Goal: Complete application form

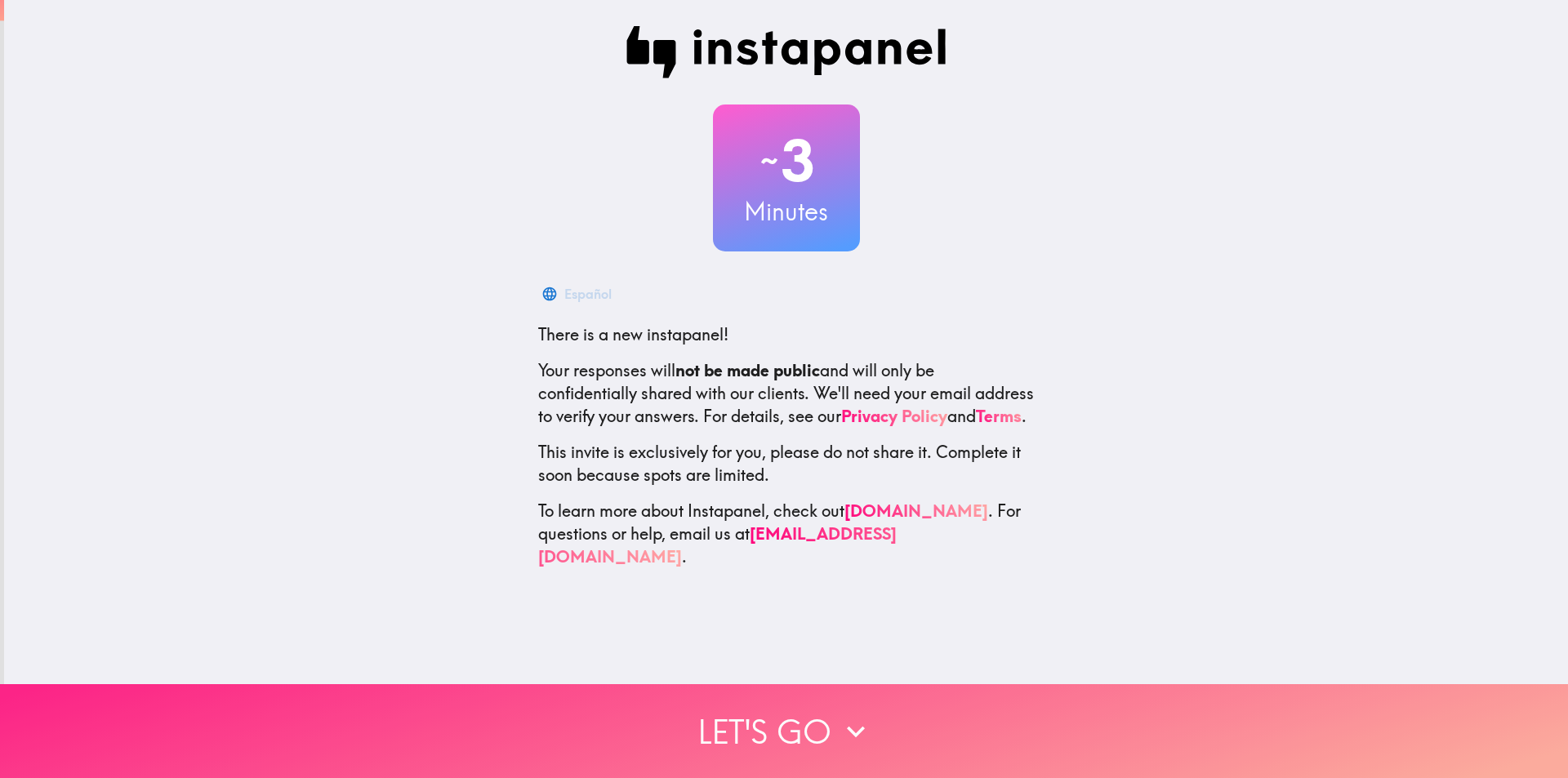
click at [808, 685] on button "Let's go" at bounding box center [784, 731] width 1568 height 93
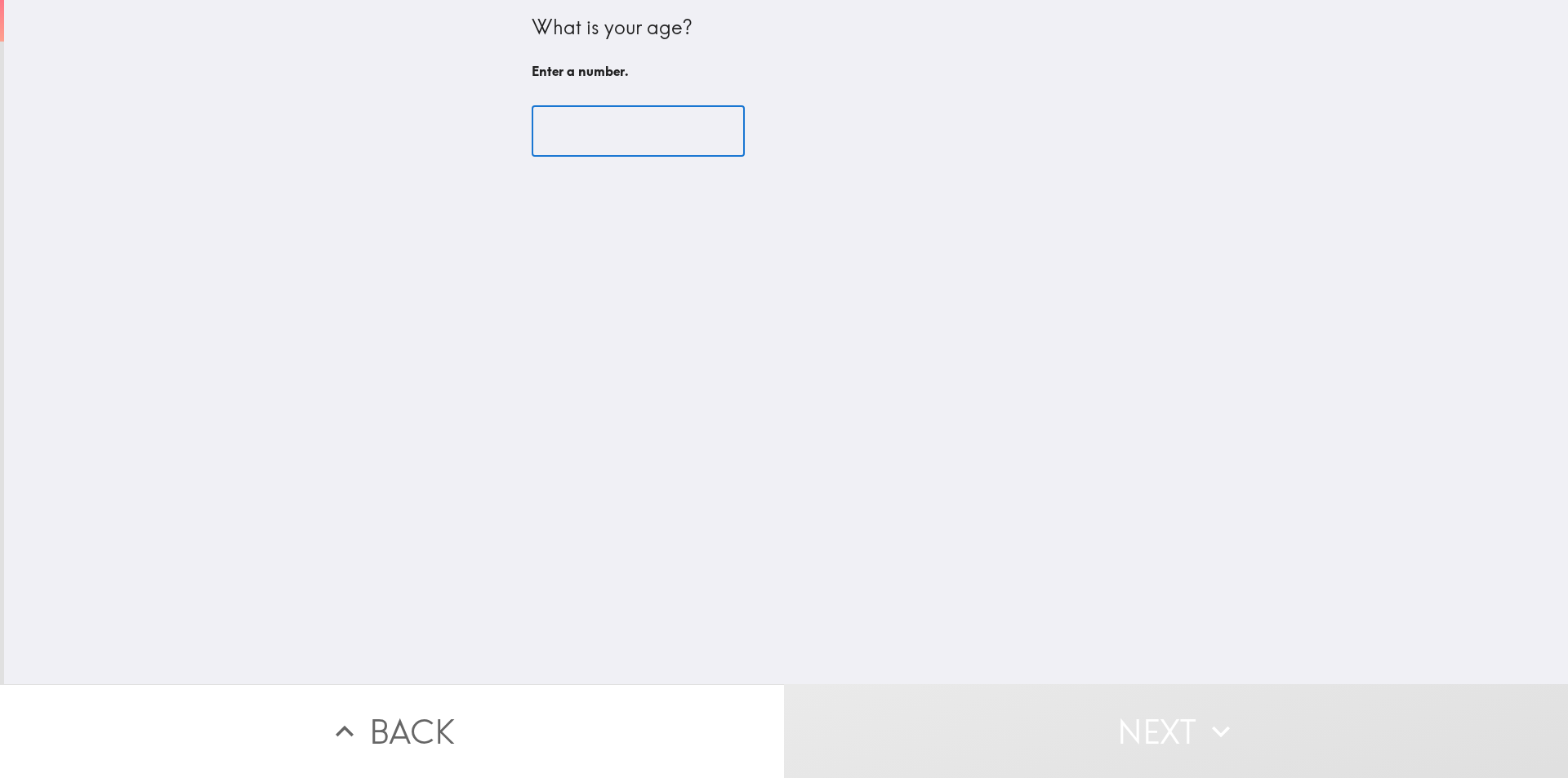
click at [595, 137] on input "number" at bounding box center [638, 132] width 213 height 50
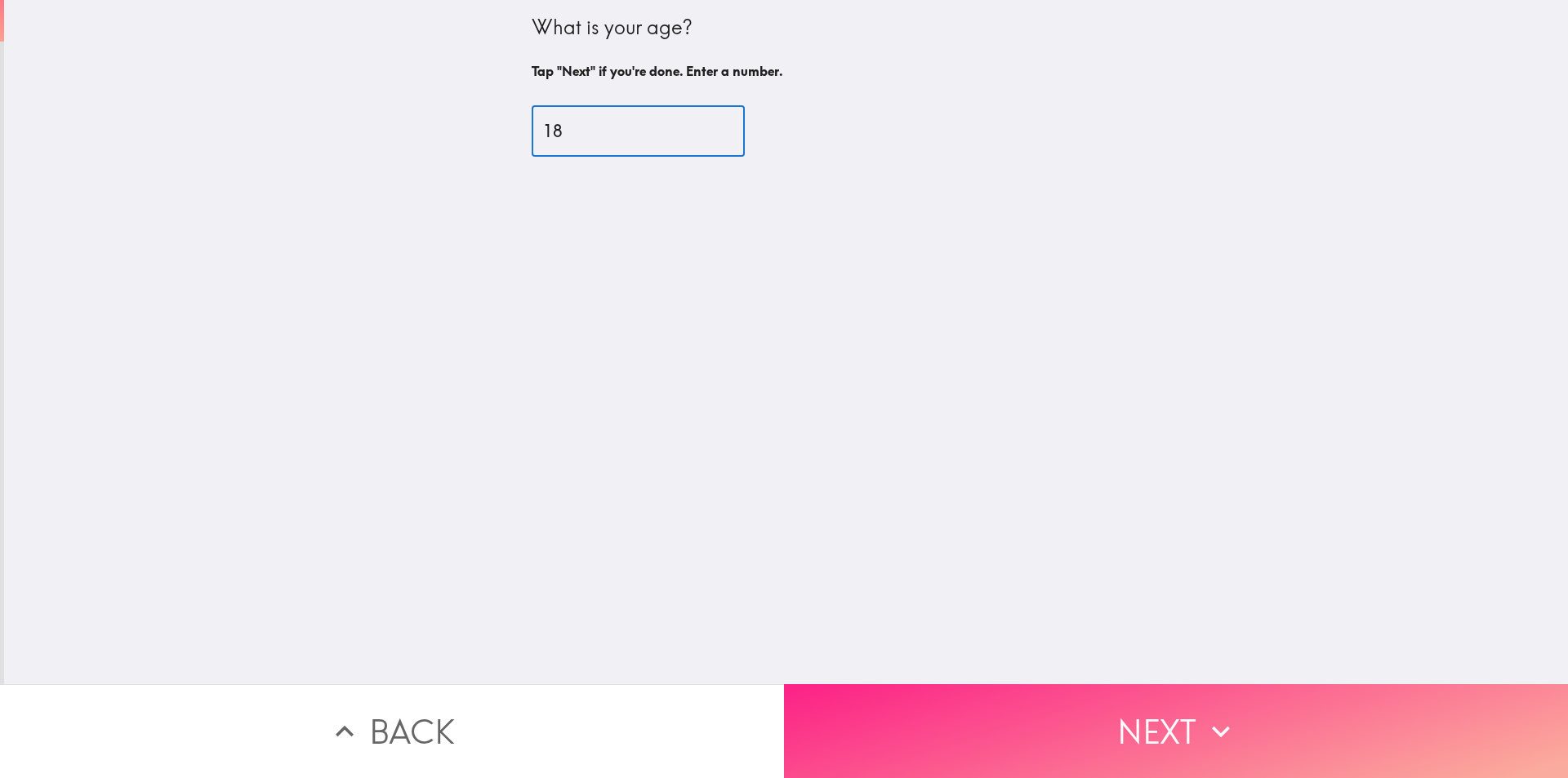
type input "18"
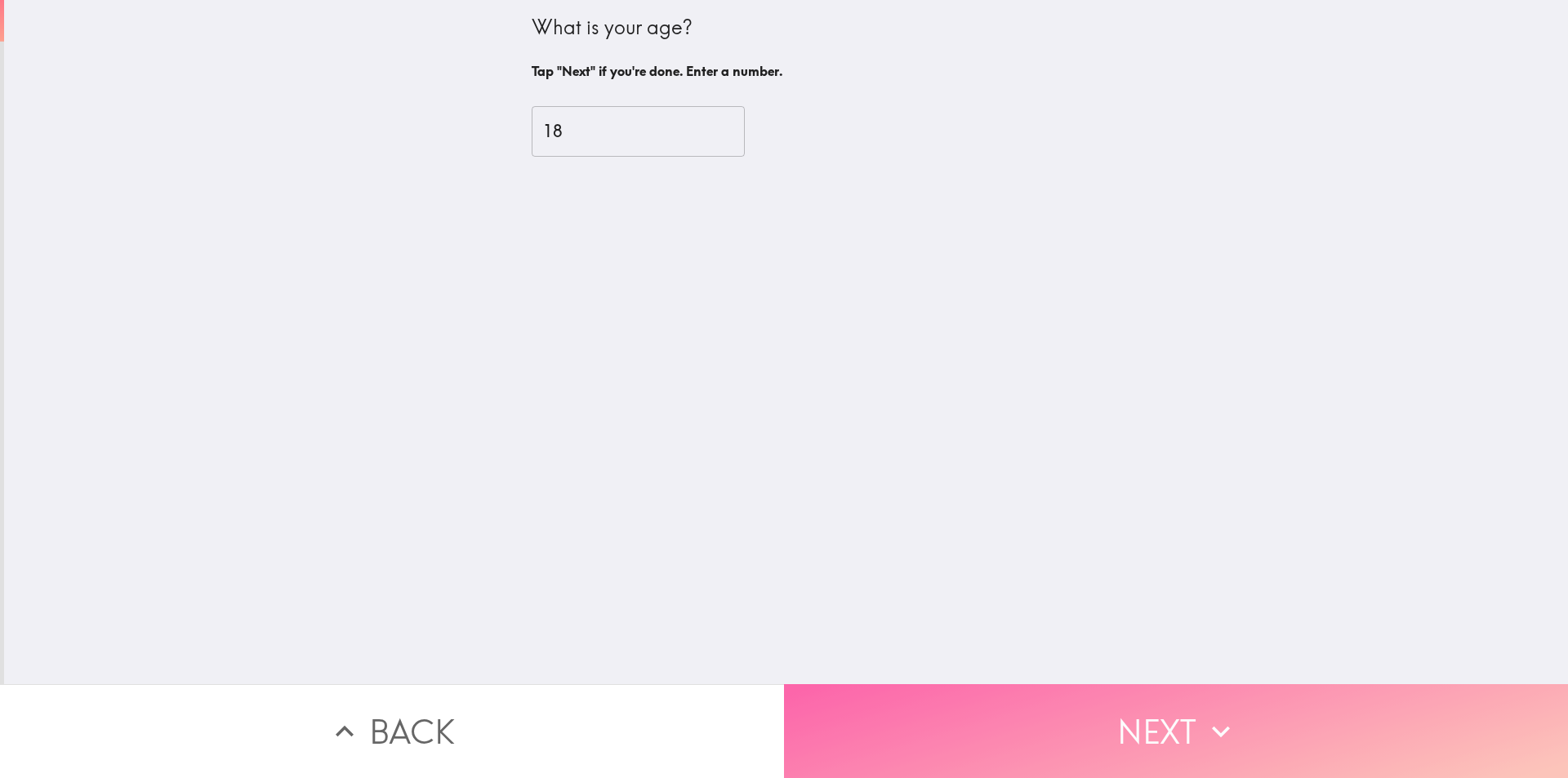
click at [1098, 726] on button "Next" at bounding box center [1177, 731] width 784 height 93
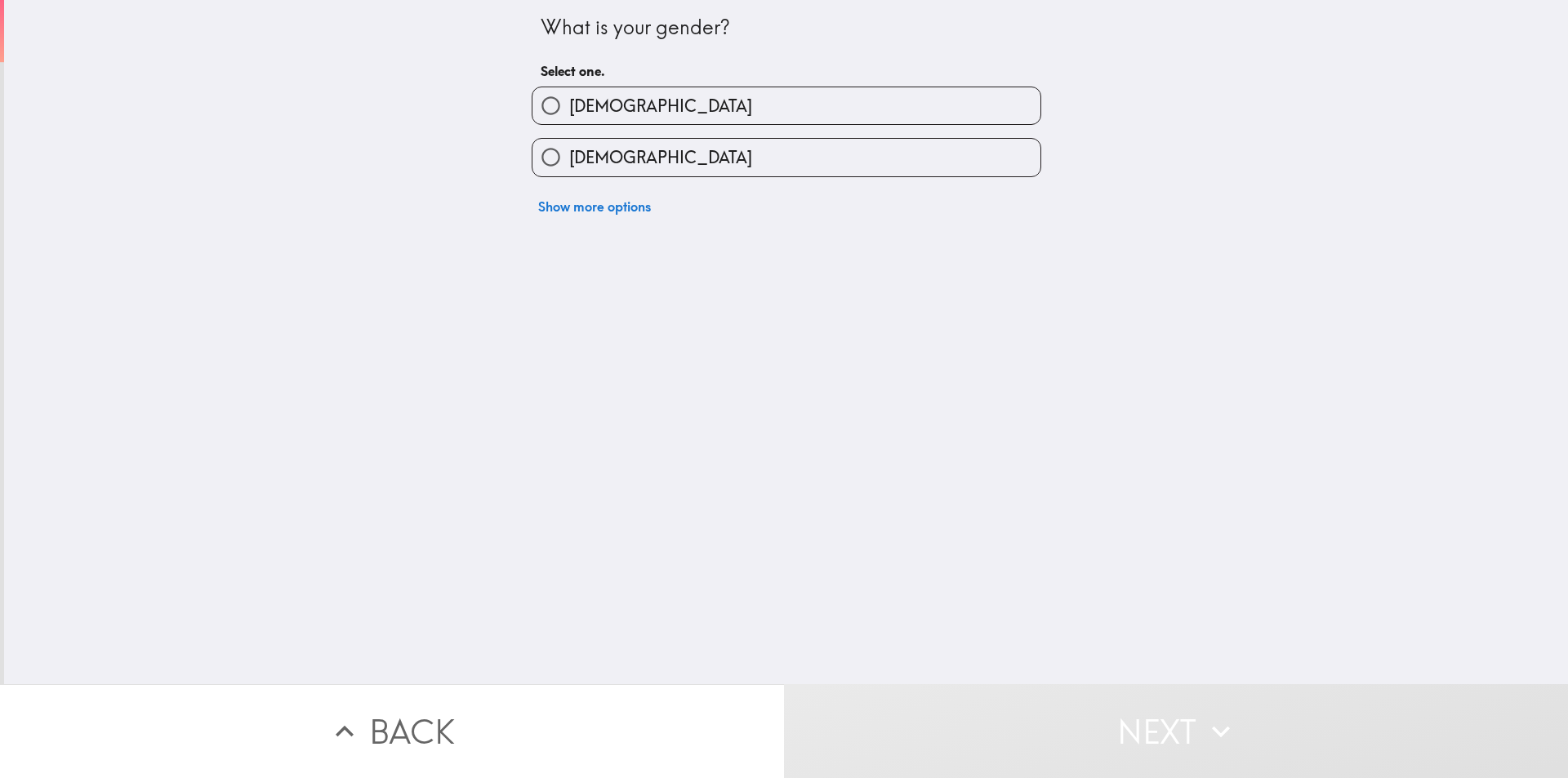
drag, startPoint x: 638, startPoint y: 109, endPoint x: 830, endPoint y: 310, distance: 278.0
click at [638, 111] on label "[DEMOGRAPHIC_DATA]" at bounding box center [786, 106] width 508 height 36
click at [570, 111] on input "[DEMOGRAPHIC_DATA]" at bounding box center [551, 106] width 36 height 36
radio input "true"
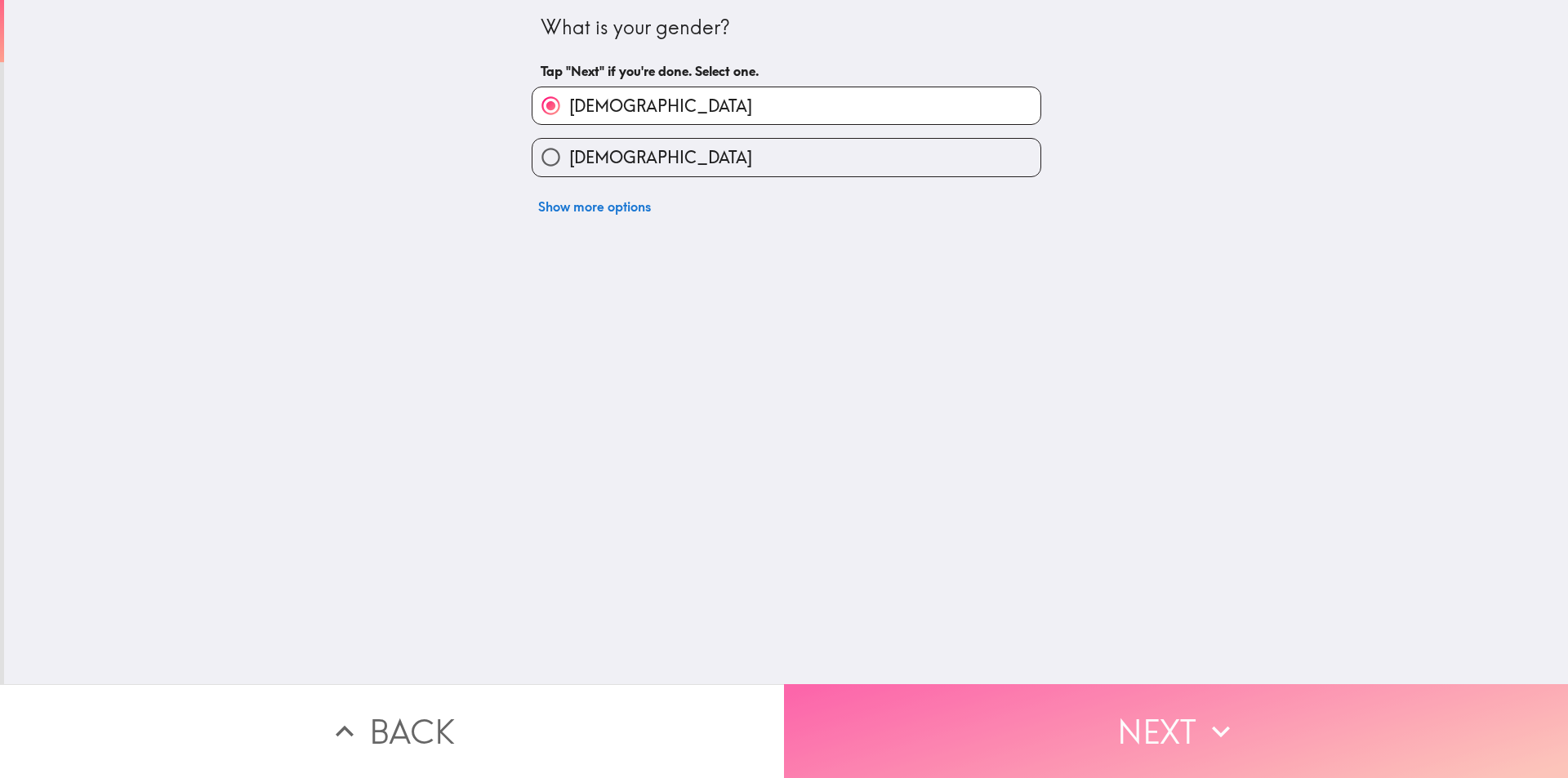
click at [1102, 713] on button "Next" at bounding box center [1177, 731] width 784 height 93
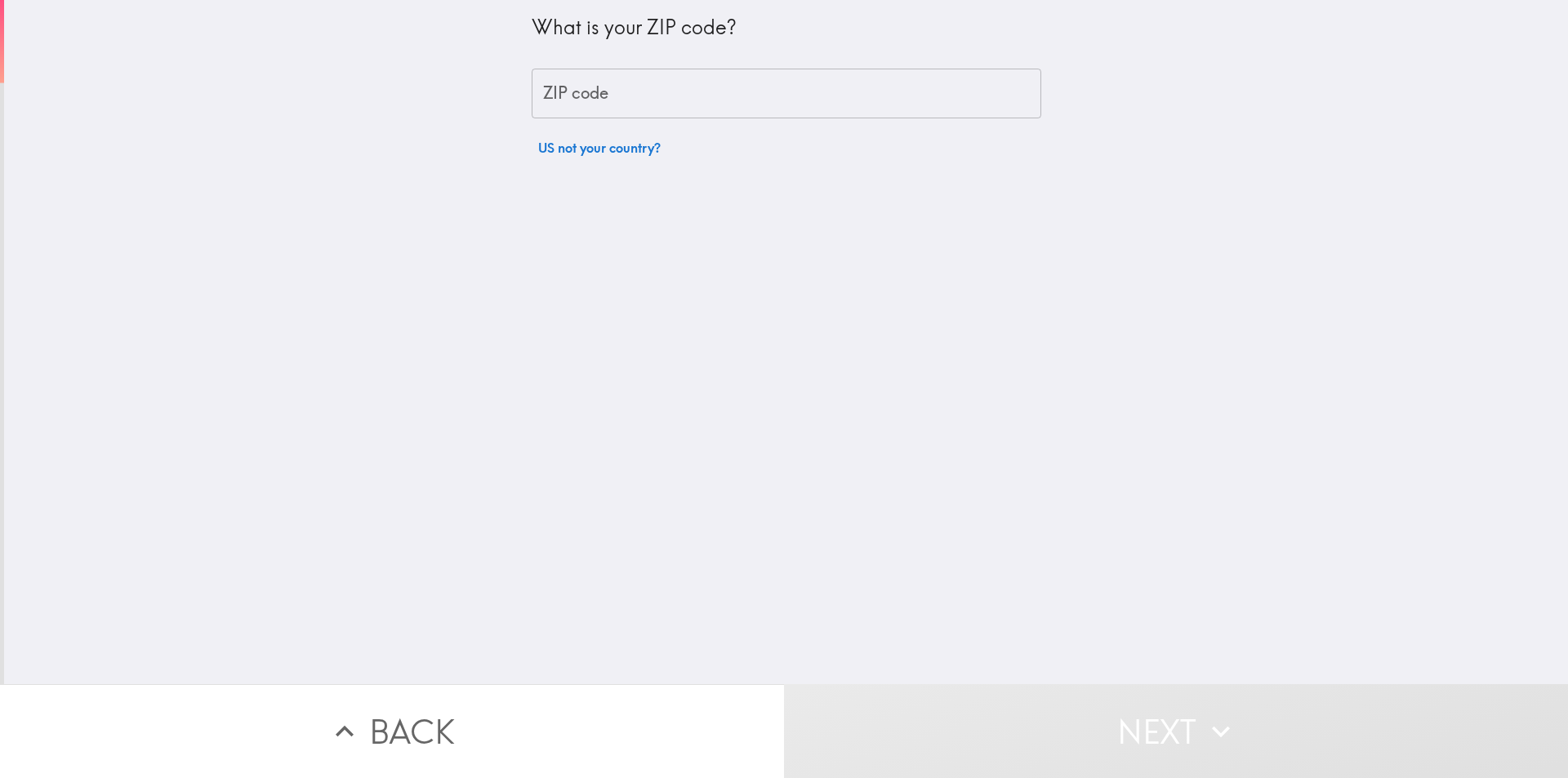
click at [631, 103] on input "ZIP code" at bounding box center [786, 93] width 510 height 50
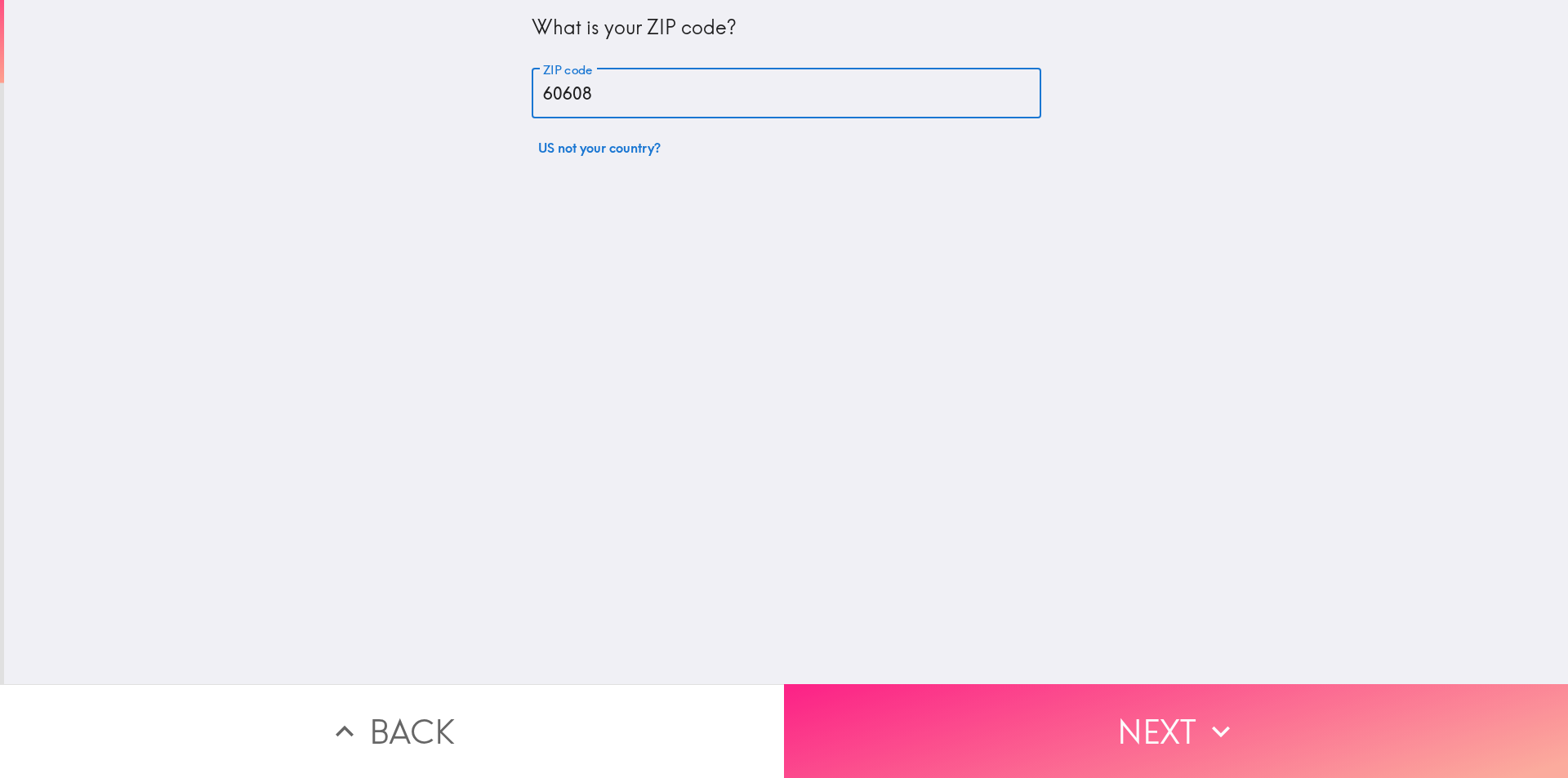
type input "60608"
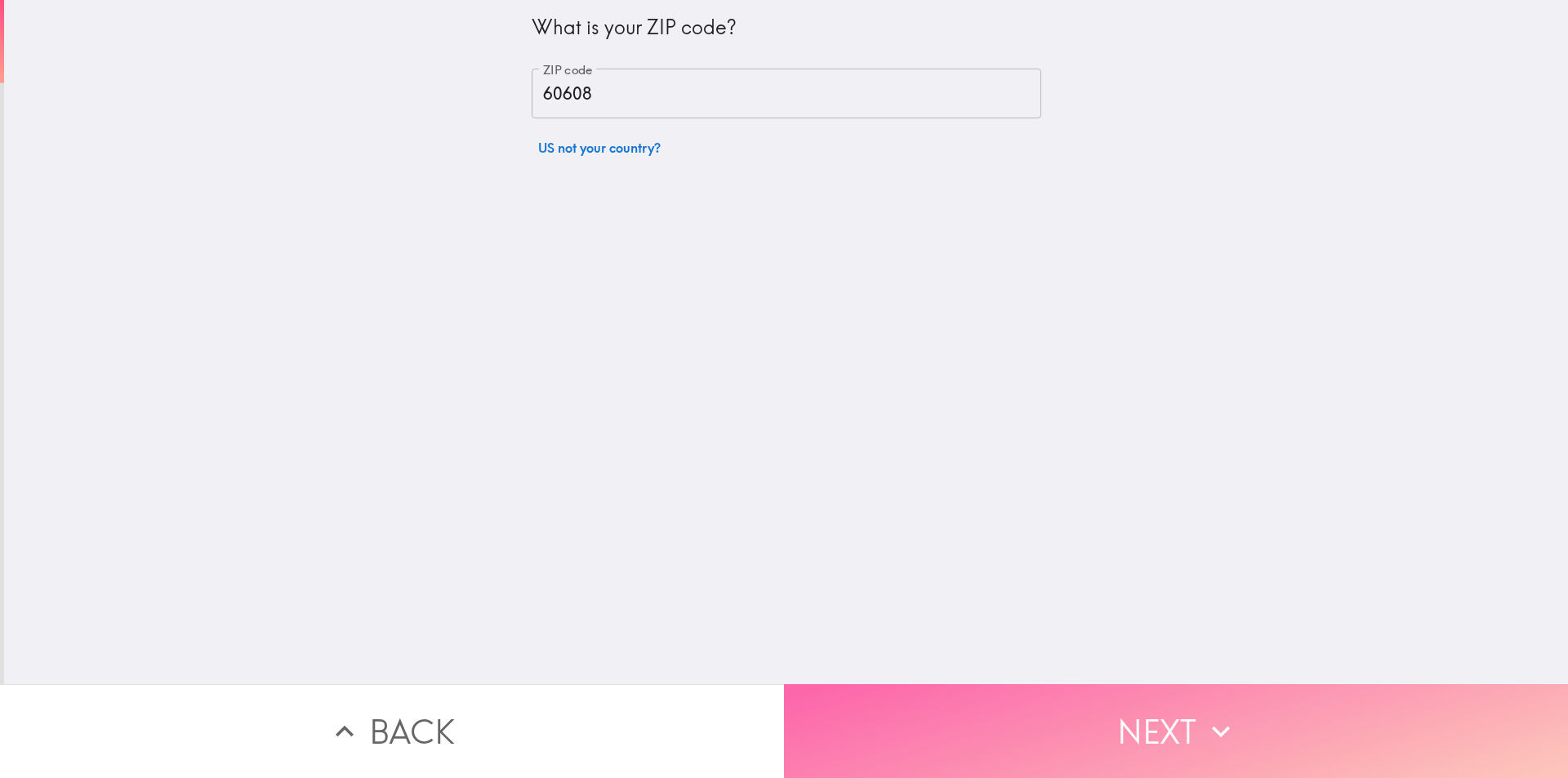
click at [997, 719] on button "Next" at bounding box center [1177, 731] width 784 height 93
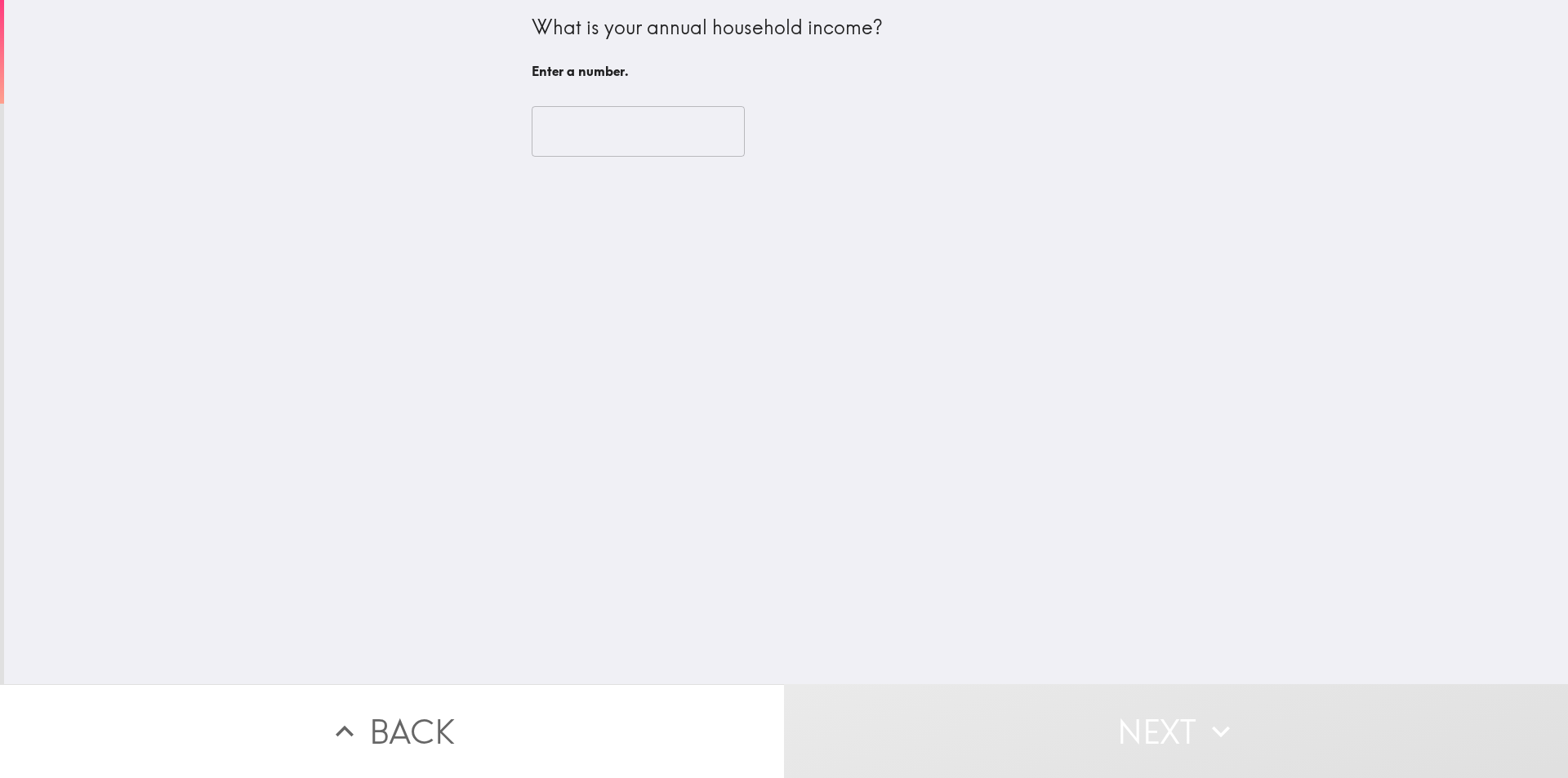
click at [602, 144] on input "number" at bounding box center [638, 132] width 213 height 50
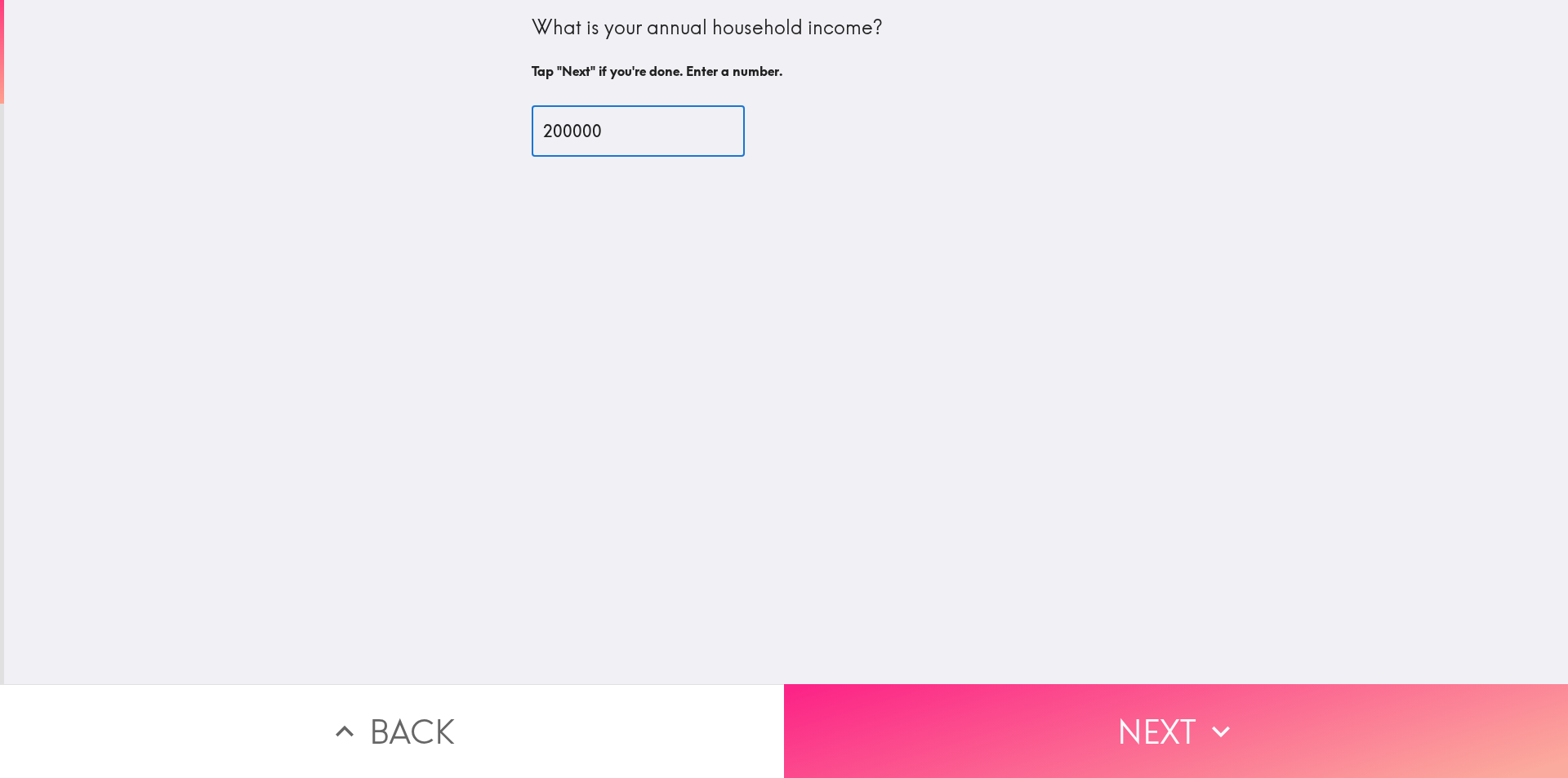
type input "200000"
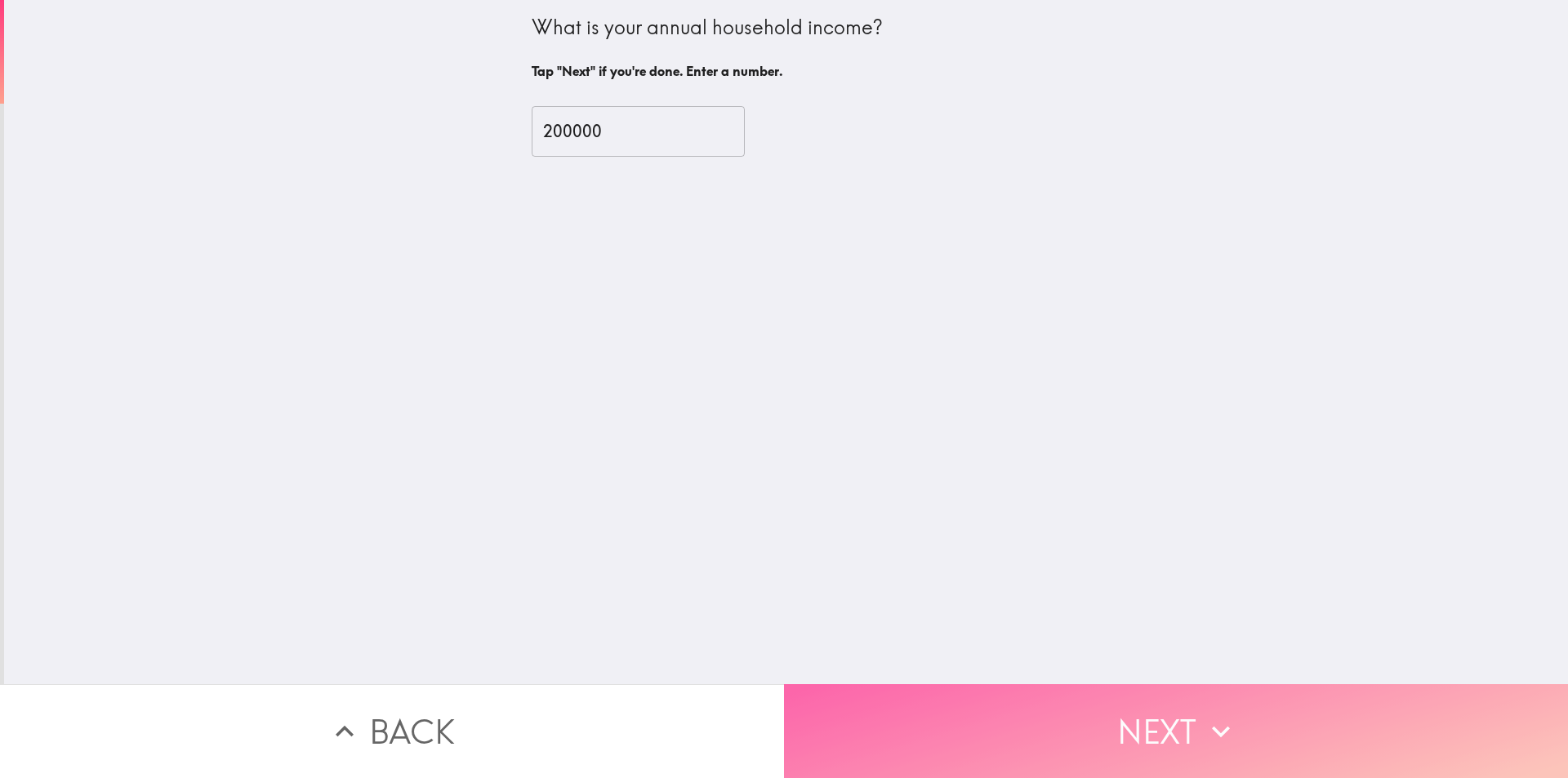
click at [997, 723] on button "Next" at bounding box center [1177, 731] width 784 height 93
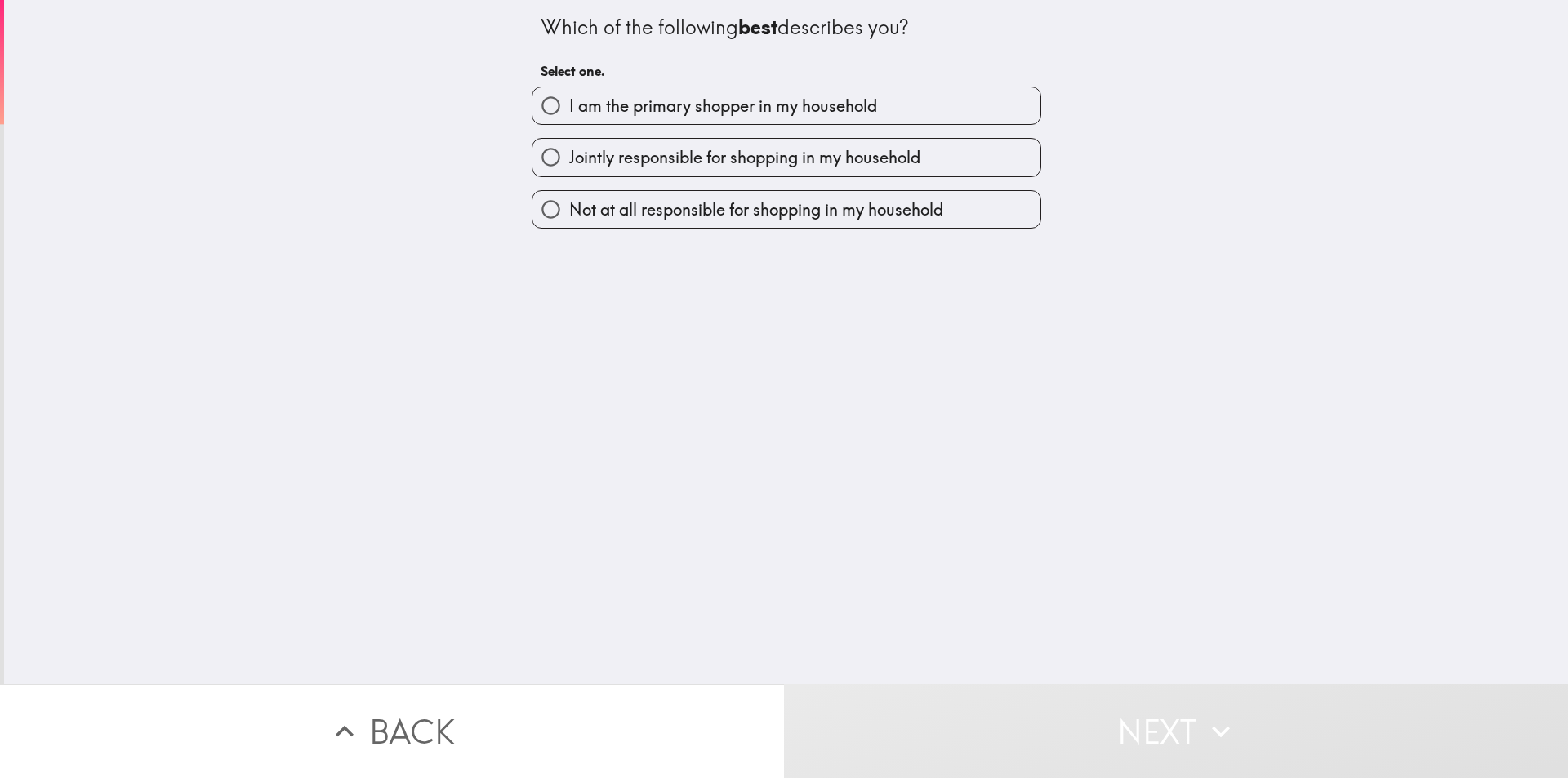
click at [586, 108] on span "I am the primary shopper in my household" at bounding box center [724, 106] width 308 height 23
click at [570, 108] on input "I am the primary shopper in my household" at bounding box center [551, 106] width 36 height 36
radio input "true"
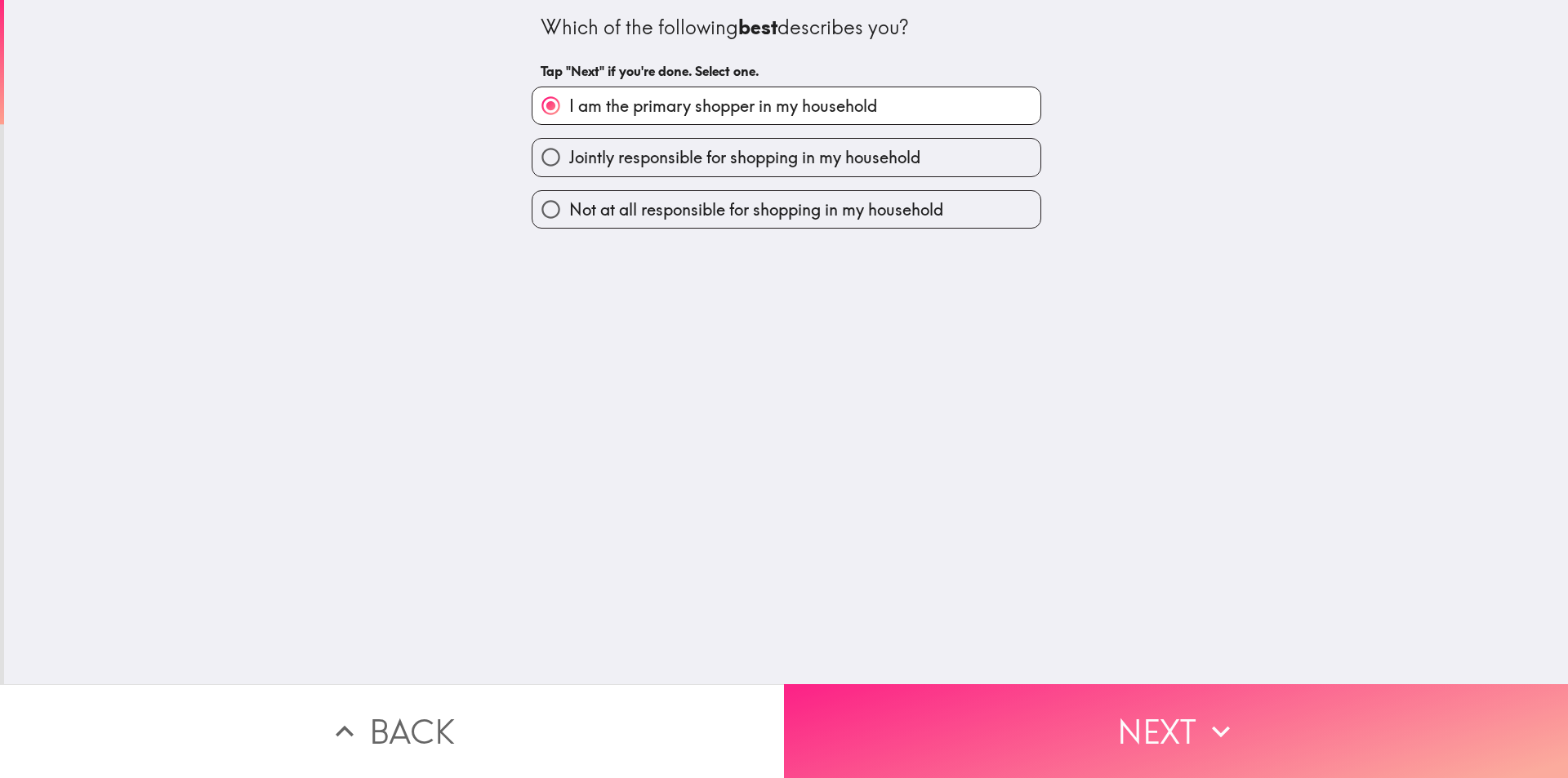
click at [1084, 749] on button "Next" at bounding box center [1177, 731] width 784 height 93
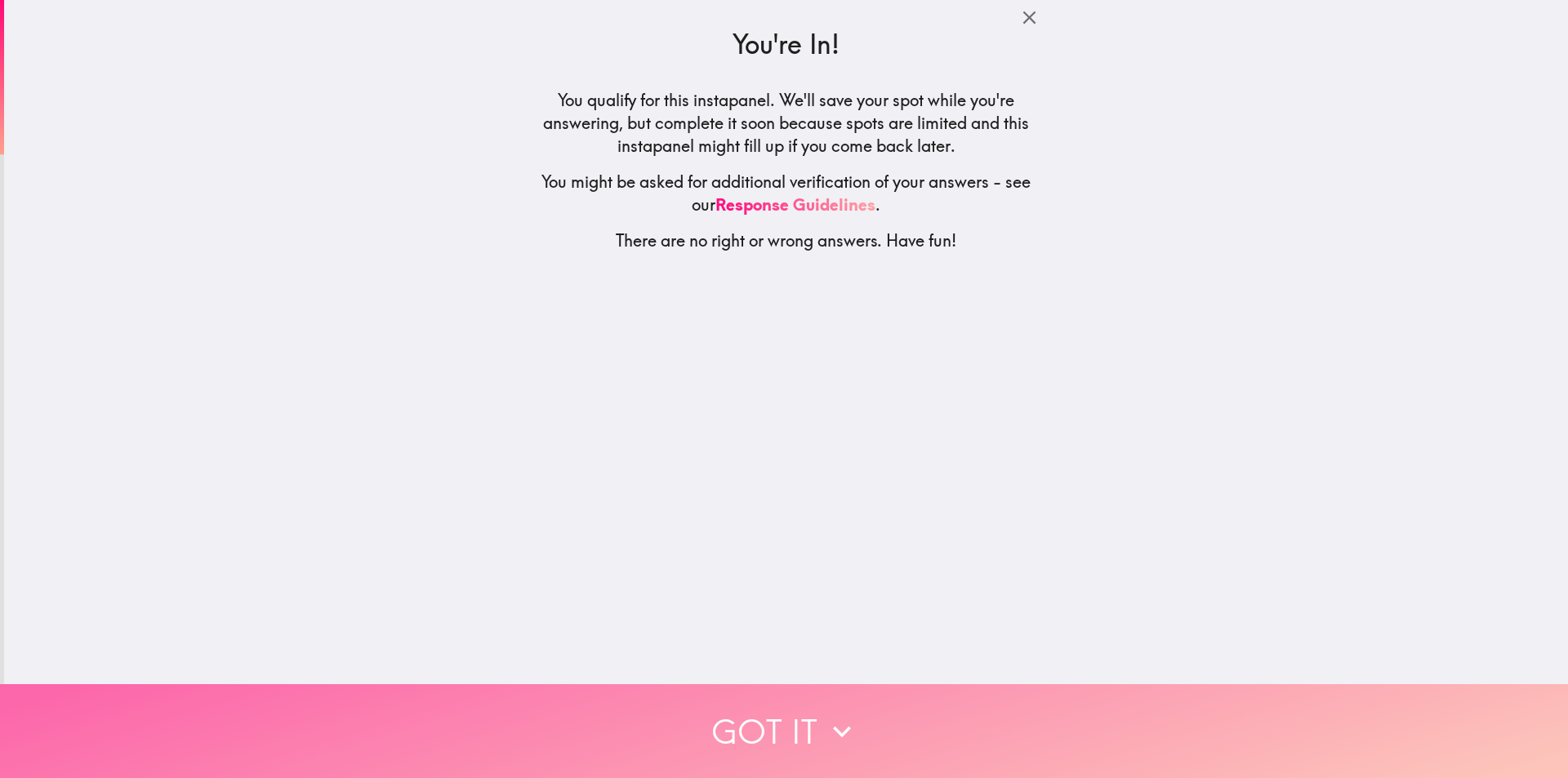
click at [978, 739] on button "Got it" at bounding box center [784, 731] width 1568 height 93
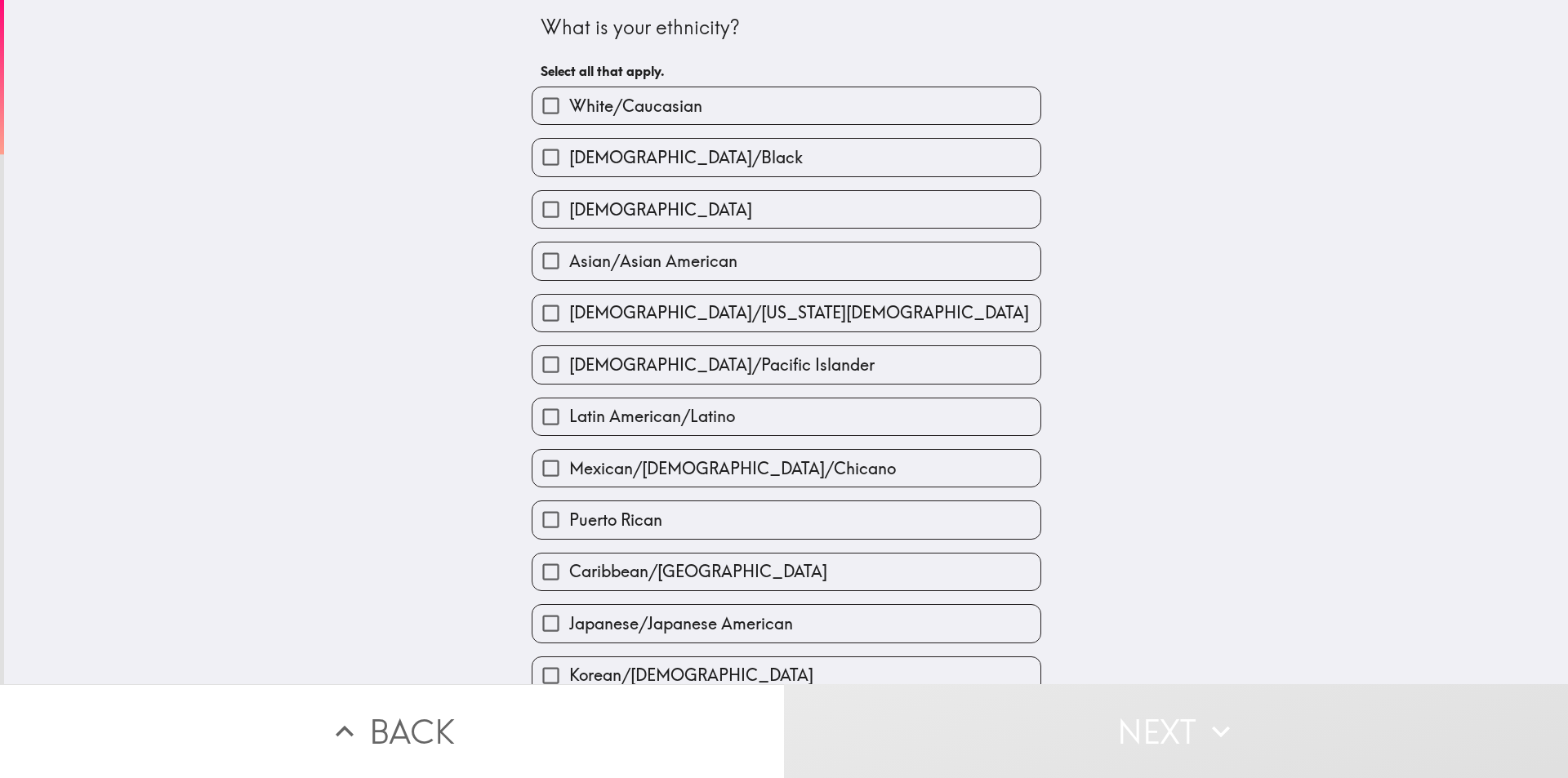
click at [624, 99] on span "White/Caucasian" at bounding box center [636, 106] width 133 height 23
click at [570, 99] on input "White/Caucasian" at bounding box center [551, 106] width 36 height 36
checkbox input "true"
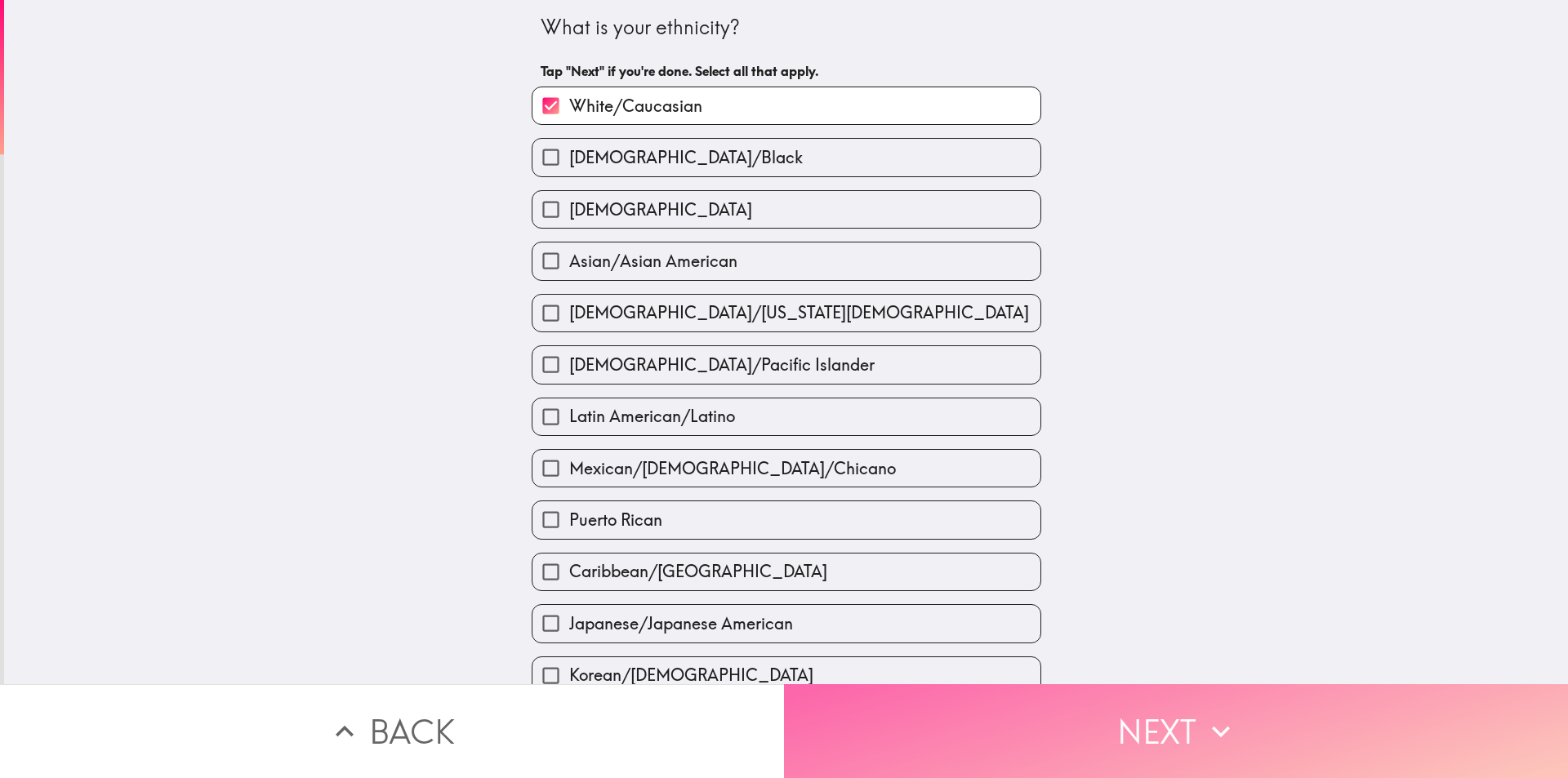
click at [1018, 718] on button "Next" at bounding box center [1177, 731] width 784 height 93
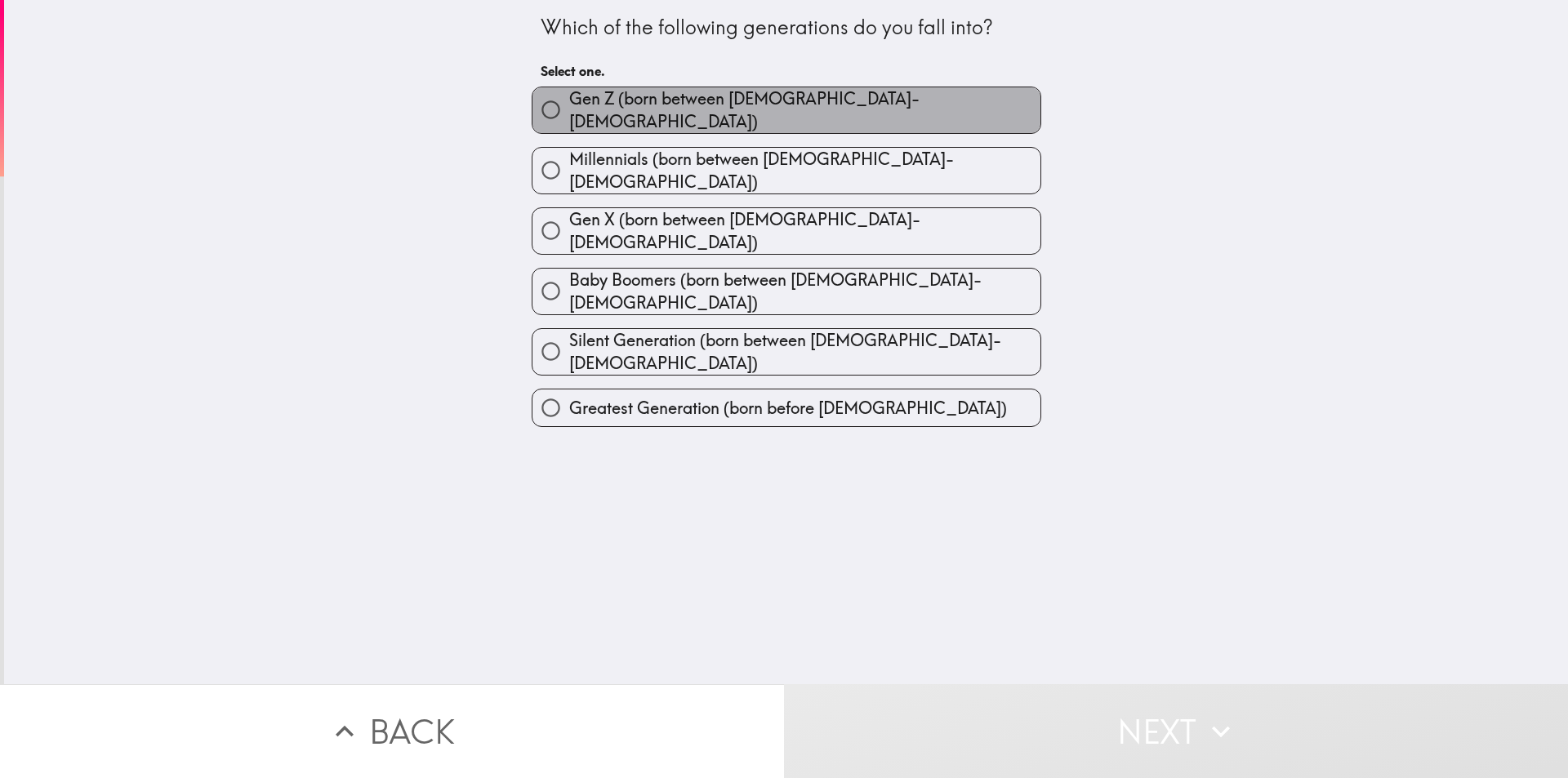
click at [657, 114] on span "Gen Z (born between [DEMOGRAPHIC_DATA]-[DEMOGRAPHIC_DATA])" at bounding box center [805, 110] width 471 height 46
click at [570, 114] on input "Gen Z (born between [DEMOGRAPHIC_DATA]-[DEMOGRAPHIC_DATA])" at bounding box center [551, 110] width 36 height 36
radio input "true"
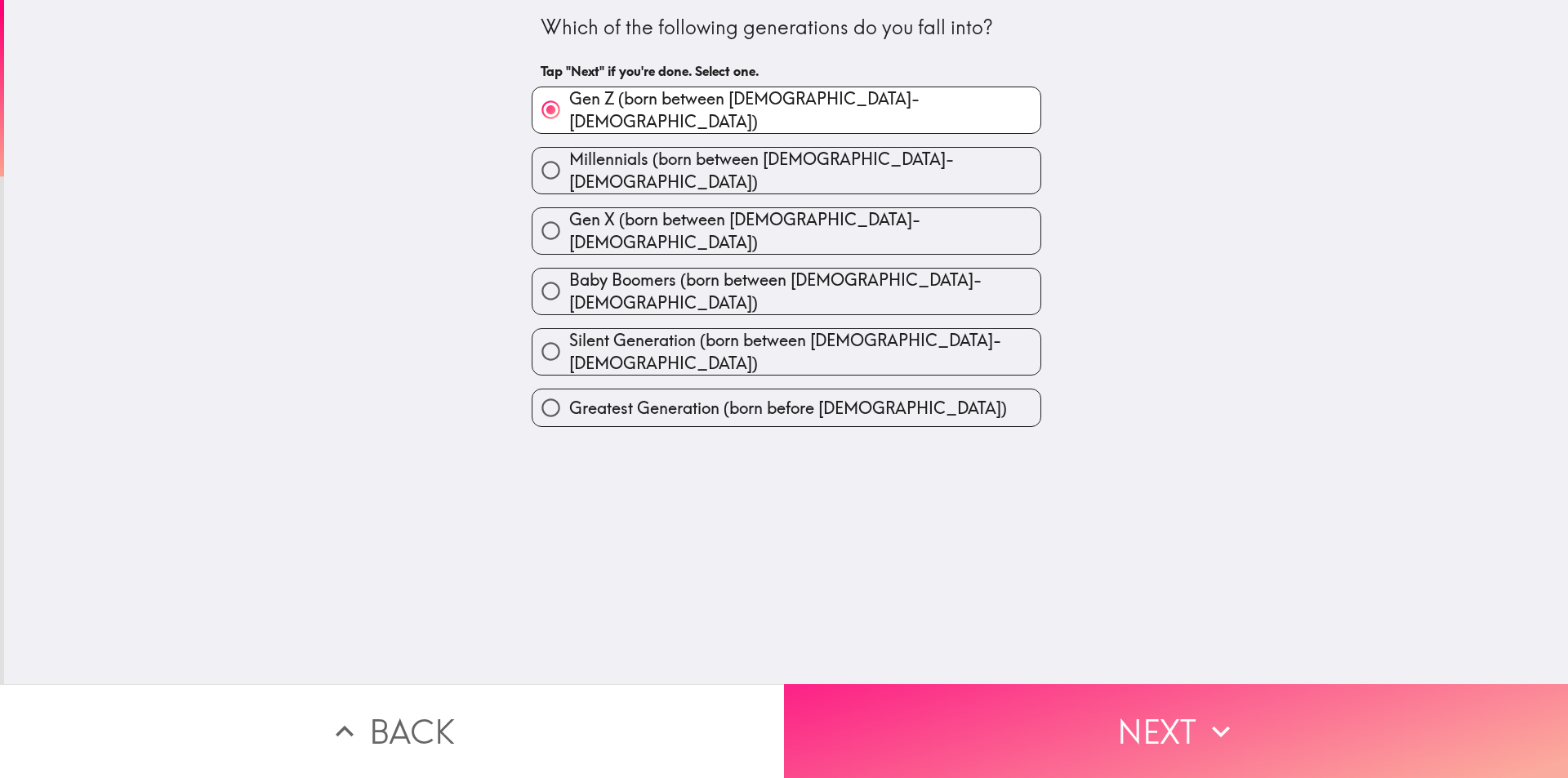
click at [955, 718] on button "Next" at bounding box center [1177, 731] width 784 height 93
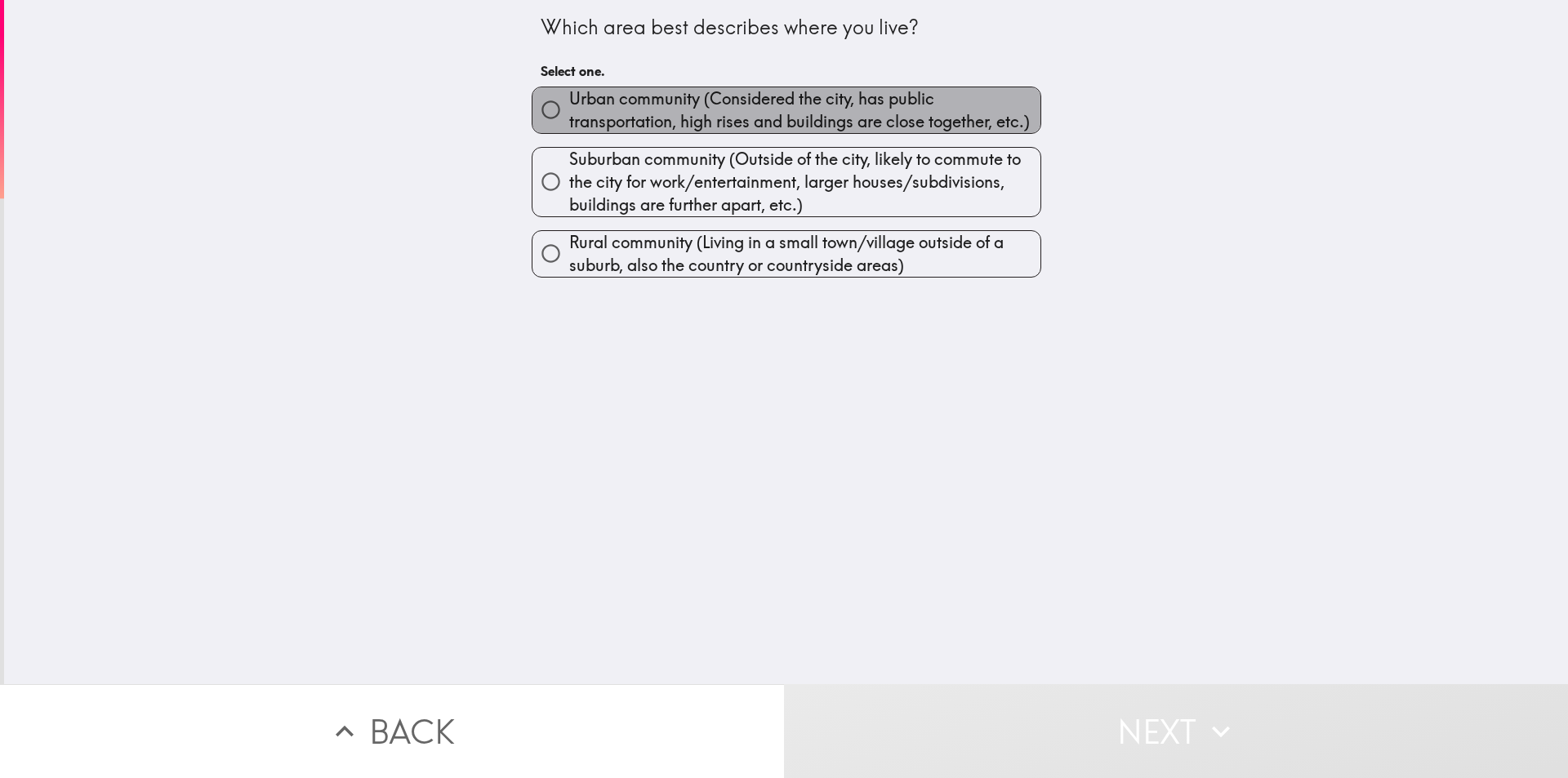
click at [599, 103] on span "Urban community (Considered the city, has public transportation, high rises and…" at bounding box center [805, 110] width 471 height 46
click at [570, 103] on input "Urban community (Considered the city, has public transportation, high rises and…" at bounding box center [551, 110] width 36 height 36
radio input "true"
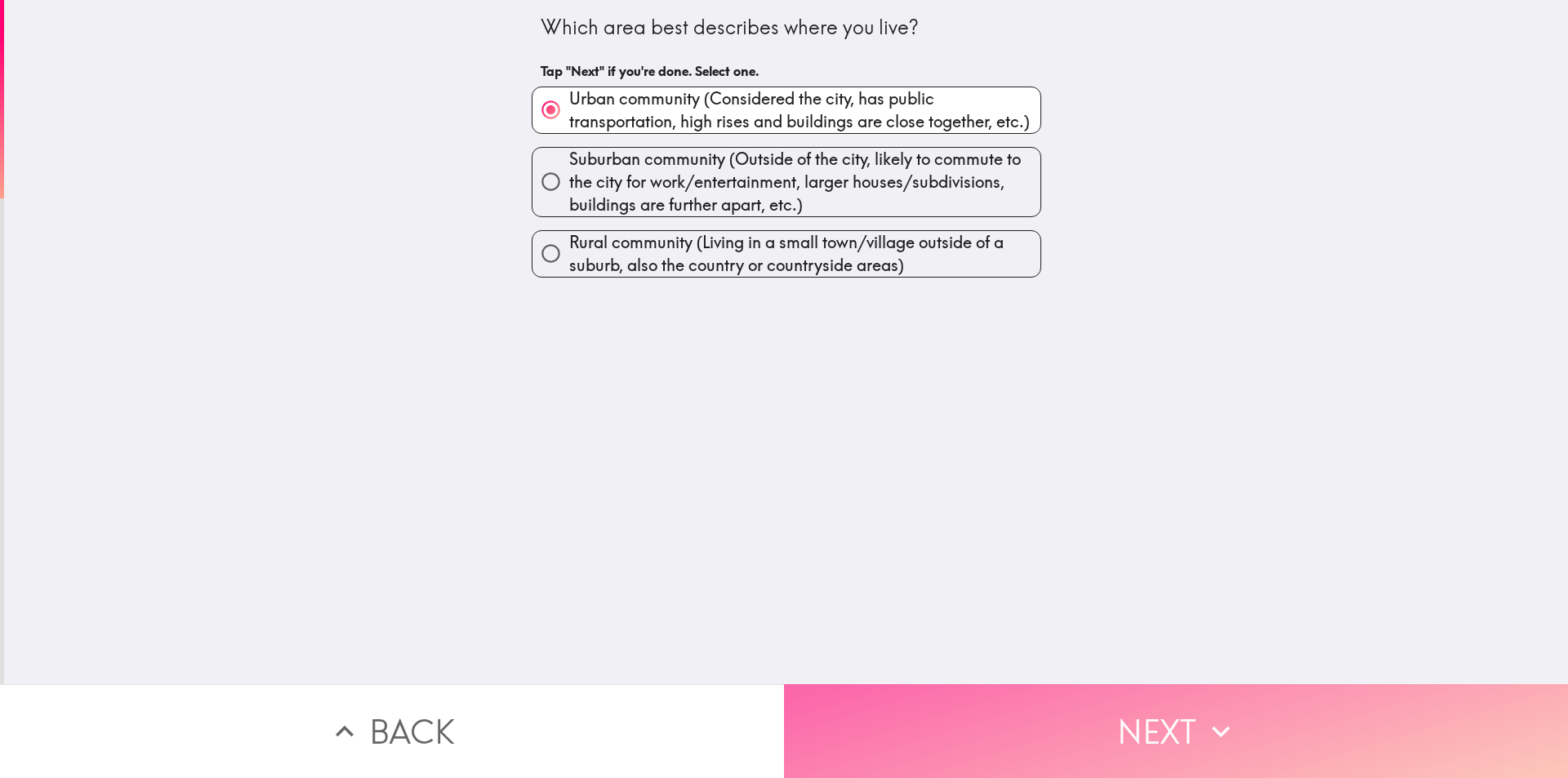
click at [932, 709] on button "Next" at bounding box center [1177, 731] width 784 height 93
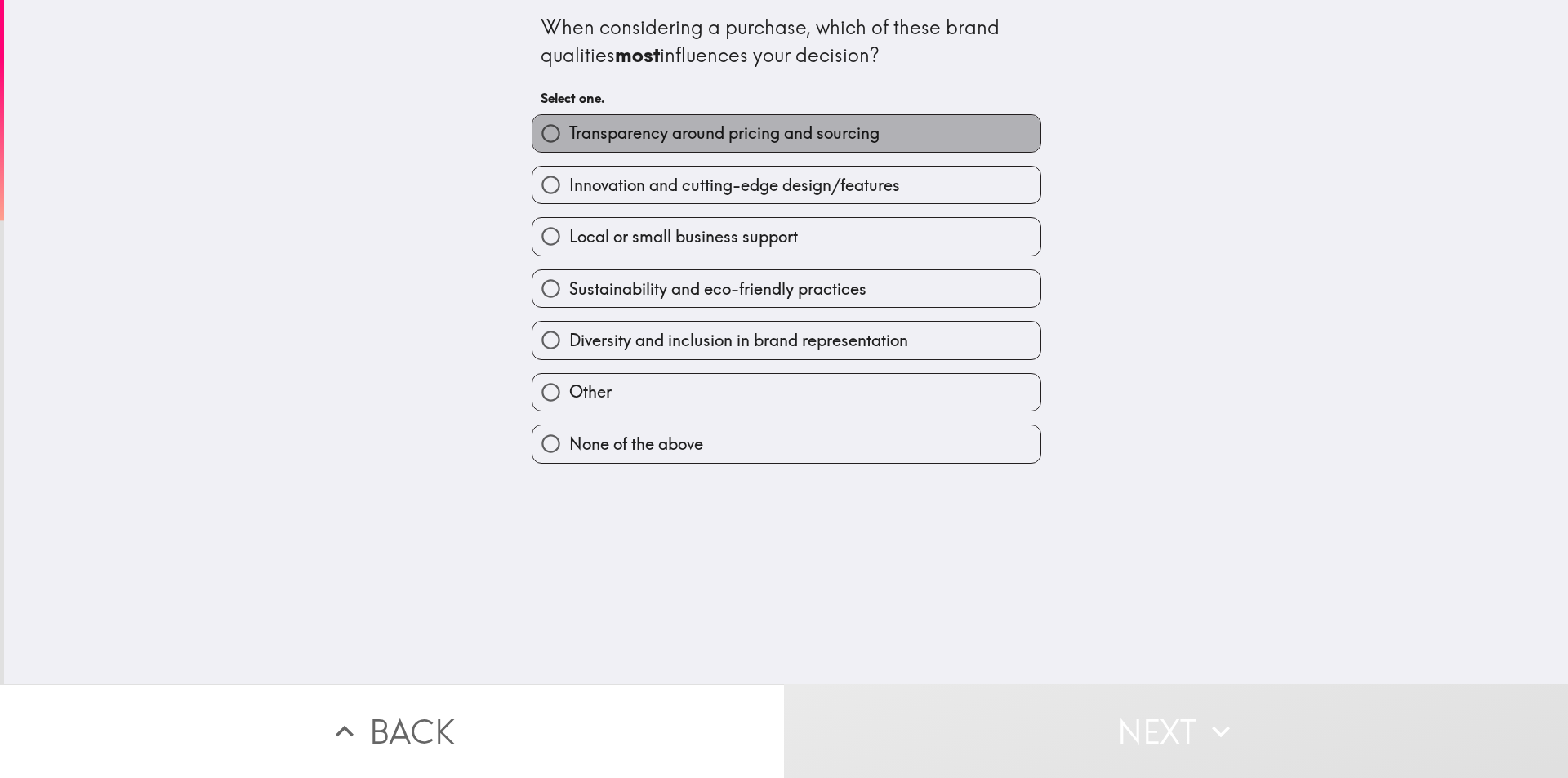
click at [578, 137] on span "Transparency around pricing and sourcing" at bounding box center [725, 133] width 310 height 23
click at [570, 137] on input "Transparency around pricing and sourcing" at bounding box center [551, 133] width 36 height 36
radio input "true"
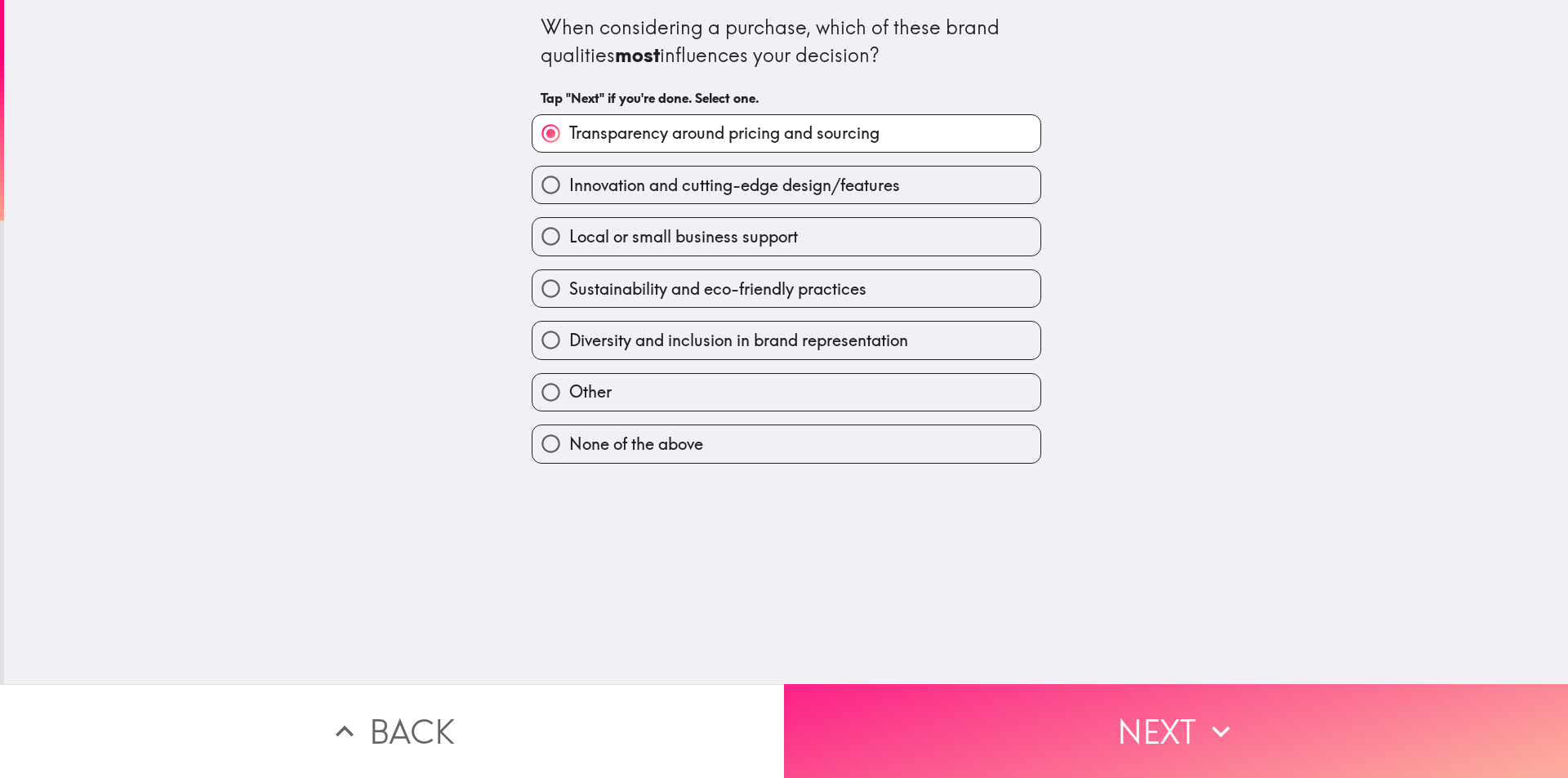
click at [1026, 724] on button "Next" at bounding box center [1177, 731] width 784 height 93
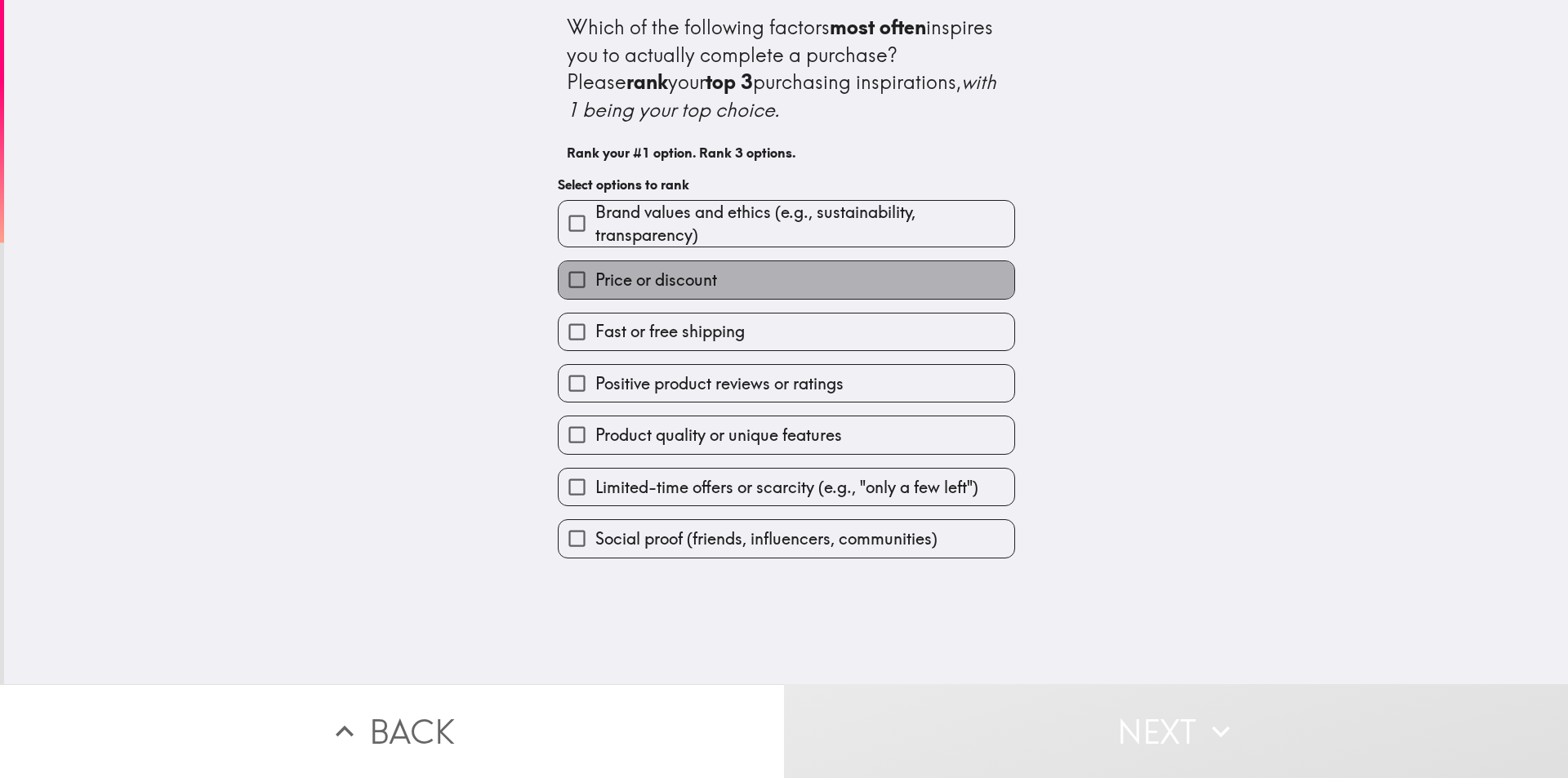
click at [687, 295] on label "Price or discount" at bounding box center [786, 280] width 455 height 36
click at [596, 295] on input "Price or discount" at bounding box center [577, 280] width 36 height 36
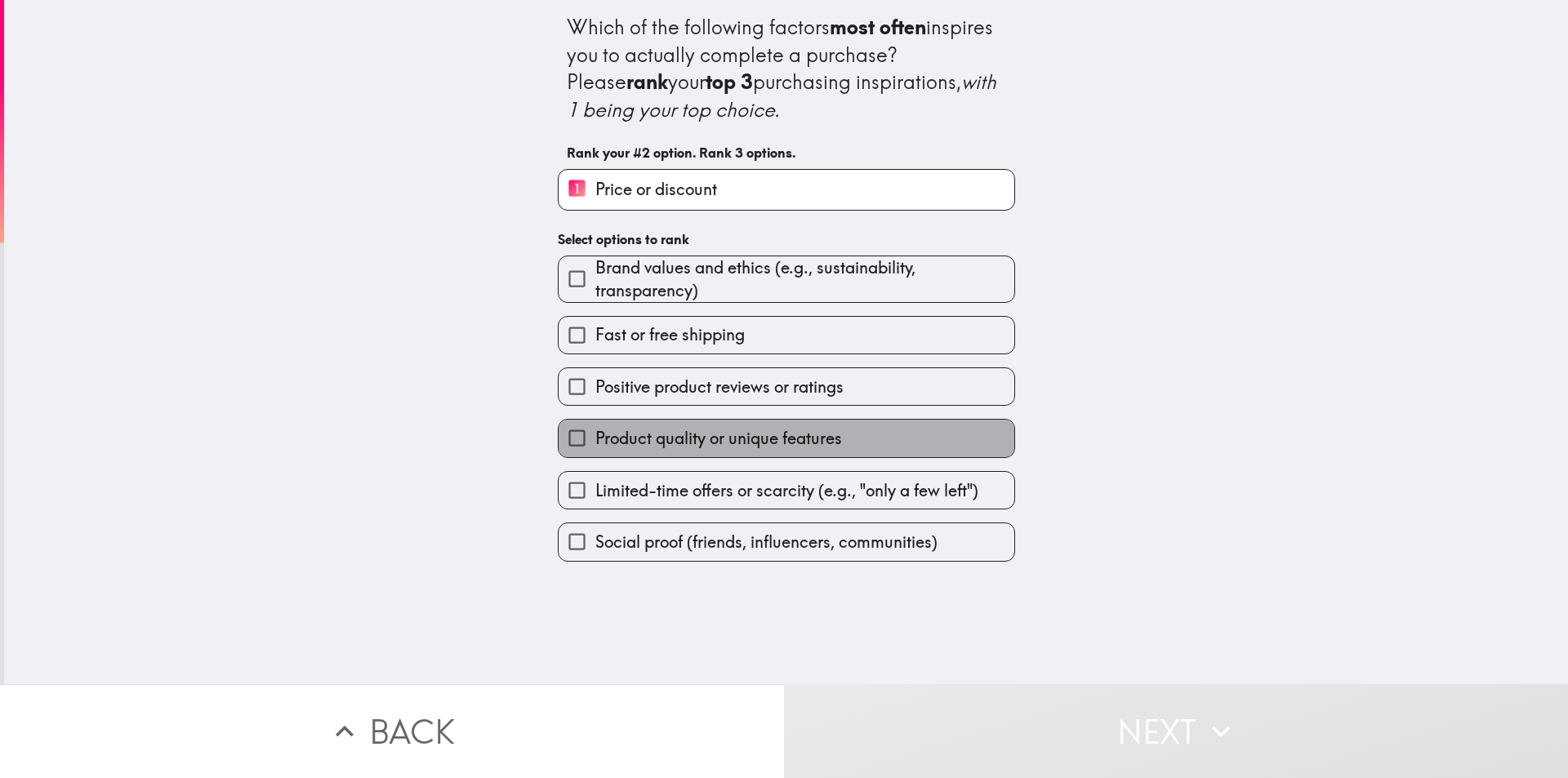
click at [706, 438] on span "Product quality or unique features" at bounding box center [719, 438] width 247 height 23
click at [596, 438] on input "Product quality or unique features" at bounding box center [577, 438] width 36 height 36
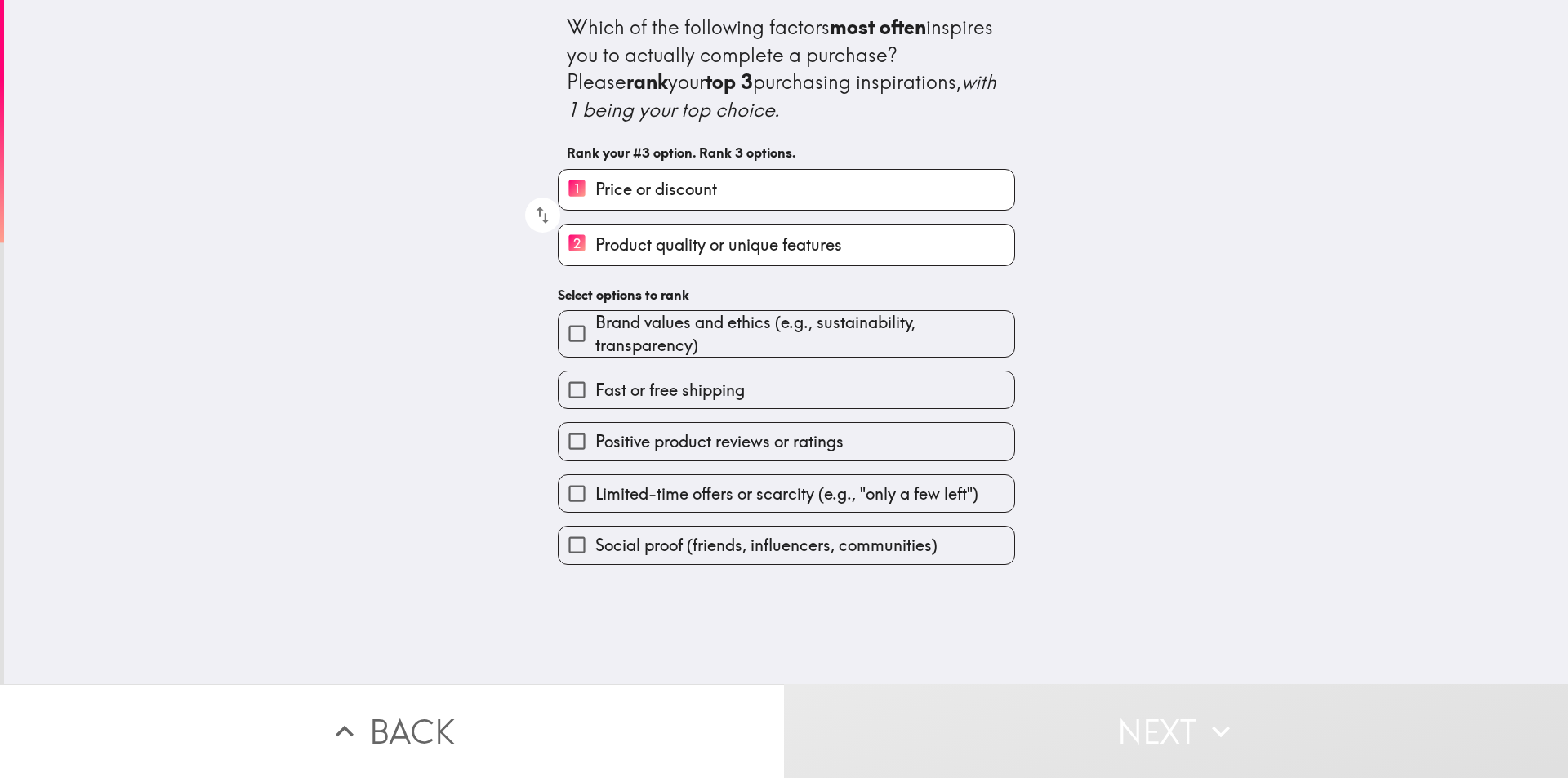
click at [647, 447] on span "Positive product reviews or ratings" at bounding box center [719, 441] width 248 height 23
click at [596, 447] on input "Positive product reviews or ratings" at bounding box center [577, 441] width 36 height 36
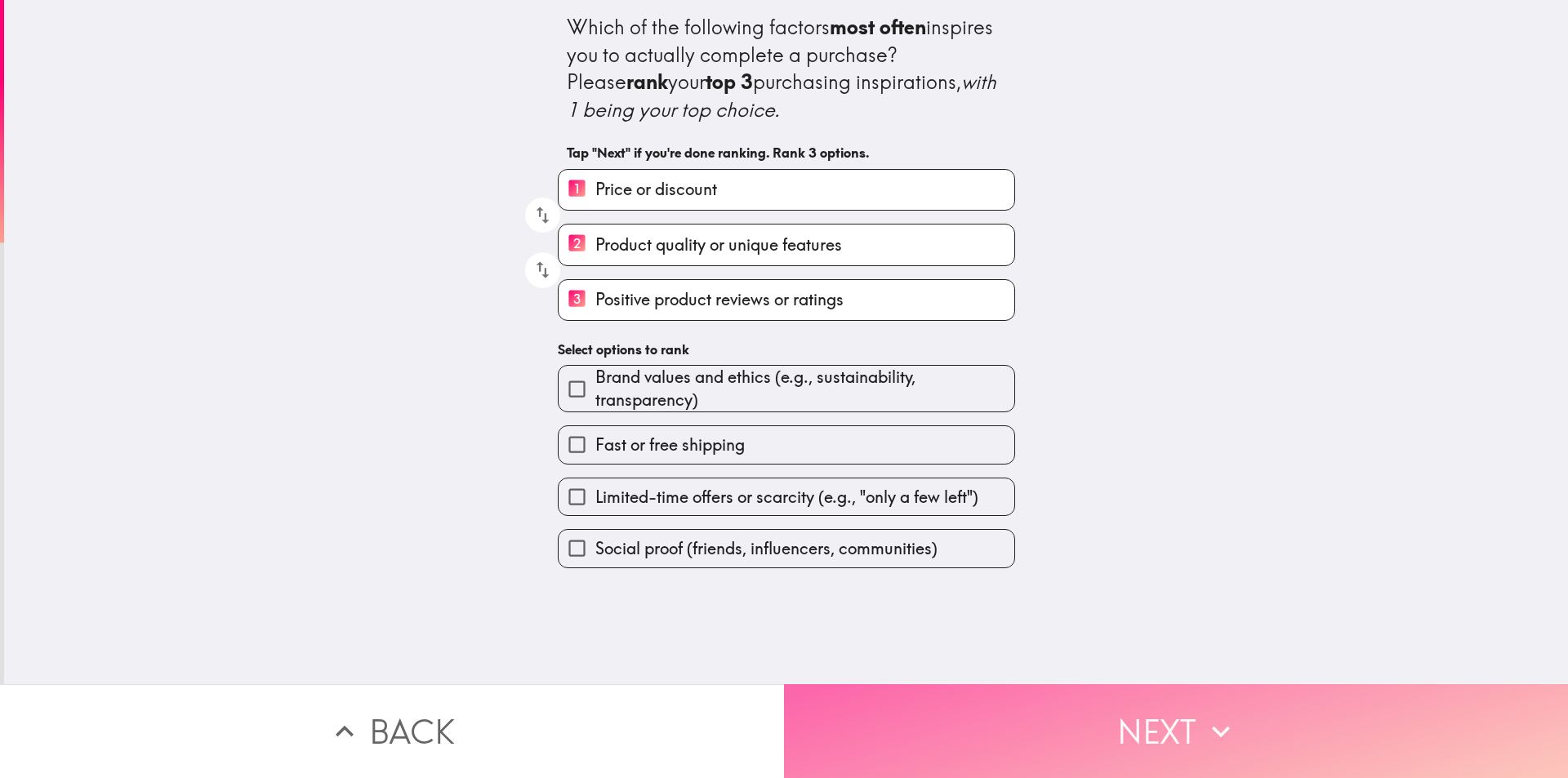
click at [1034, 710] on button "Next" at bounding box center [1177, 731] width 784 height 93
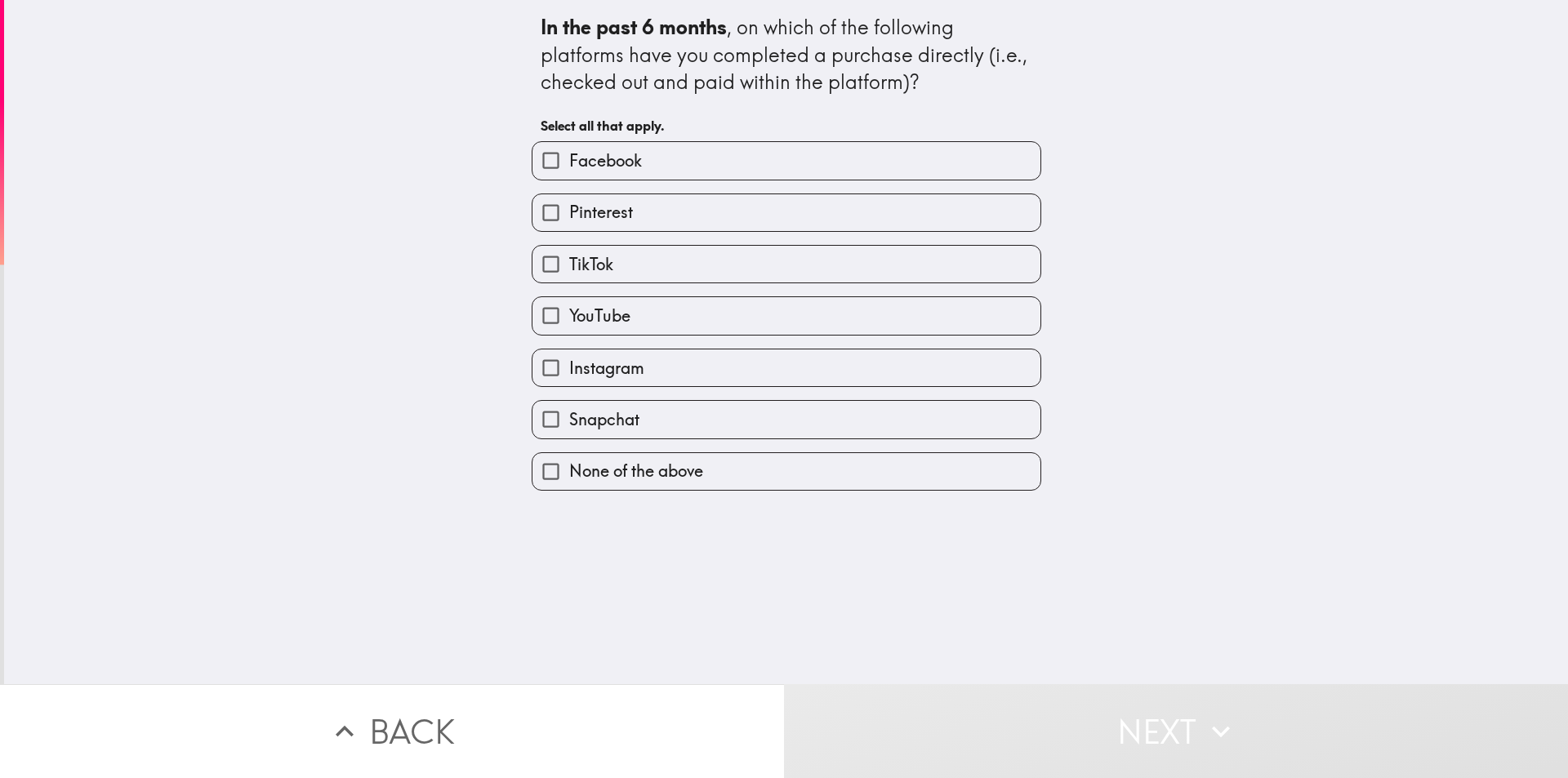
click at [668, 264] on label "TikTok" at bounding box center [786, 264] width 508 height 36
click at [570, 264] on input "TikTok" at bounding box center [551, 264] width 36 height 36
checkbox input "true"
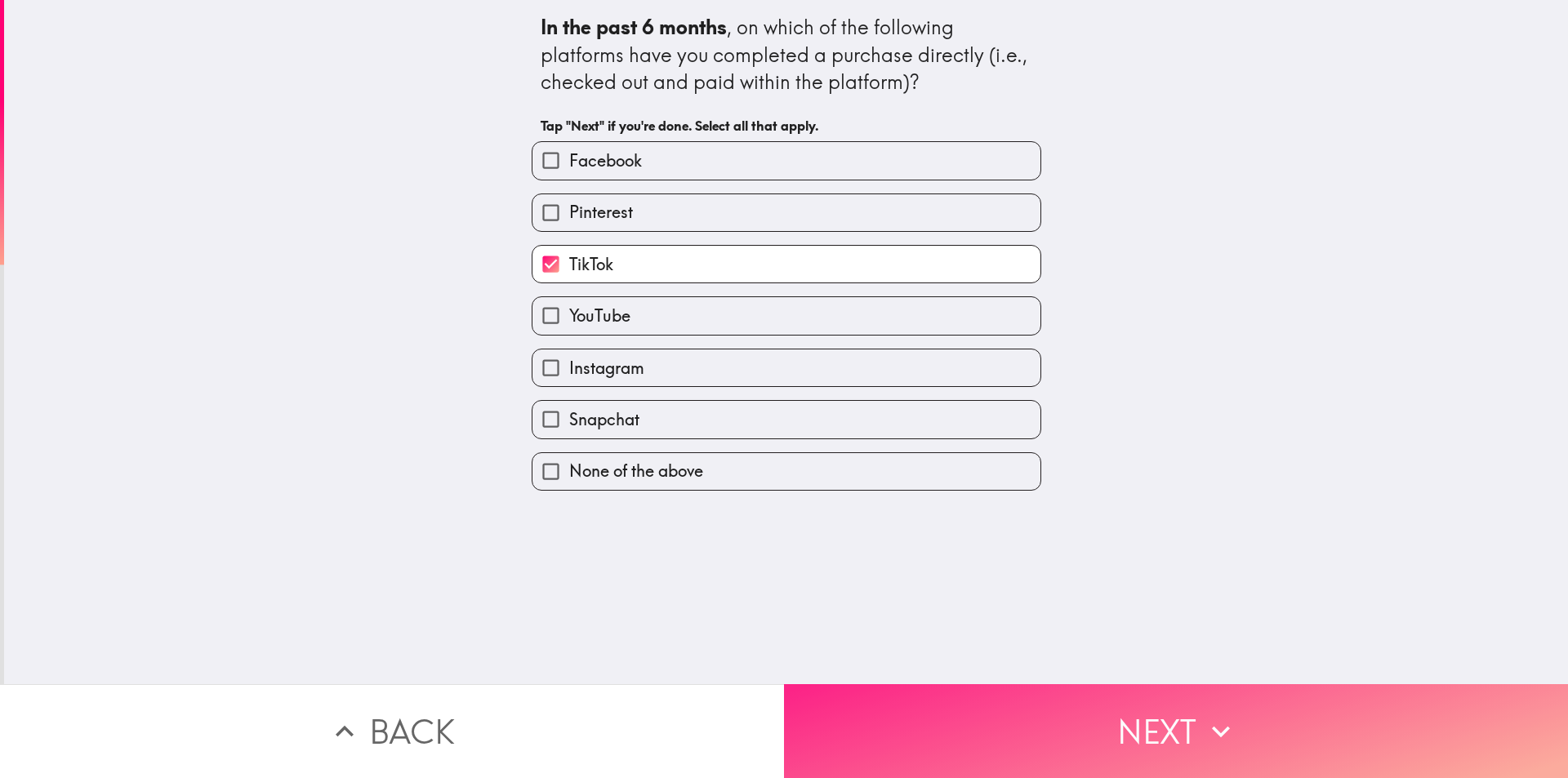
click at [997, 719] on button "Next" at bounding box center [1177, 731] width 784 height 93
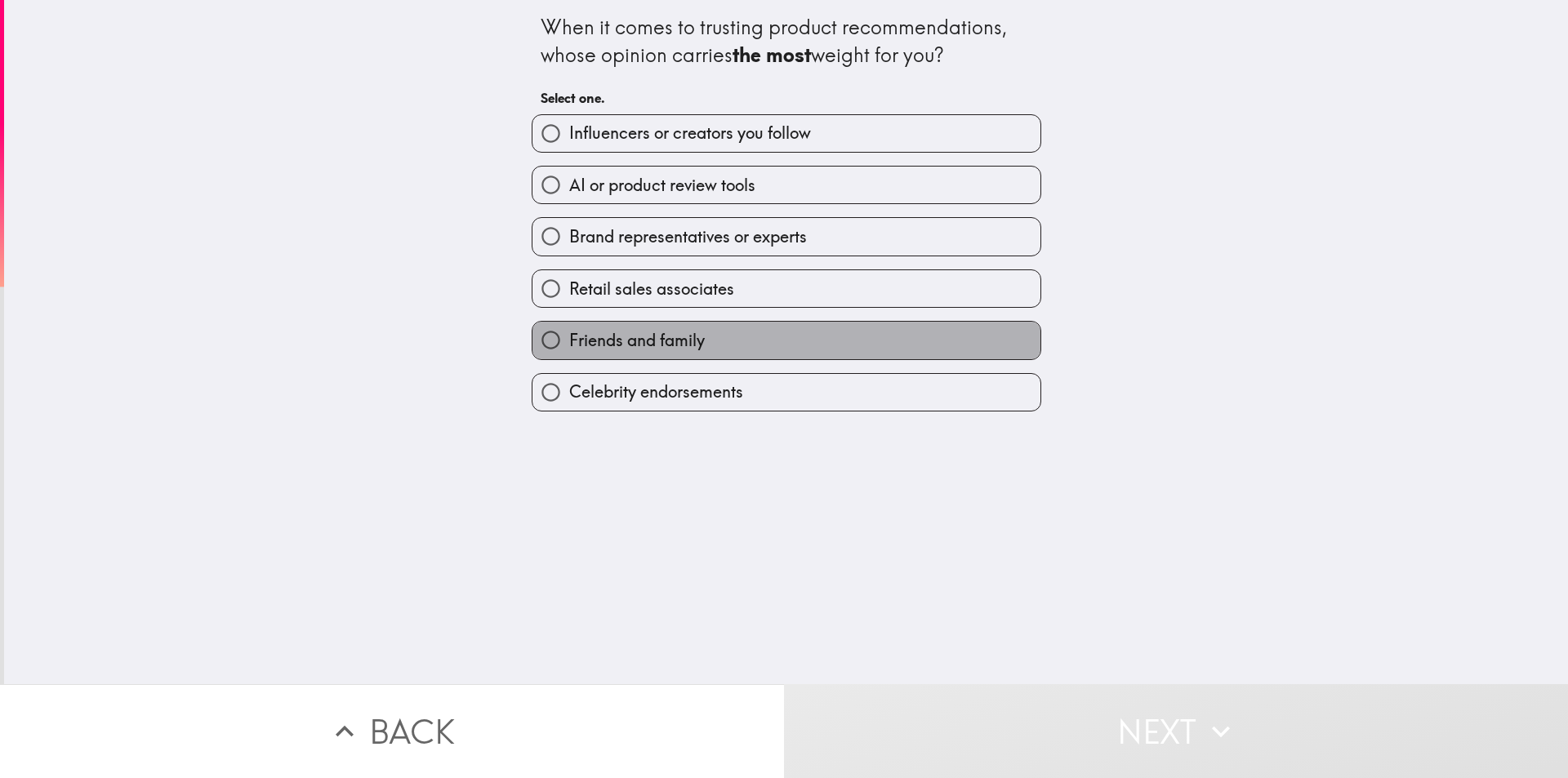
click at [663, 329] on span "Friends and family" at bounding box center [637, 340] width 136 height 23
click at [570, 328] on input "Friends and family" at bounding box center [551, 340] width 36 height 36
radio input "true"
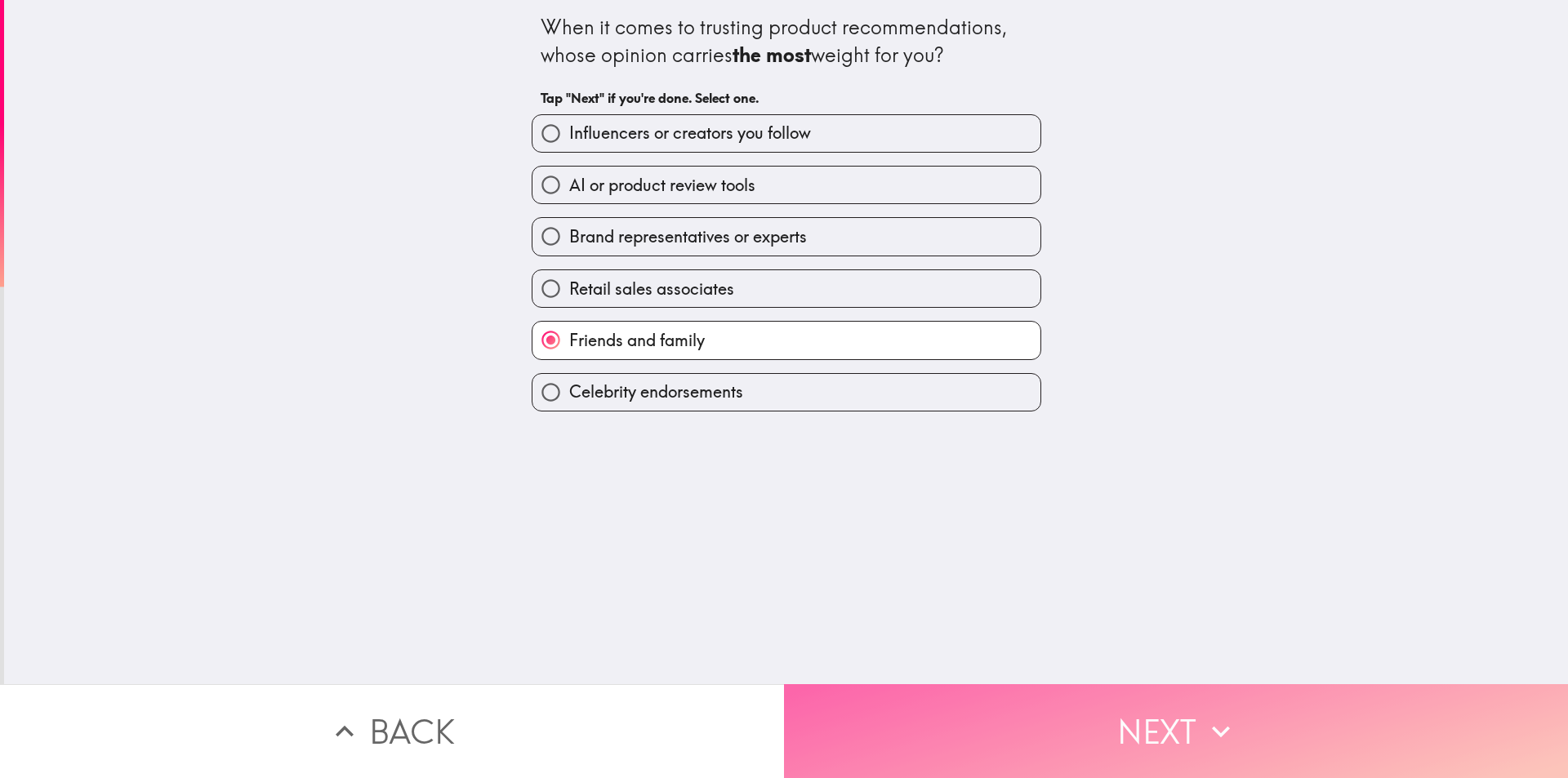
click at [1123, 691] on button "Next" at bounding box center [1177, 731] width 784 height 93
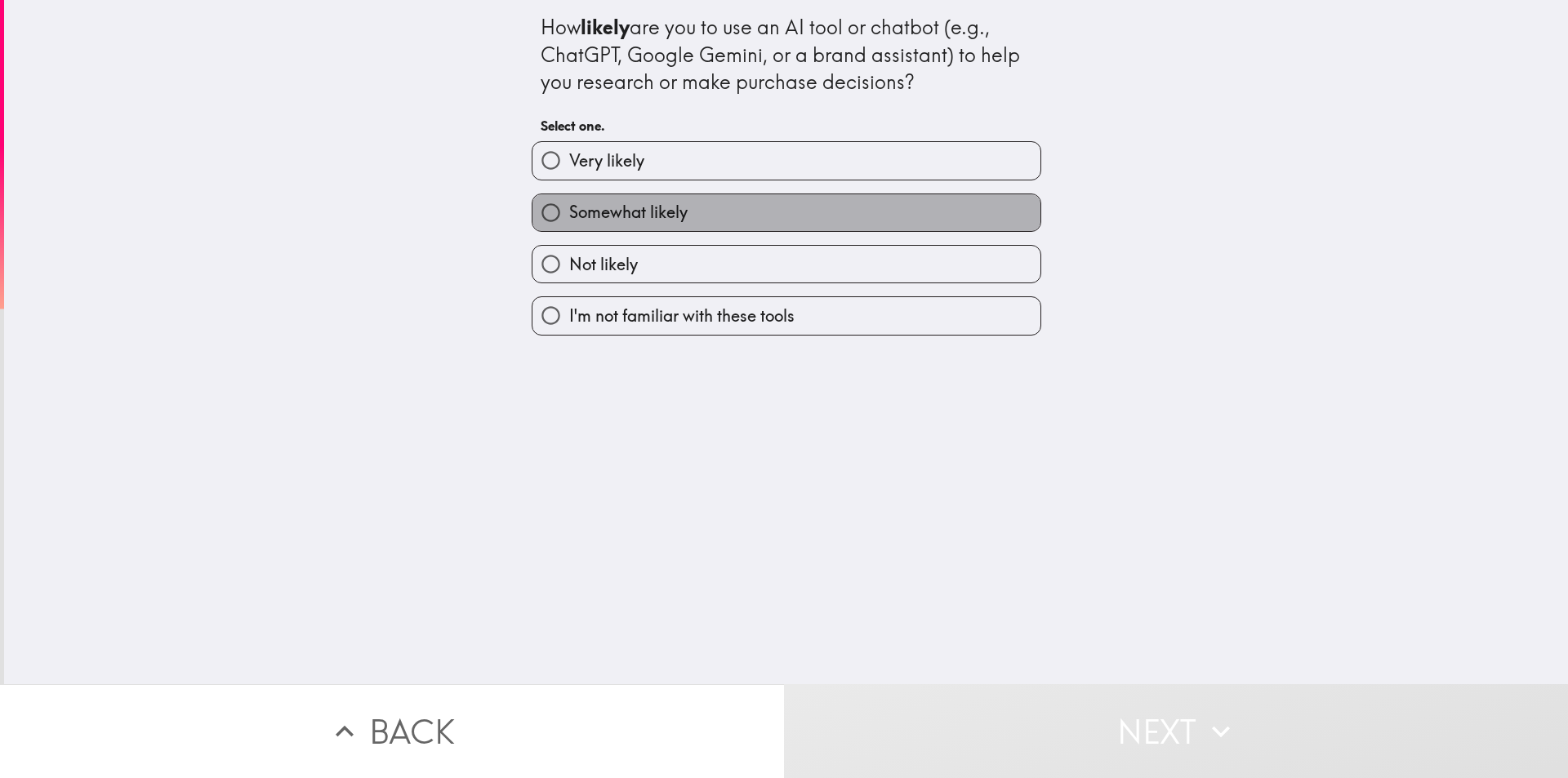
click at [651, 216] on span "Somewhat likely" at bounding box center [629, 212] width 119 height 23
click at [570, 216] on input "Somewhat likely" at bounding box center [551, 213] width 36 height 36
radio input "true"
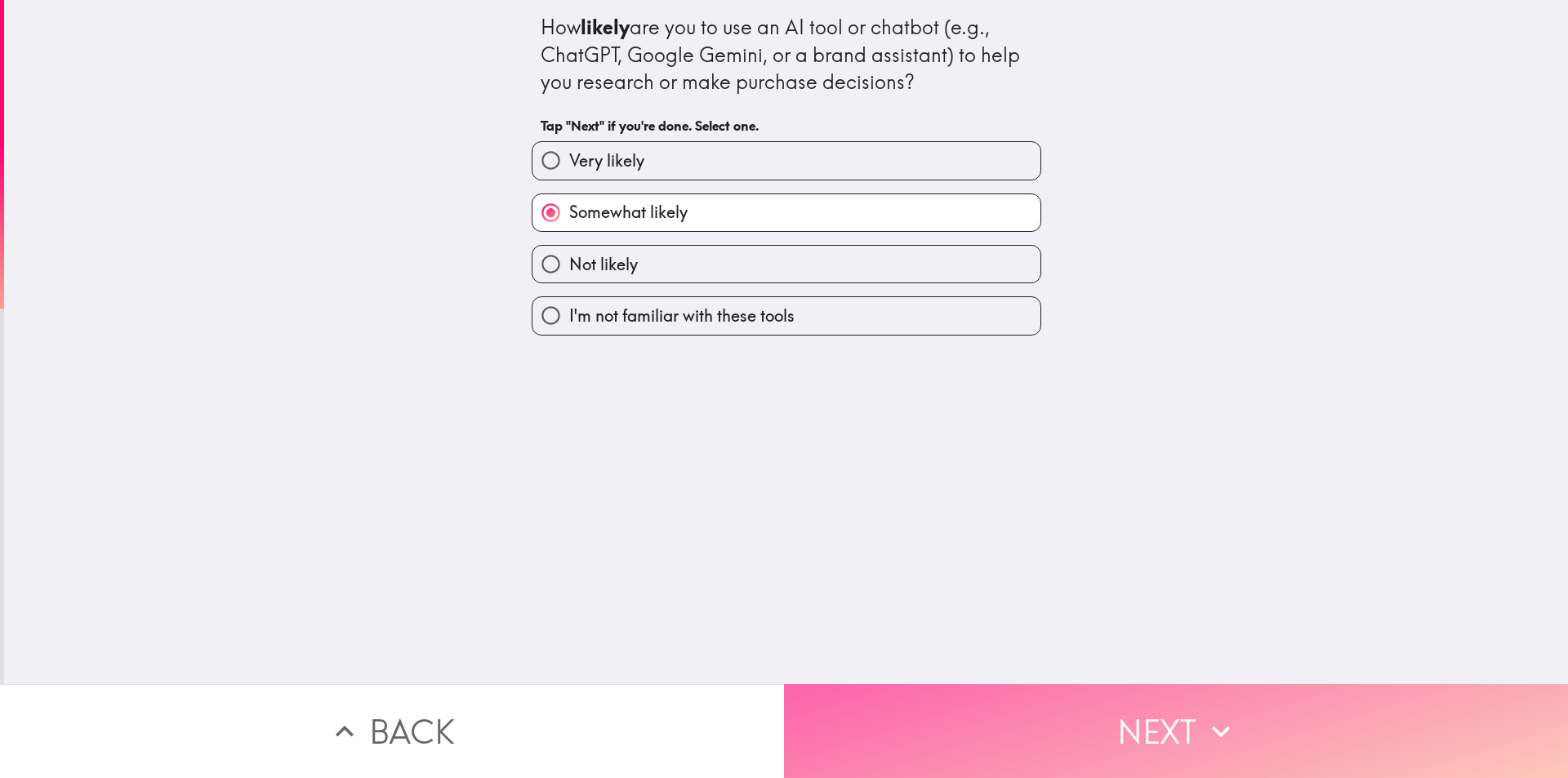
click at [1143, 698] on button "Next" at bounding box center [1177, 731] width 784 height 93
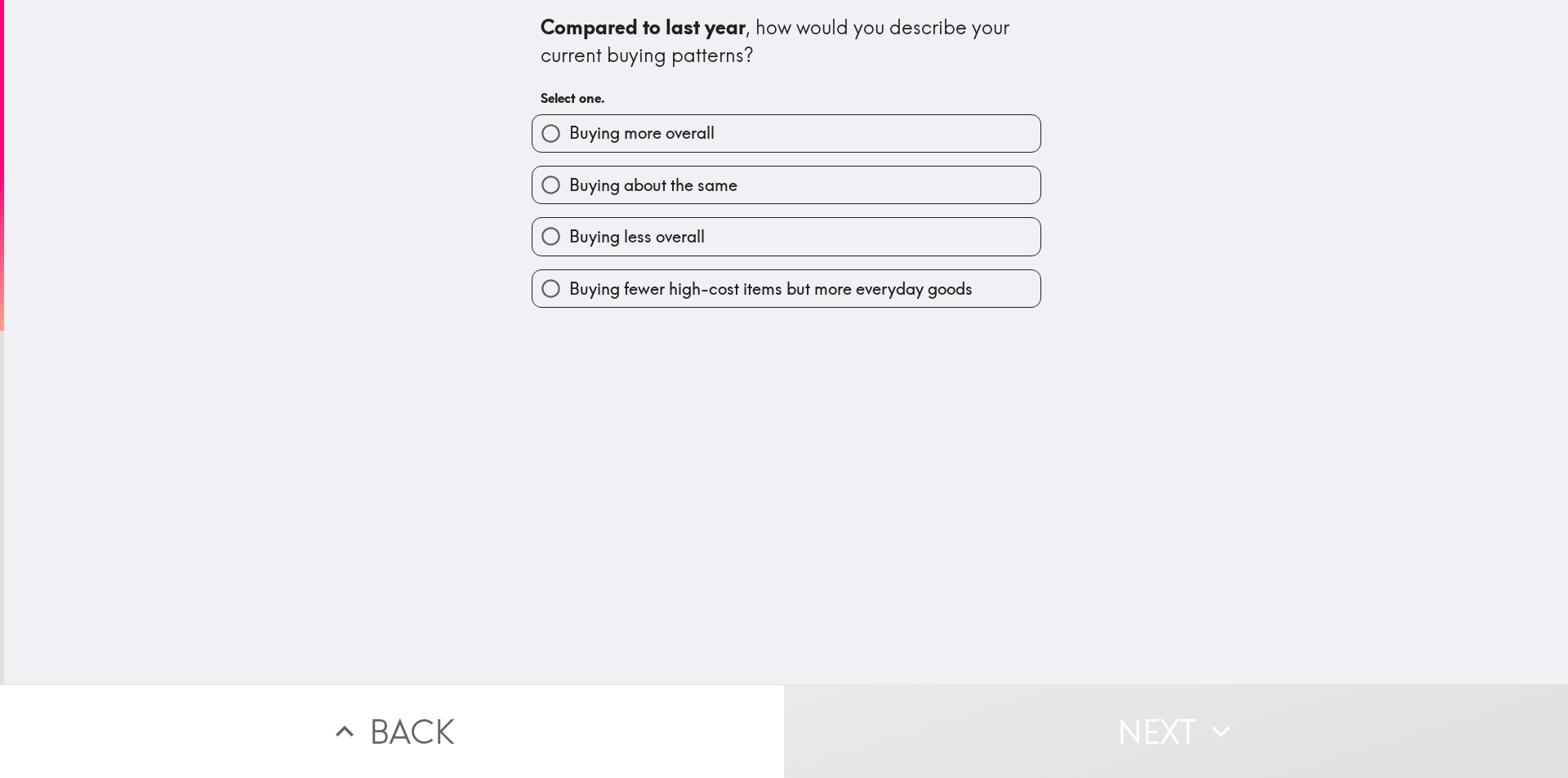
click at [739, 180] on label "Buying about the same" at bounding box center [786, 184] width 508 height 36
click at [570, 180] on input "Buying about the same" at bounding box center [551, 184] width 36 height 36
radio input "true"
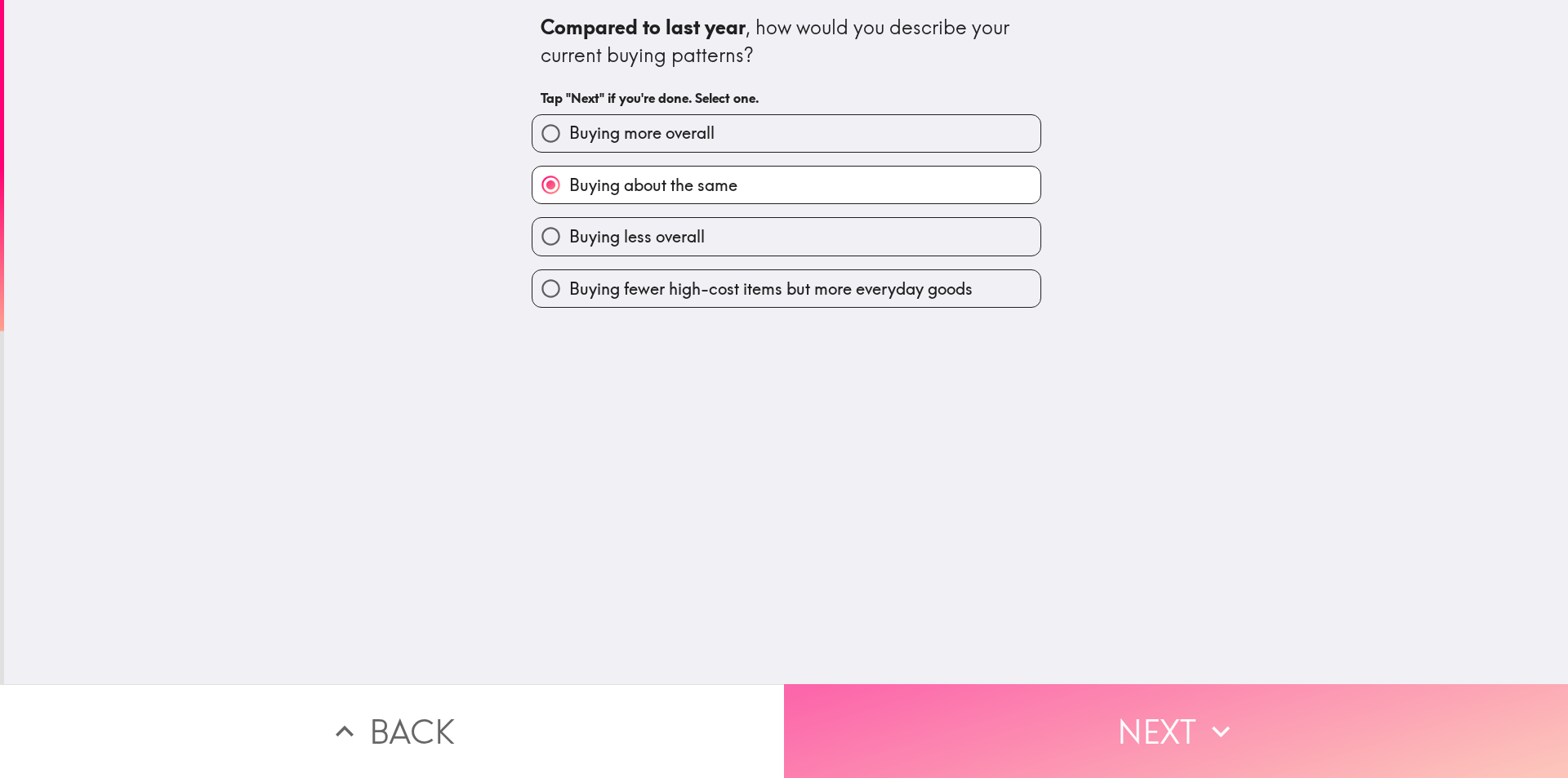
click at [1137, 690] on button "Next" at bounding box center [1177, 731] width 784 height 93
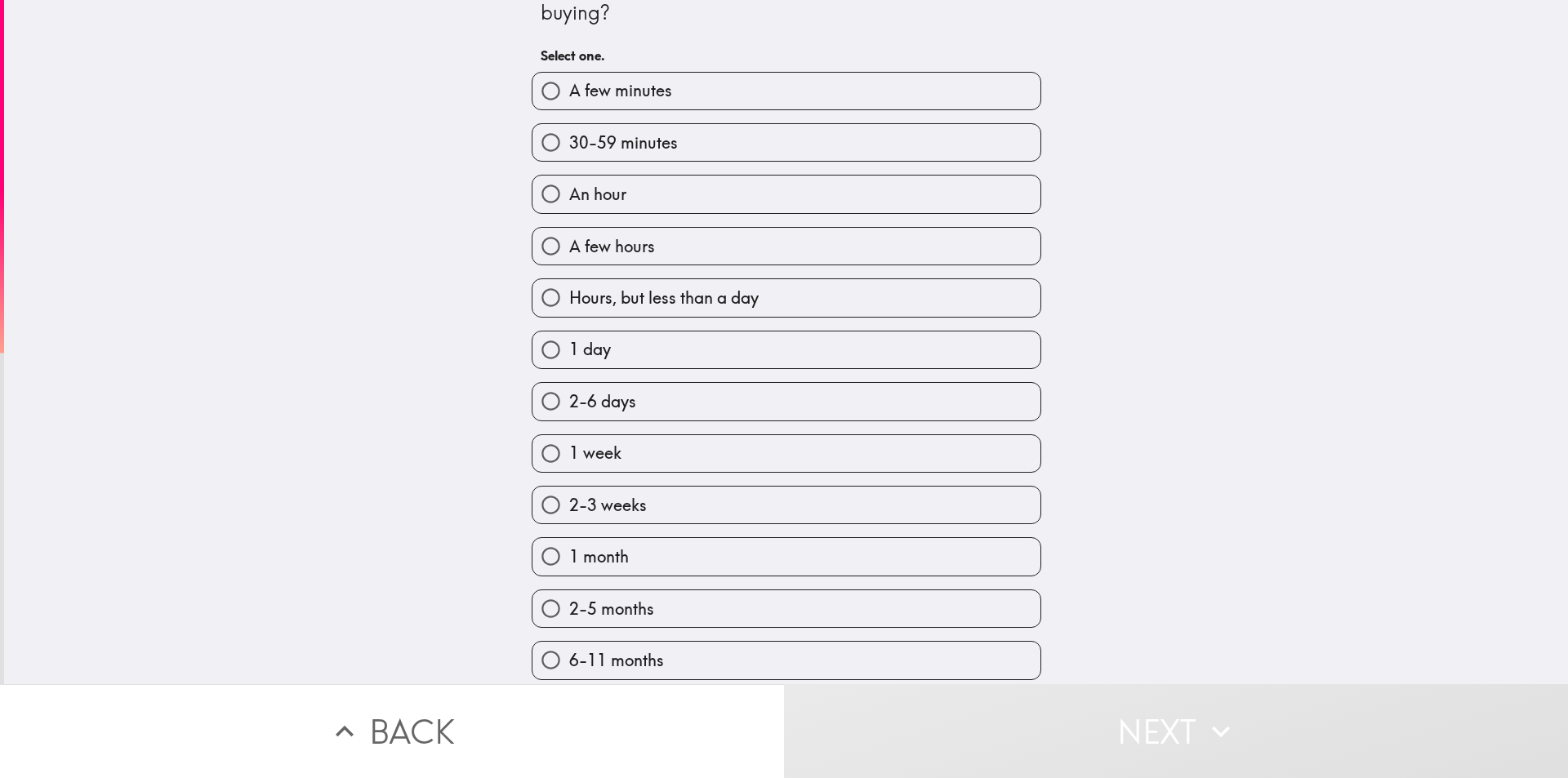
scroll to position [81, 0]
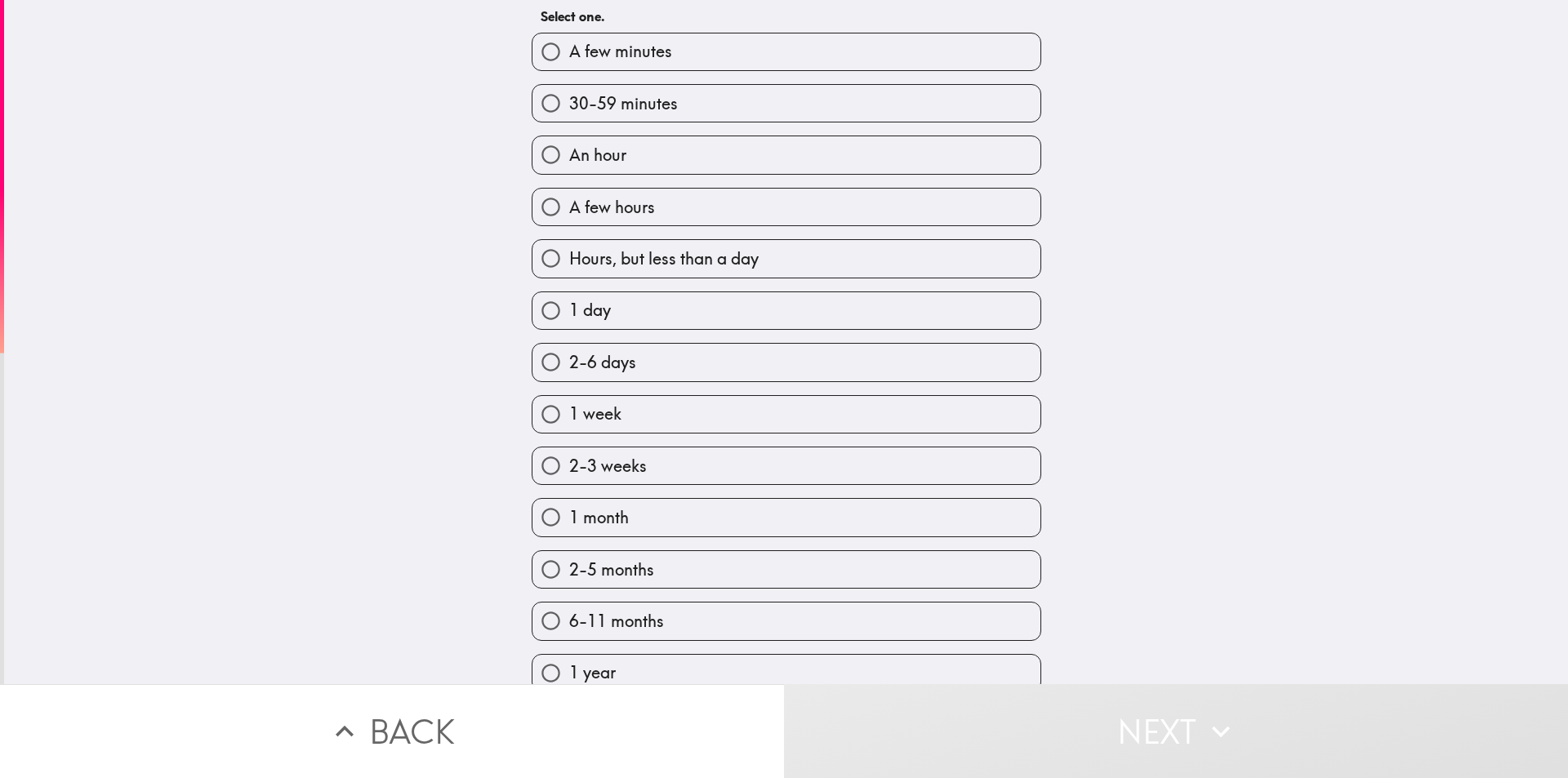
click at [672, 165] on label "An hour" at bounding box center [786, 155] width 508 height 36
click at [570, 165] on input "An hour" at bounding box center [551, 155] width 36 height 36
radio input "true"
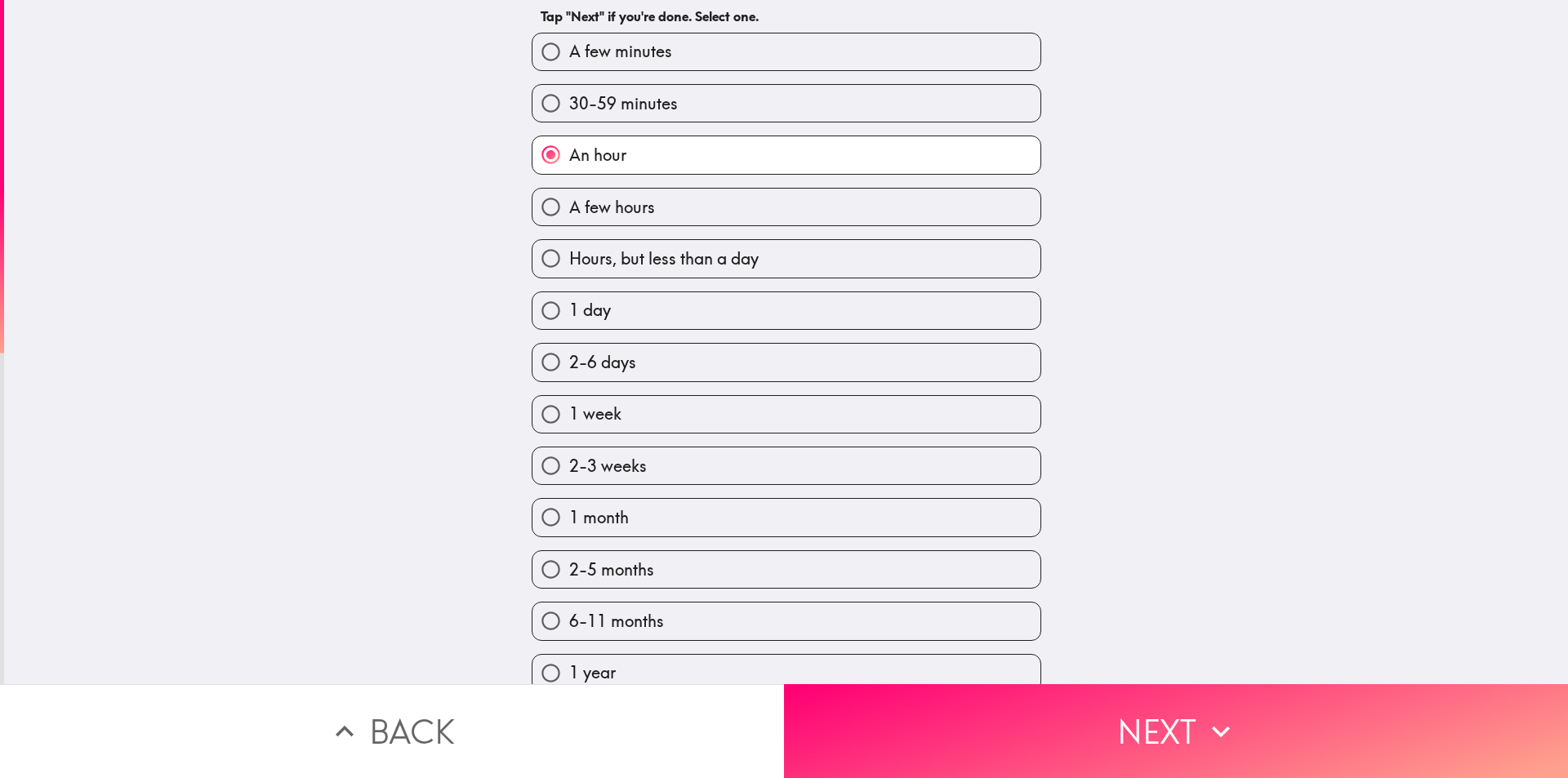
drag, startPoint x: 966, startPoint y: 654, endPoint x: 973, endPoint y: 668, distance: 15.7
click at [973, 667] on div "1 year" at bounding box center [786, 673] width 510 height 38
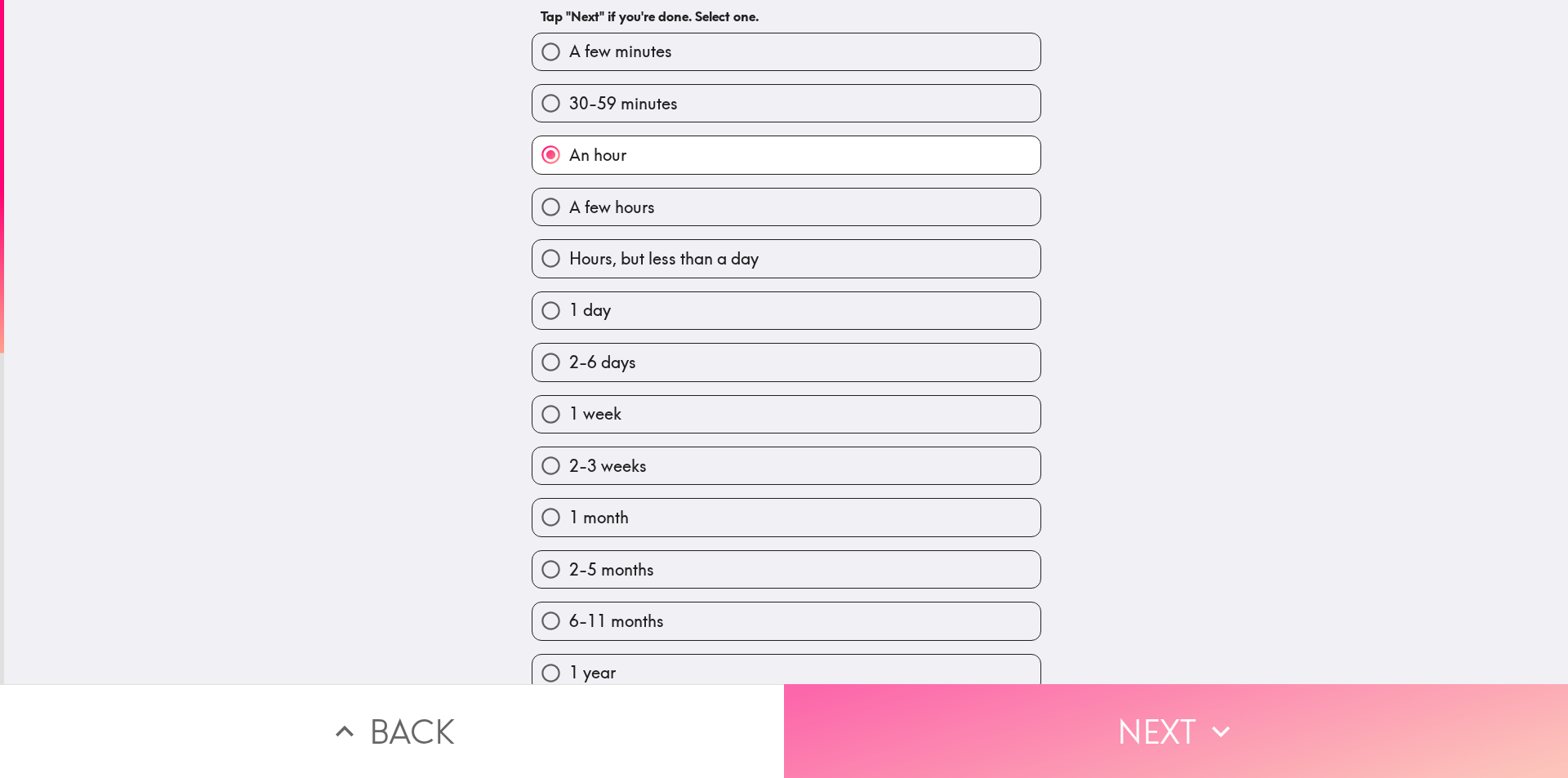
click at [961, 697] on button "Next" at bounding box center [1177, 731] width 784 height 93
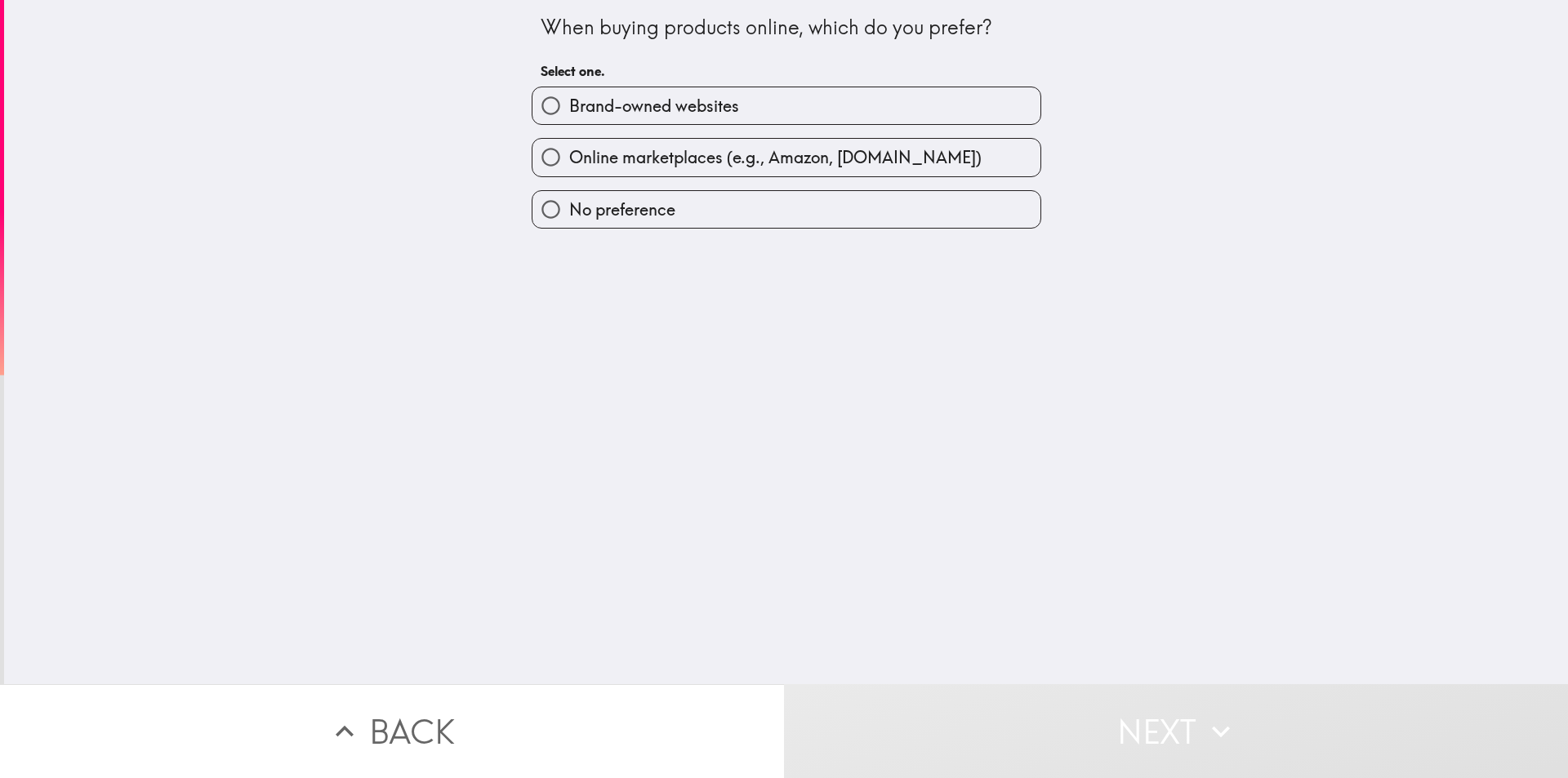
click at [660, 162] on span "Online marketplaces (e.g., Amazon, [DOMAIN_NAME])" at bounding box center [776, 158] width 412 height 23
click at [570, 162] on input "Online marketplaces (e.g., Amazon, [DOMAIN_NAME])" at bounding box center [551, 157] width 36 height 36
radio input "true"
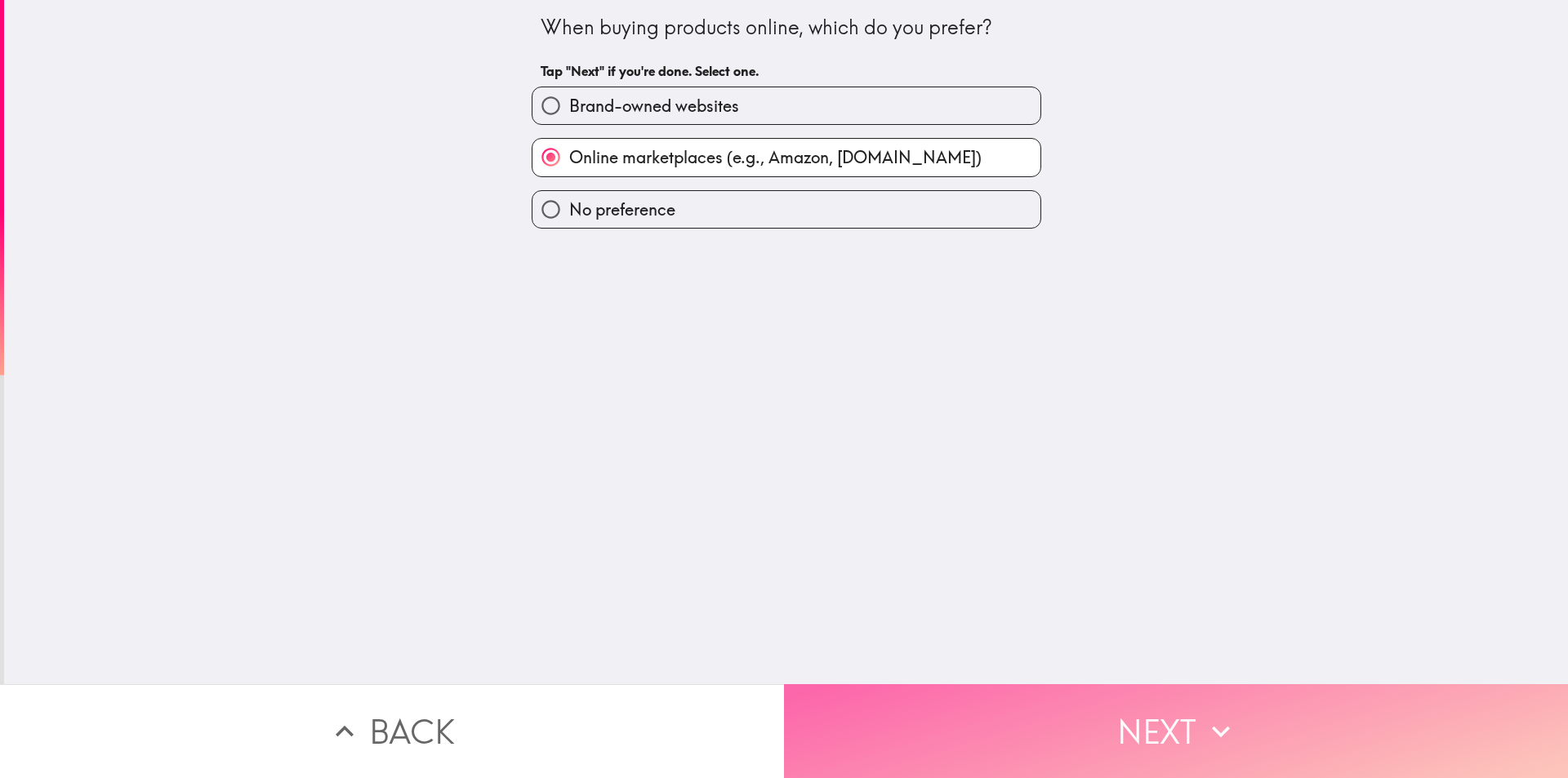
click at [1074, 710] on button "Next" at bounding box center [1177, 731] width 784 height 93
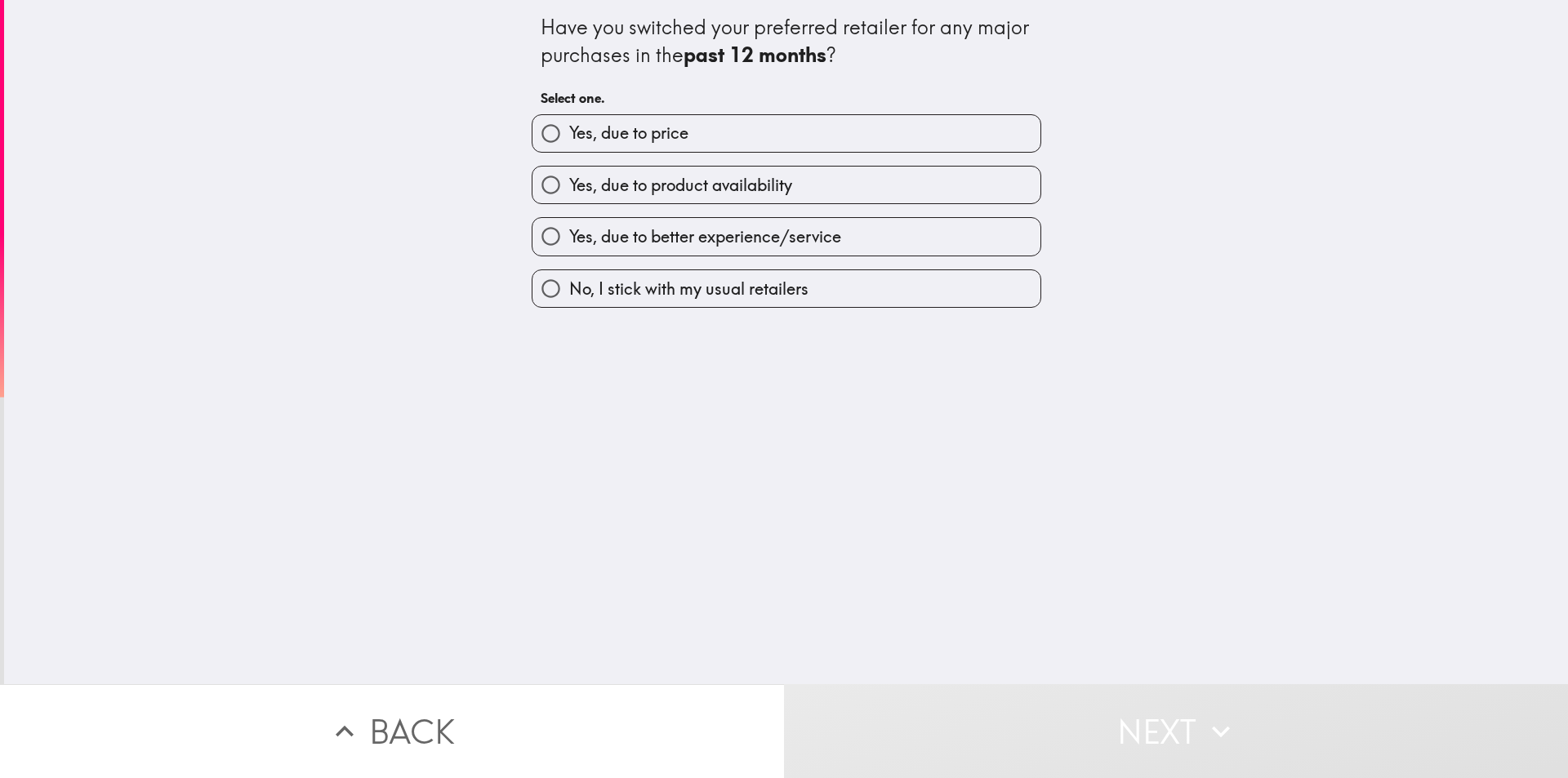
click at [777, 298] on span "No, I stick with my usual retailers" at bounding box center [689, 289] width 239 height 23
click at [570, 298] on input "No, I stick with my usual retailers" at bounding box center [551, 288] width 36 height 36
radio input "true"
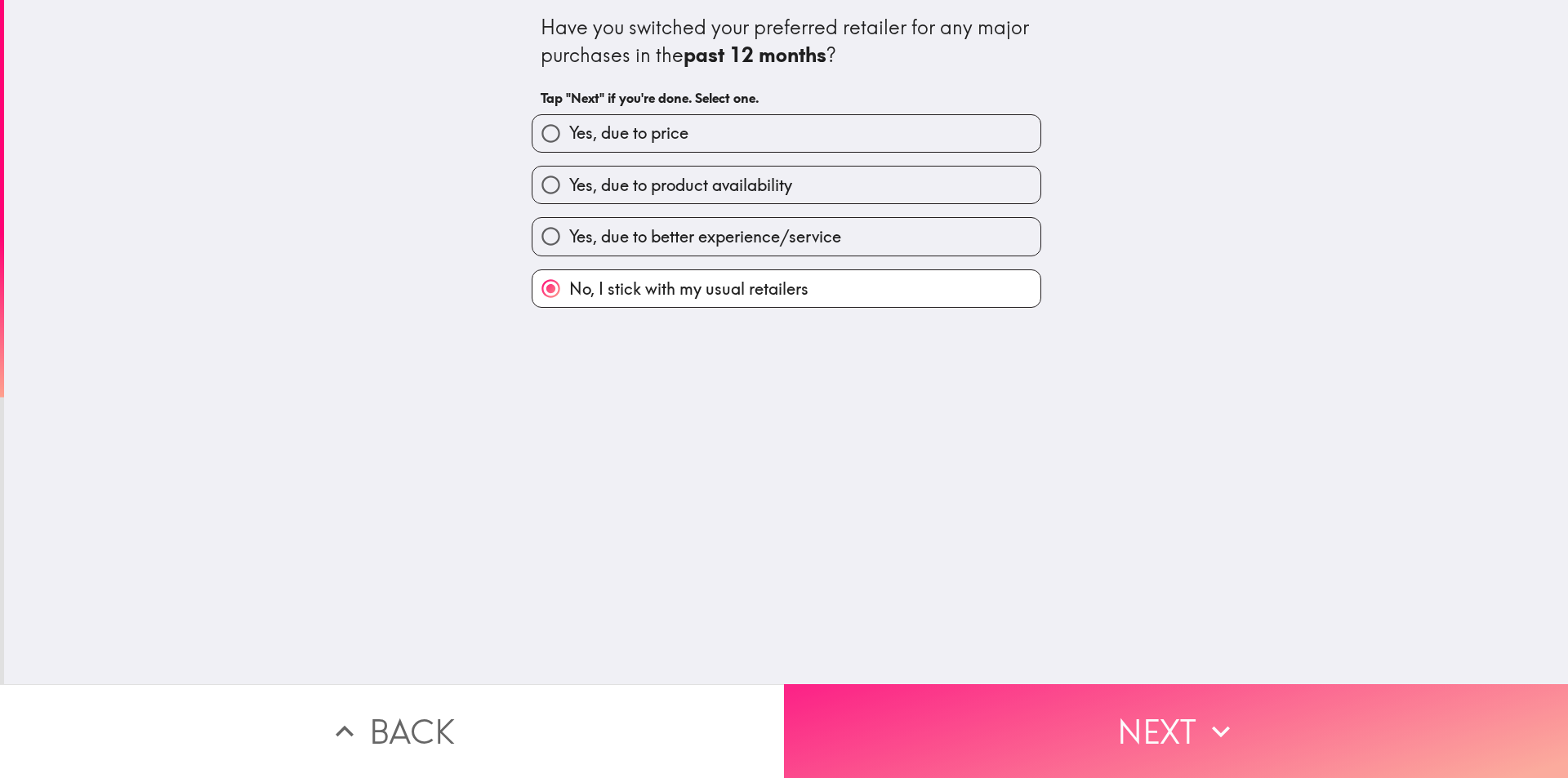
click at [1036, 704] on button "Next" at bounding box center [1177, 731] width 784 height 93
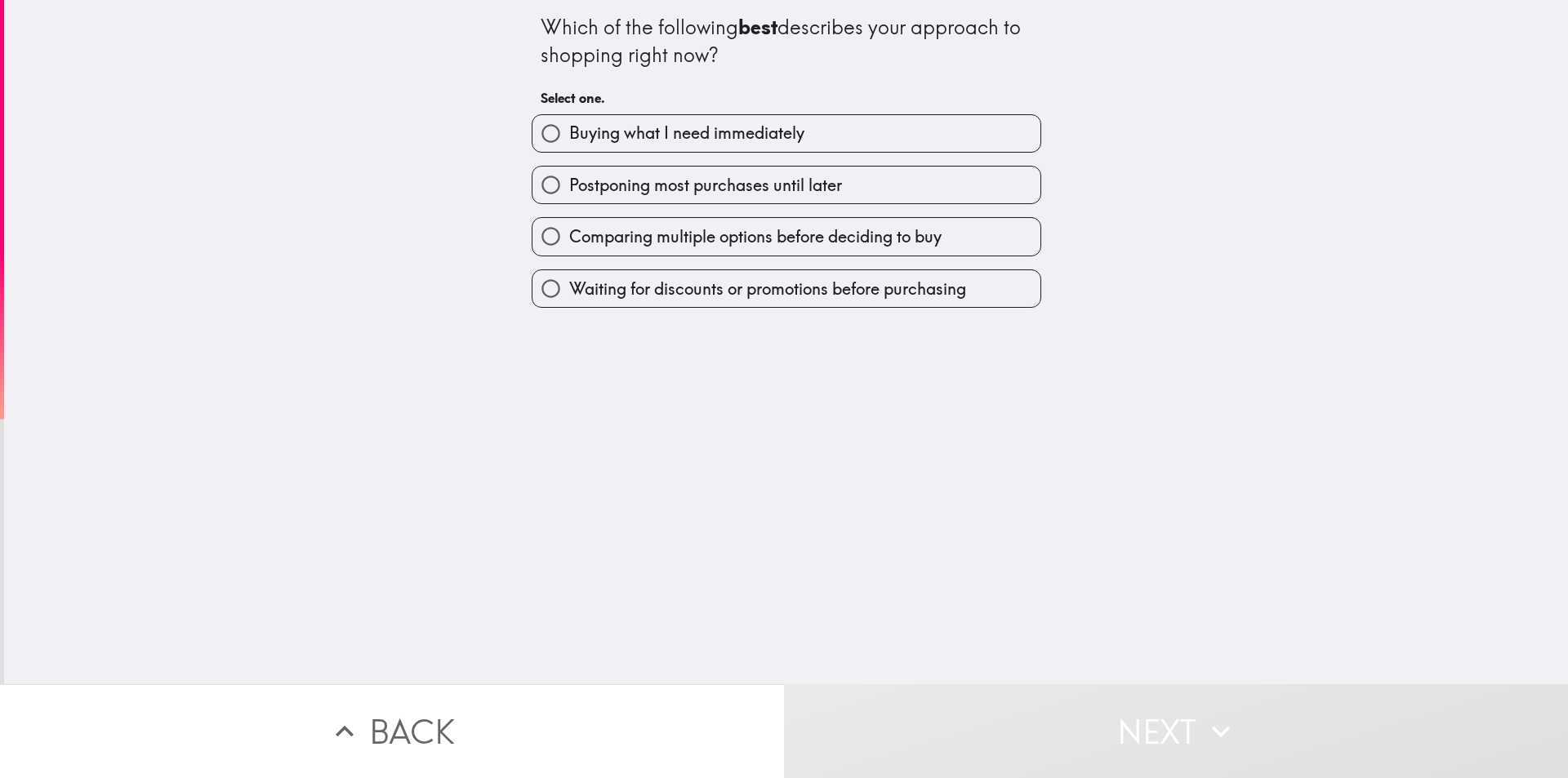
click at [747, 242] on span "Comparing multiple options before deciding to buy" at bounding box center [756, 236] width 372 height 23
click at [570, 242] on input "Comparing multiple options before deciding to buy" at bounding box center [551, 236] width 36 height 36
radio input "true"
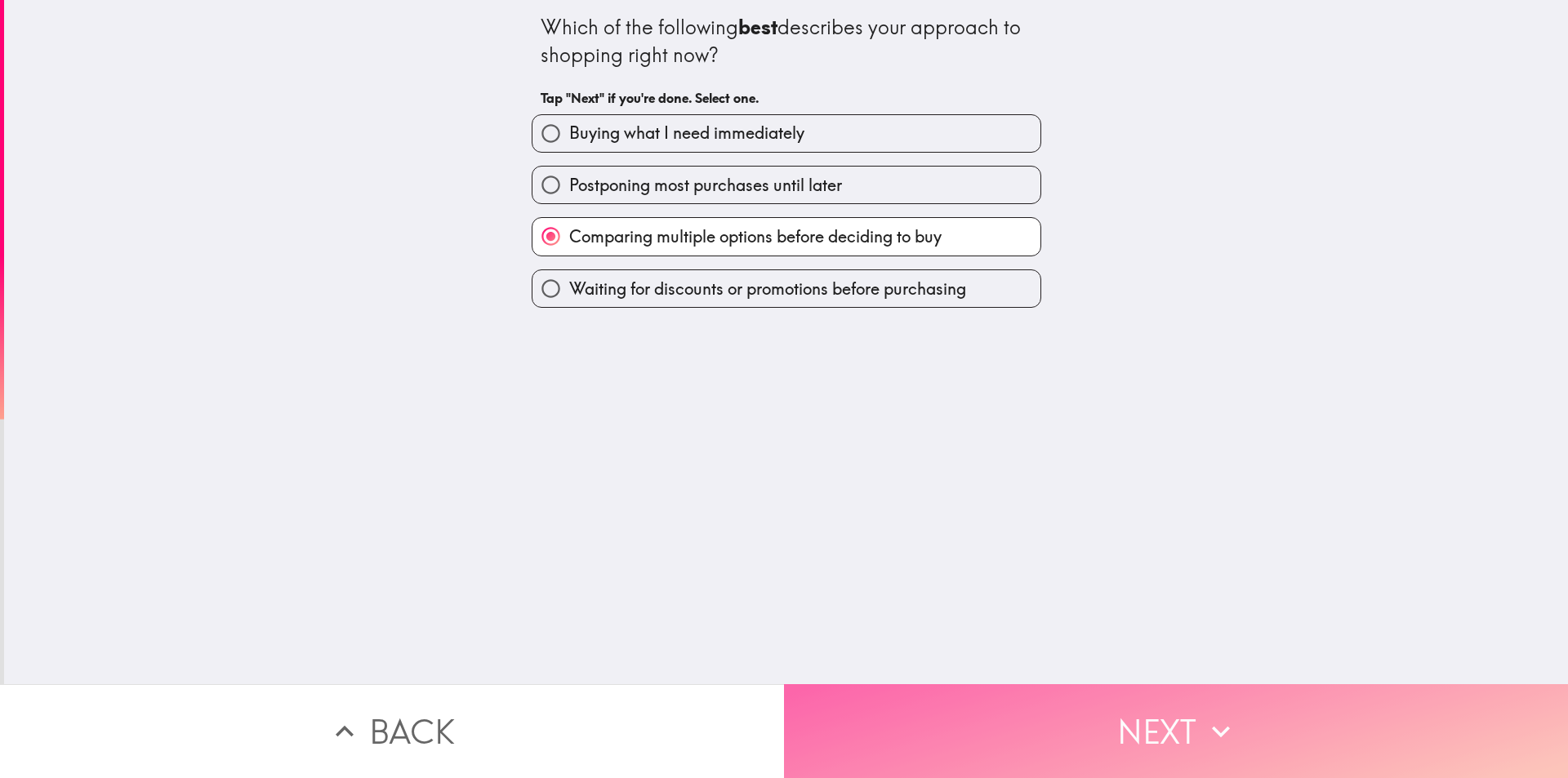
click at [1087, 731] on button "Next" at bounding box center [1177, 731] width 784 height 93
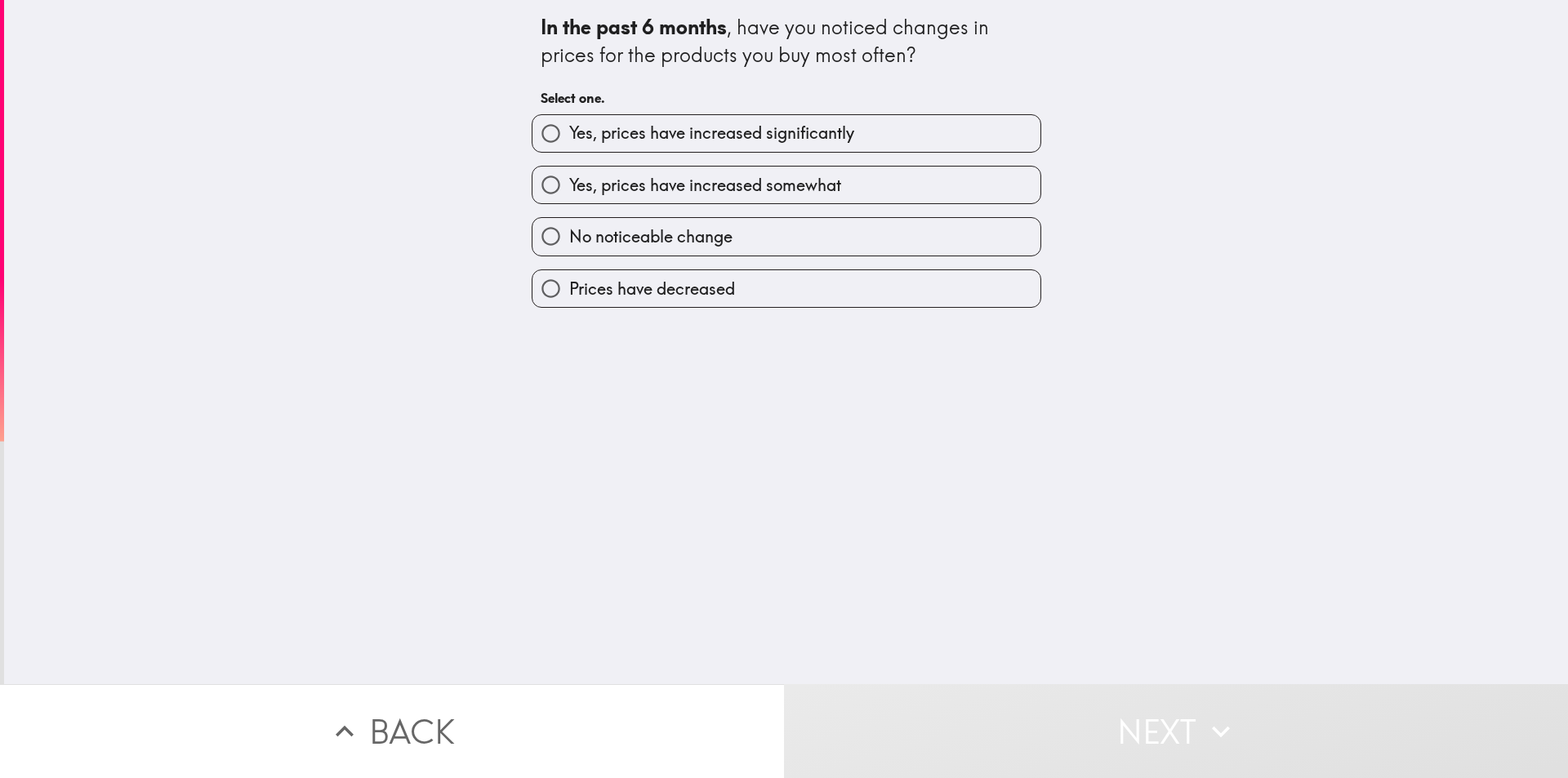
click at [677, 172] on label "Yes, prices have increased somewhat" at bounding box center [786, 184] width 508 height 36
click at [570, 172] on input "Yes, prices have increased somewhat" at bounding box center [551, 184] width 36 height 36
radio input "true"
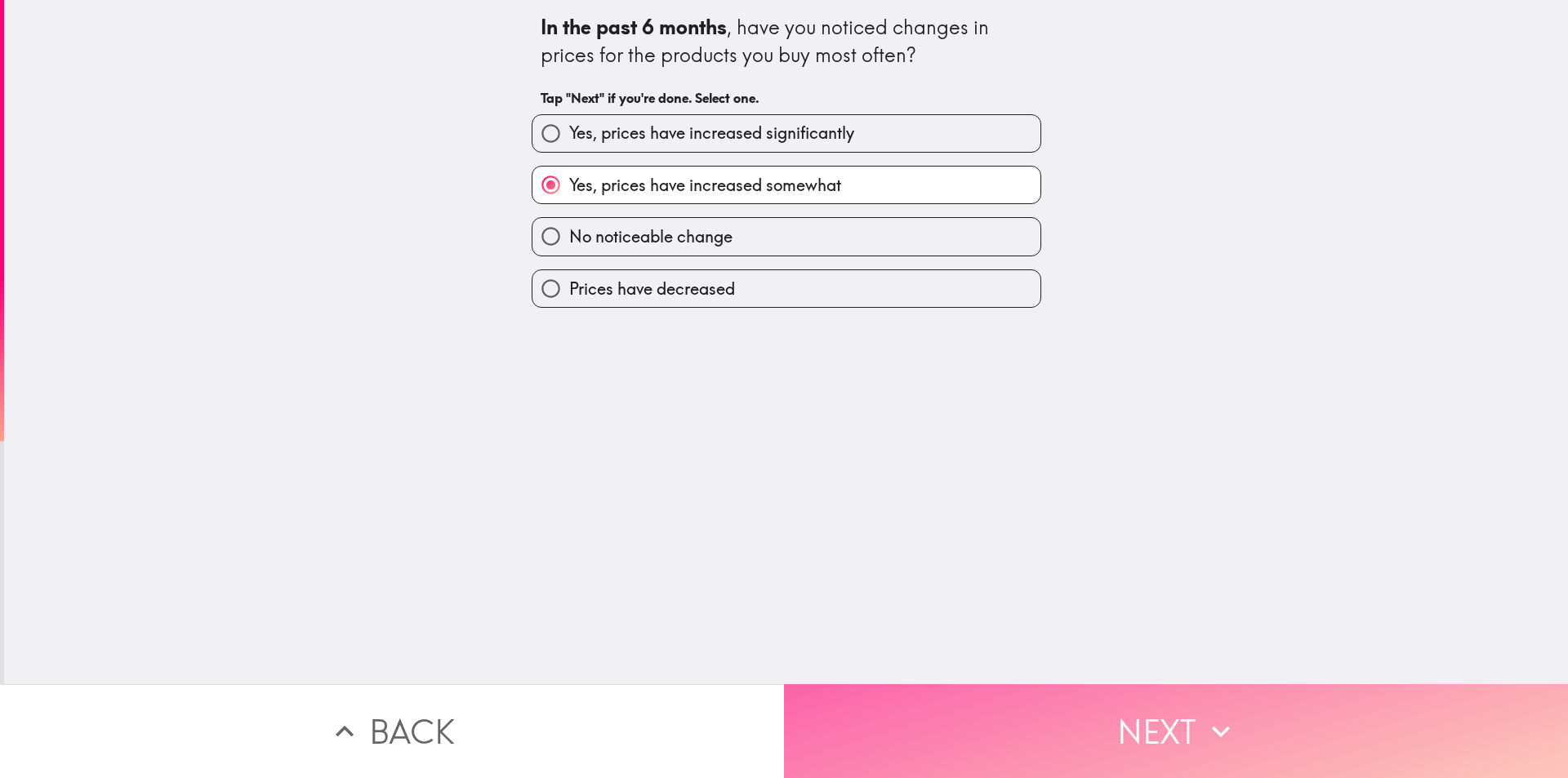
click at [1031, 749] on button "Next" at bounding box center [1177, 731] width 784 height 93
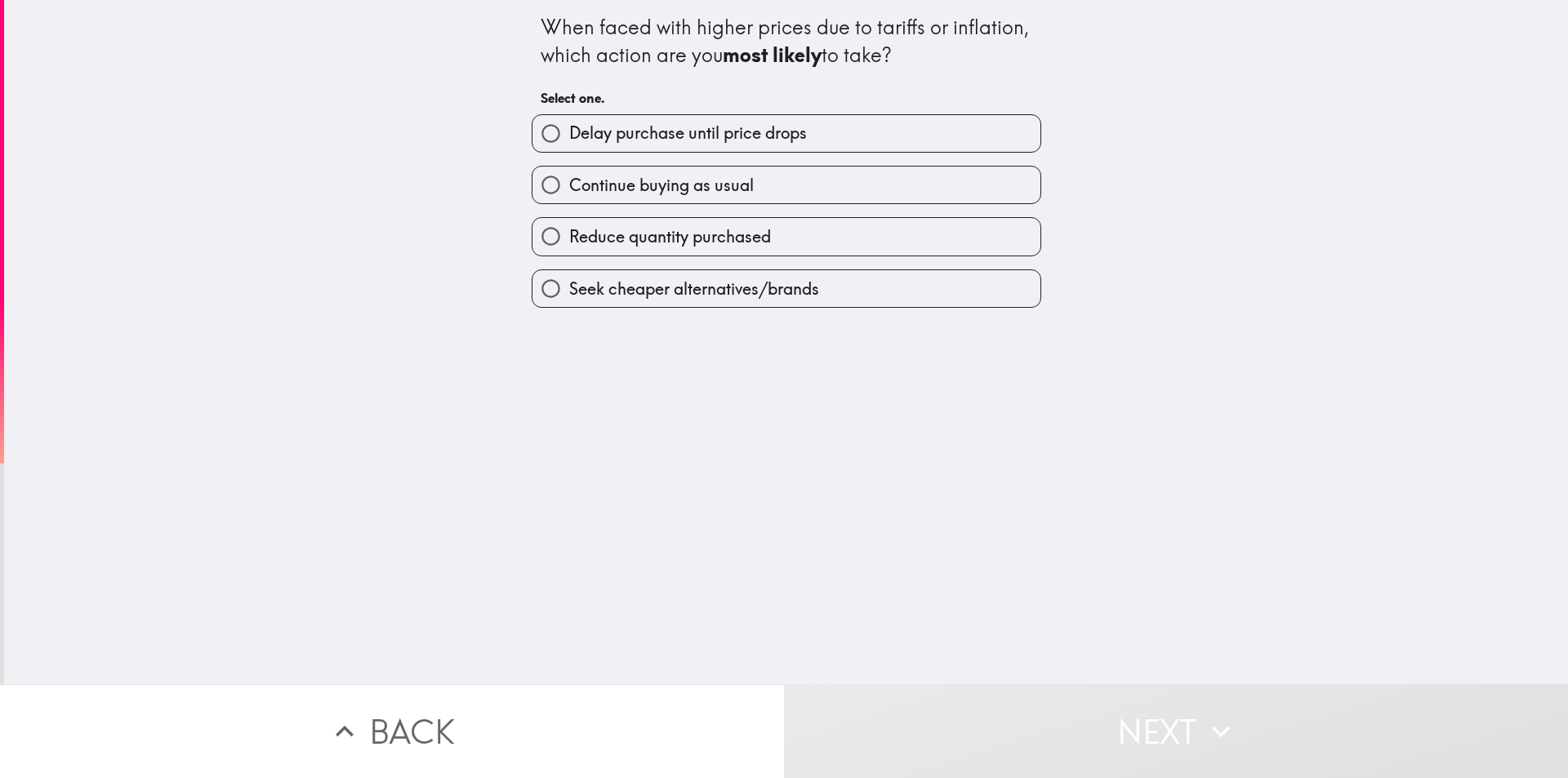
click at [745, 194] on label "Continue buying as usual" at bounding box center [786, 184] width 508 height 36
click at [570, 194] on input "Continue buying as usual" at bounding box center [551, 184] width 36 height 36
radio input "true"
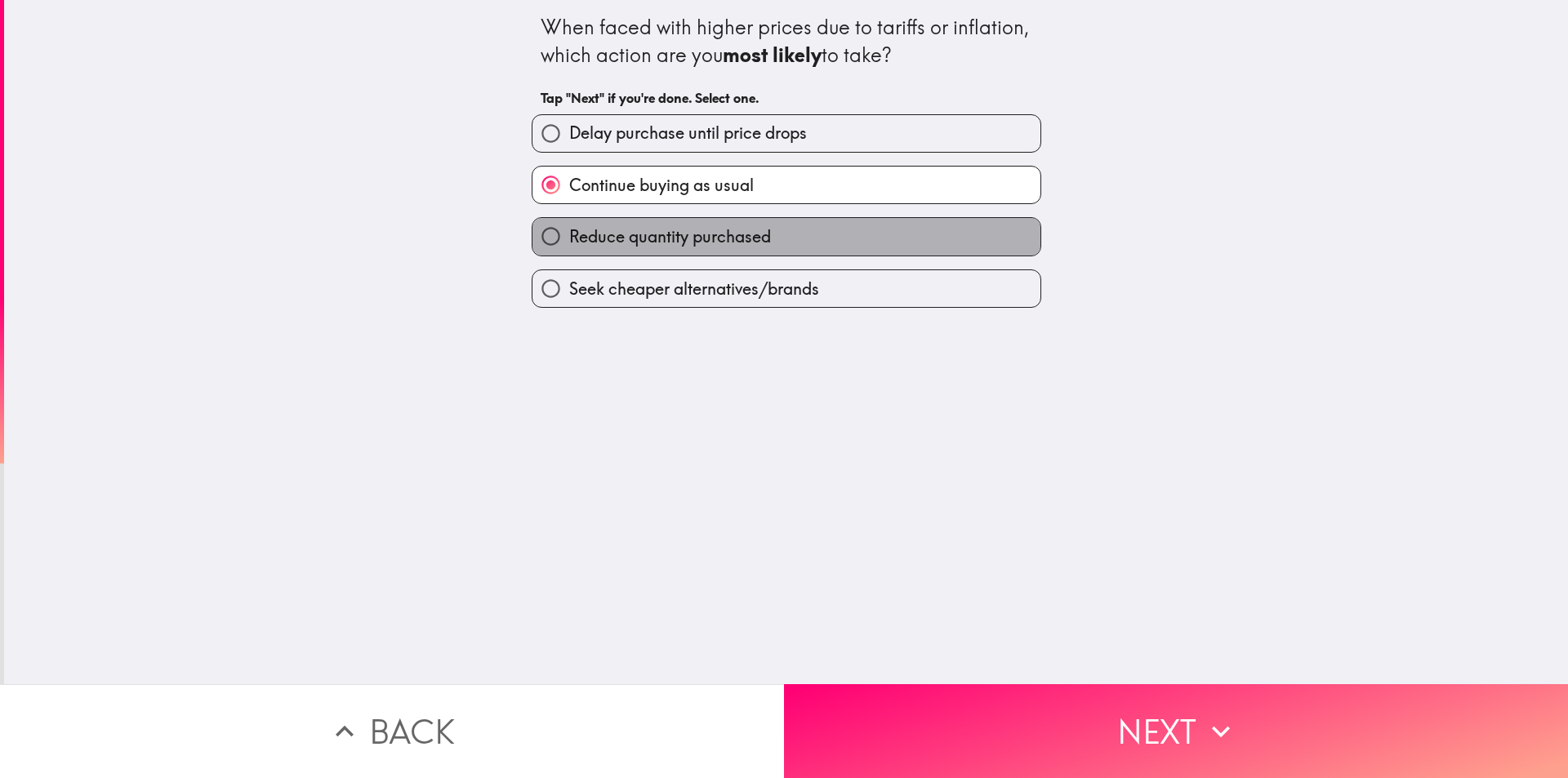
click at [835, 221] on label "Reduce quantity purchased" at bounding box center [786, 236] width 508 height 36
click at [570, 221] on input "Reduce quantity purchased" at bounding box center [551, 236] width 36 height 36
radio input "true"
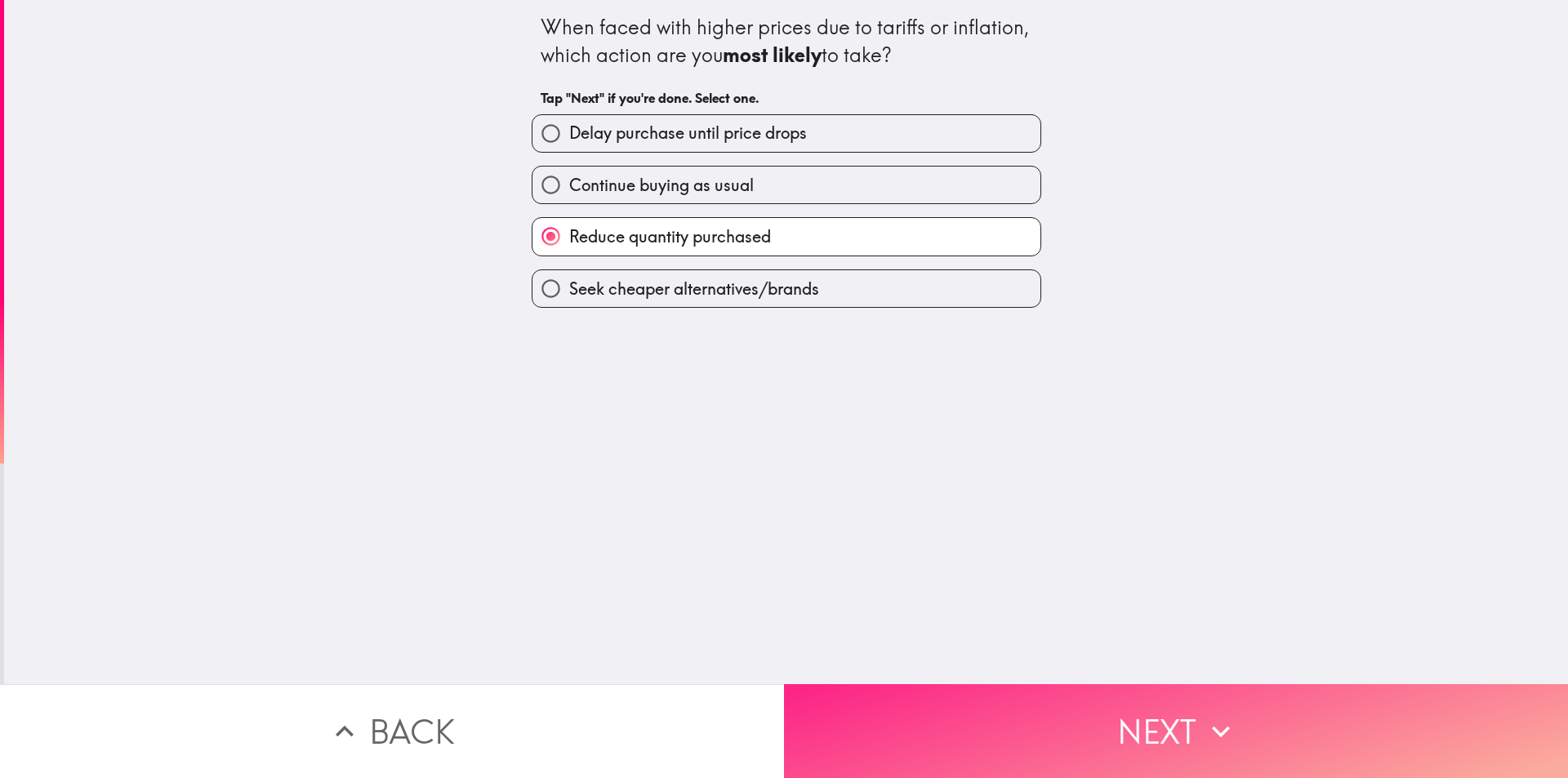
drag, startPoint x: 1063, startPoint y: 697, endPoint x: 1056, endPoint y: 691, distance: 9.2
click at [1063, 698] on button "Next" at bounding box center [1177, 731] width 784 height 93
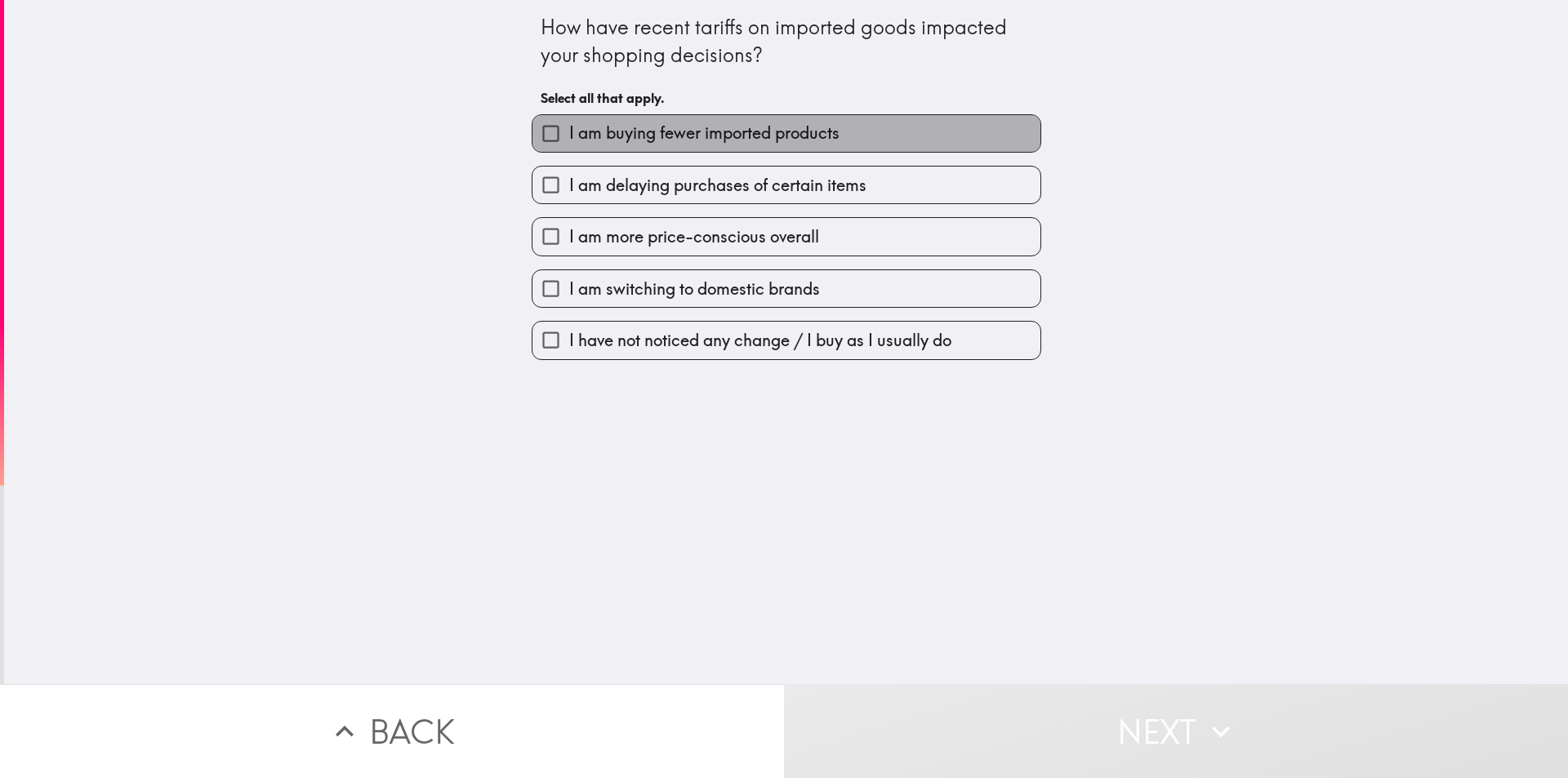
click at [720, 141] on span "I am buying fewer imported products" at bounding box center [705, 133] width 270 height 23
click at [570, 141] on input "I am buying fewer imported products" at bounding box center [551, 133] width 36 height 36
checkbox input "true"
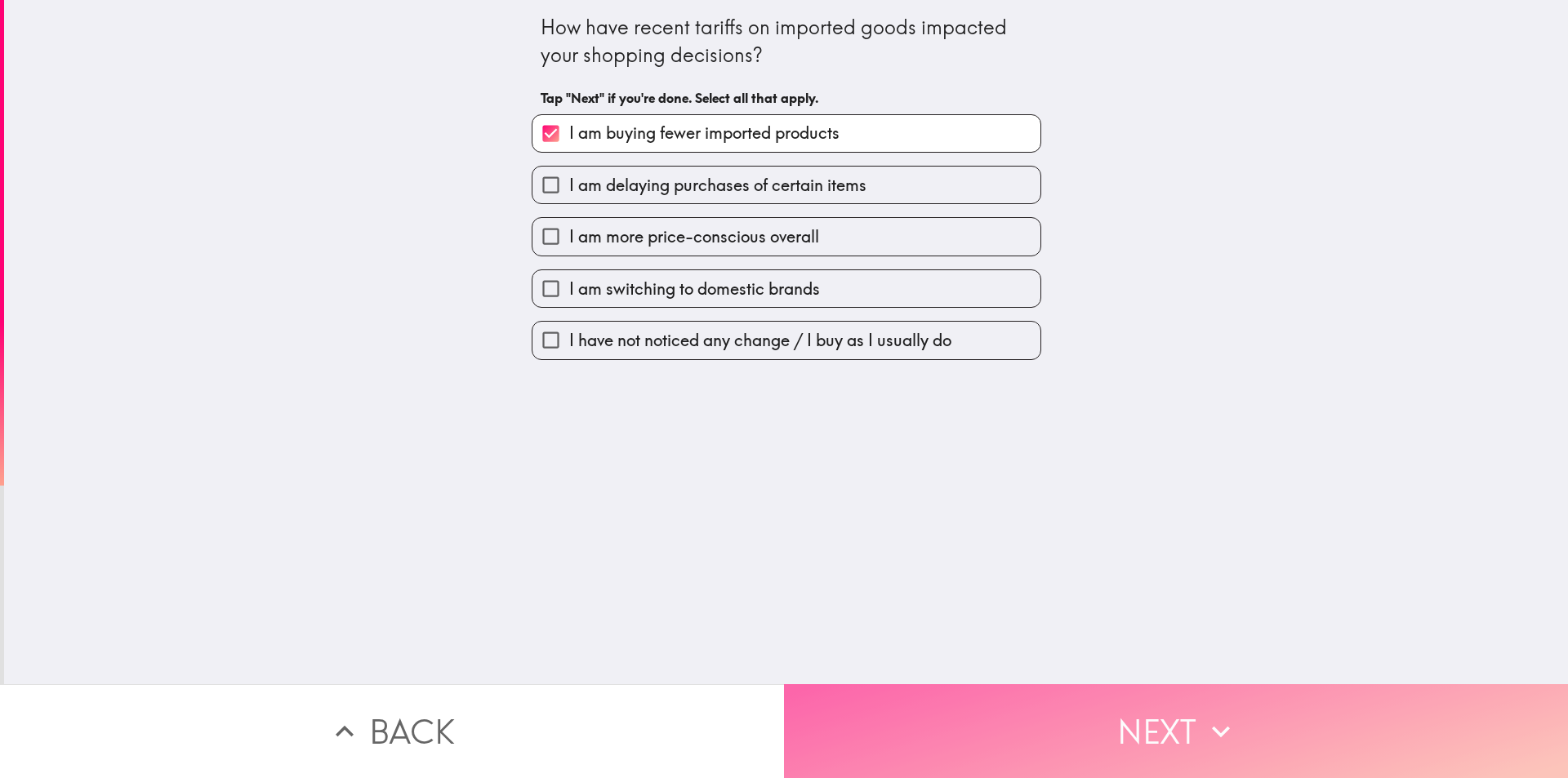
click at [1014, 706] on button "Next" at bounding box center [1177, 731] width 784 height 93
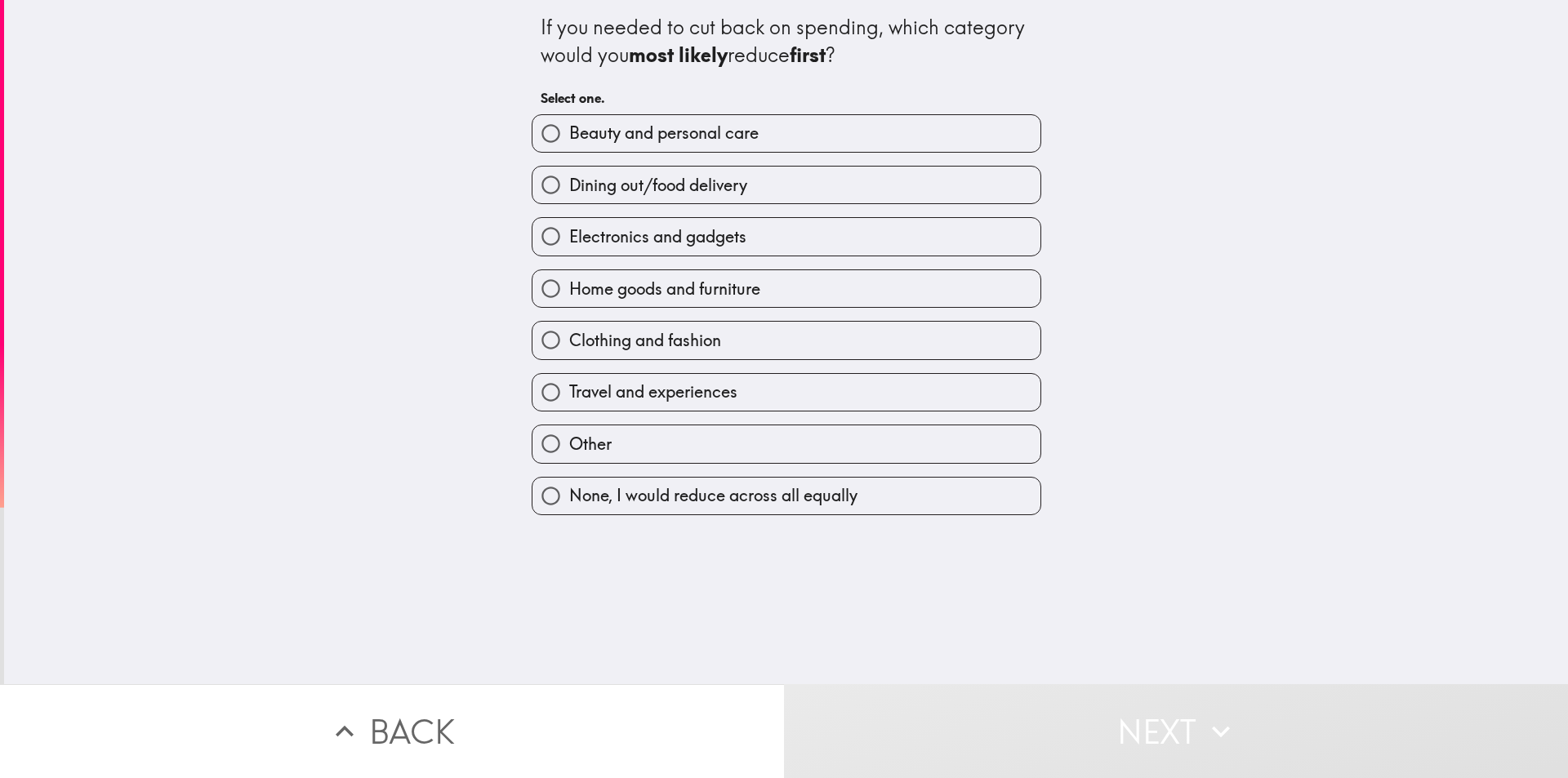
click at [726, 185] on span "Dining out/food delivery" at bounding box center [659, 185] width 178 height 23
click at [570, 185] on input "Dining out/food delivery" at bounding box center [551, 184] width 36 height 36
radio input "true"
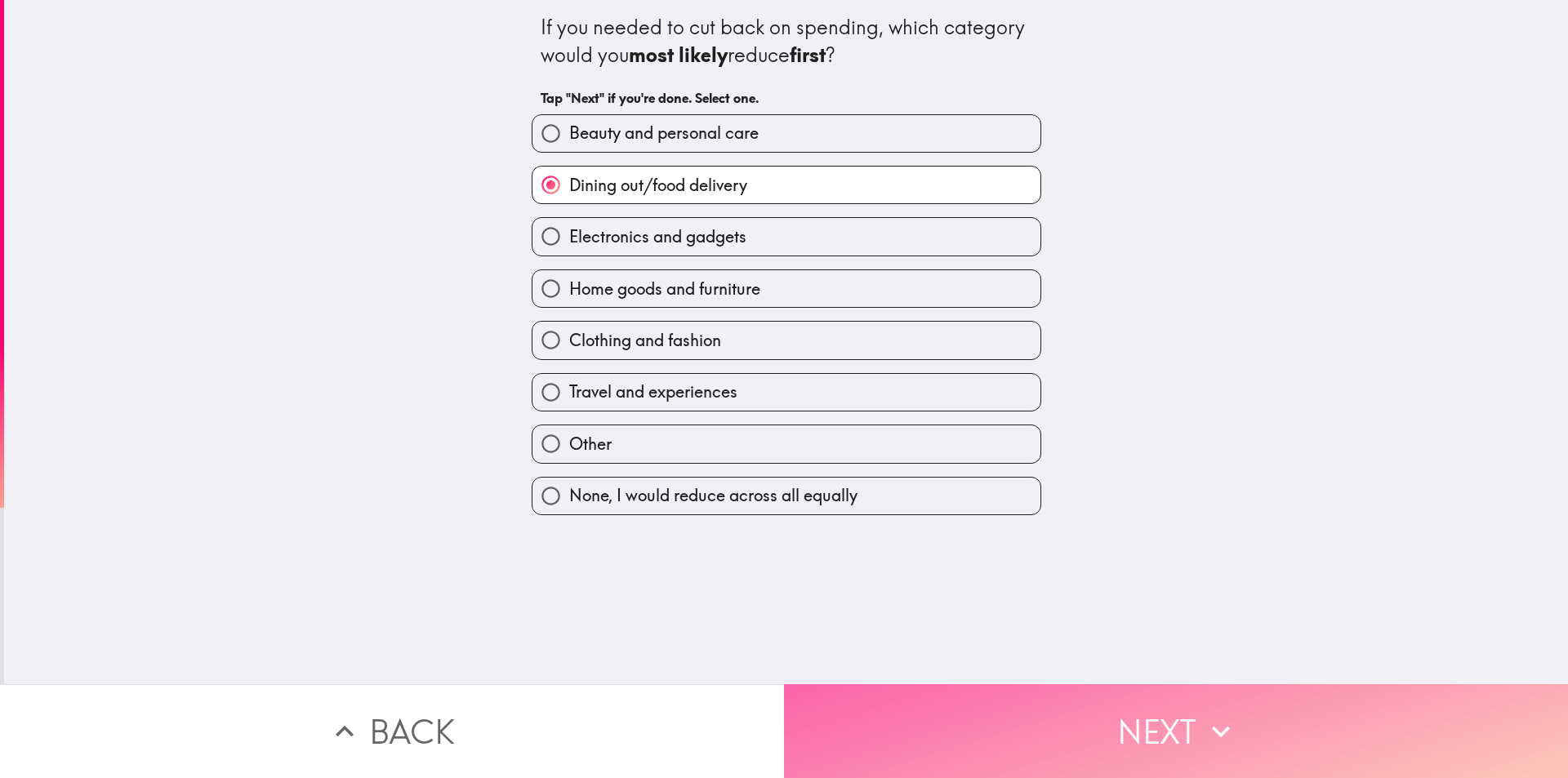
click at [1167, 722] on button "Next" at bounding box center [1177, 731] width 784 height 93
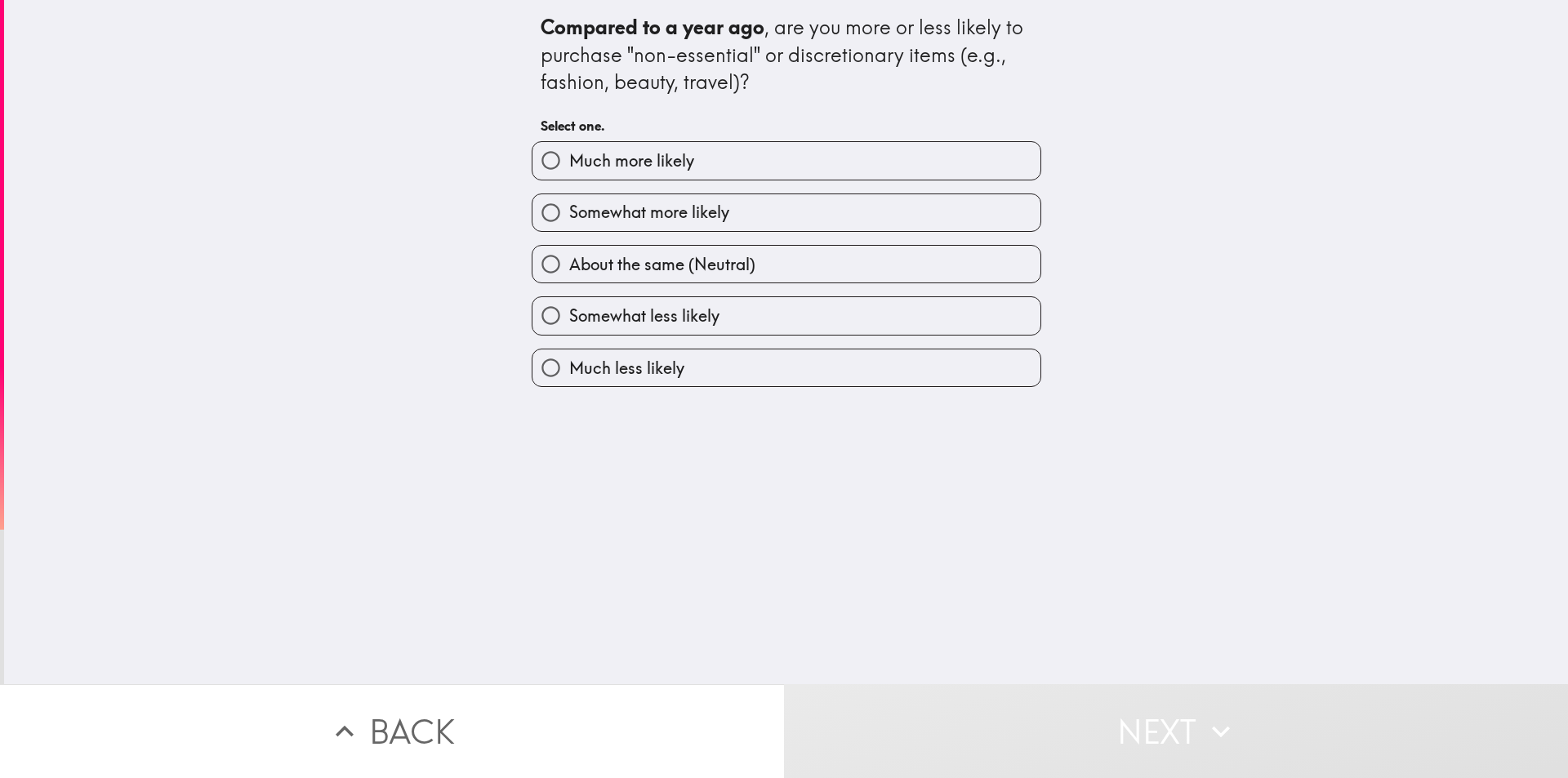
click at [701, 325] on span "Somewhat less likely" at bounding box center [645, 316] width 151 height 23
click at [570, 325] on input "Somewhat less likely" at bounding box center [551, 315] width 36 height 36
radio input "true"
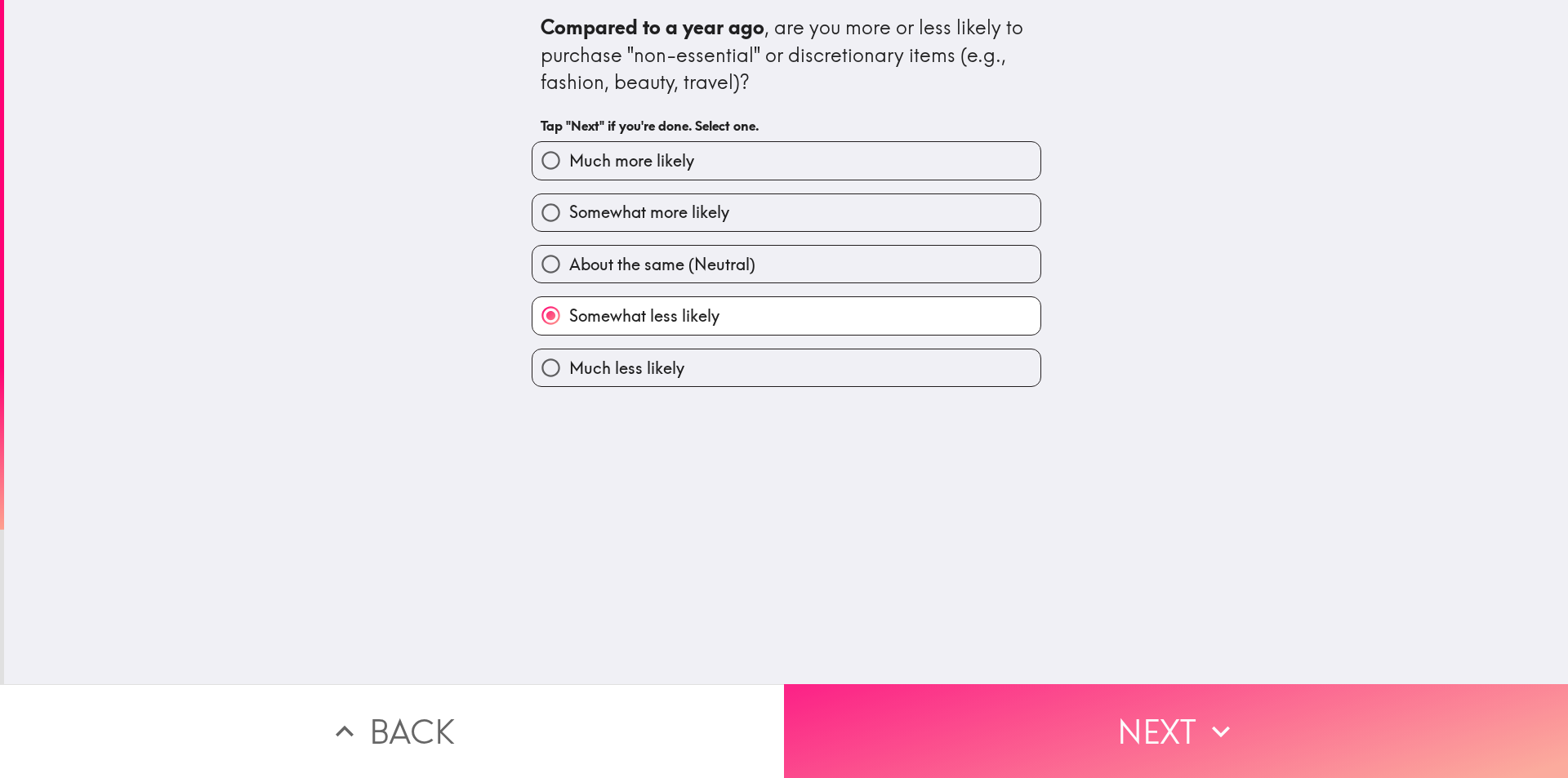
click at [1093, 736] on button "Next" at bounding box center [1177, 731] width 784 height 93
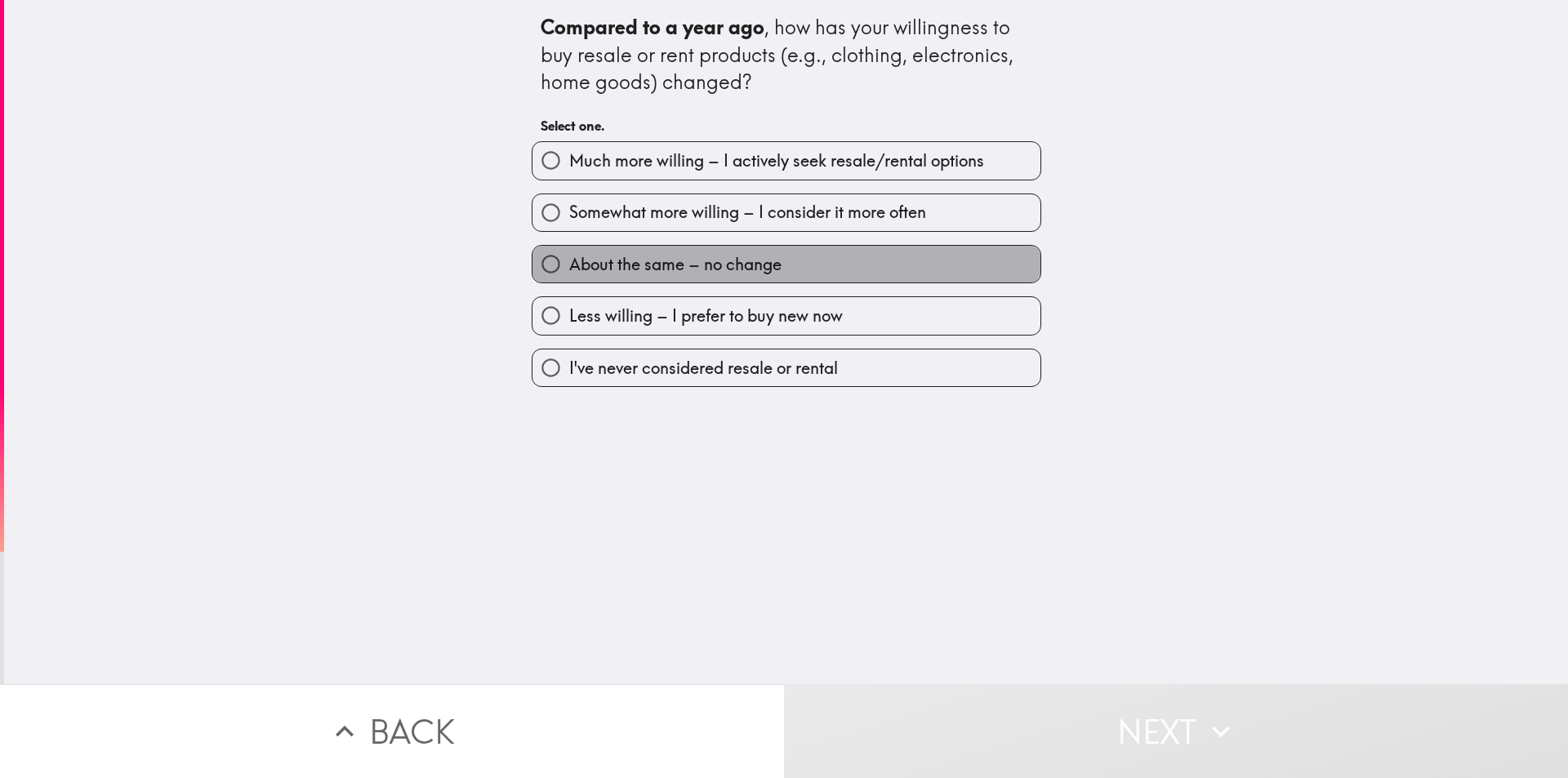
click at [752, 262] on span "About the same – no change" at bounding box center [675, 264] width 212 height 23
click at [570, 262] on input "About the same – no change" at bounding box center [551, 264] width 36 height 36
radio input "true"
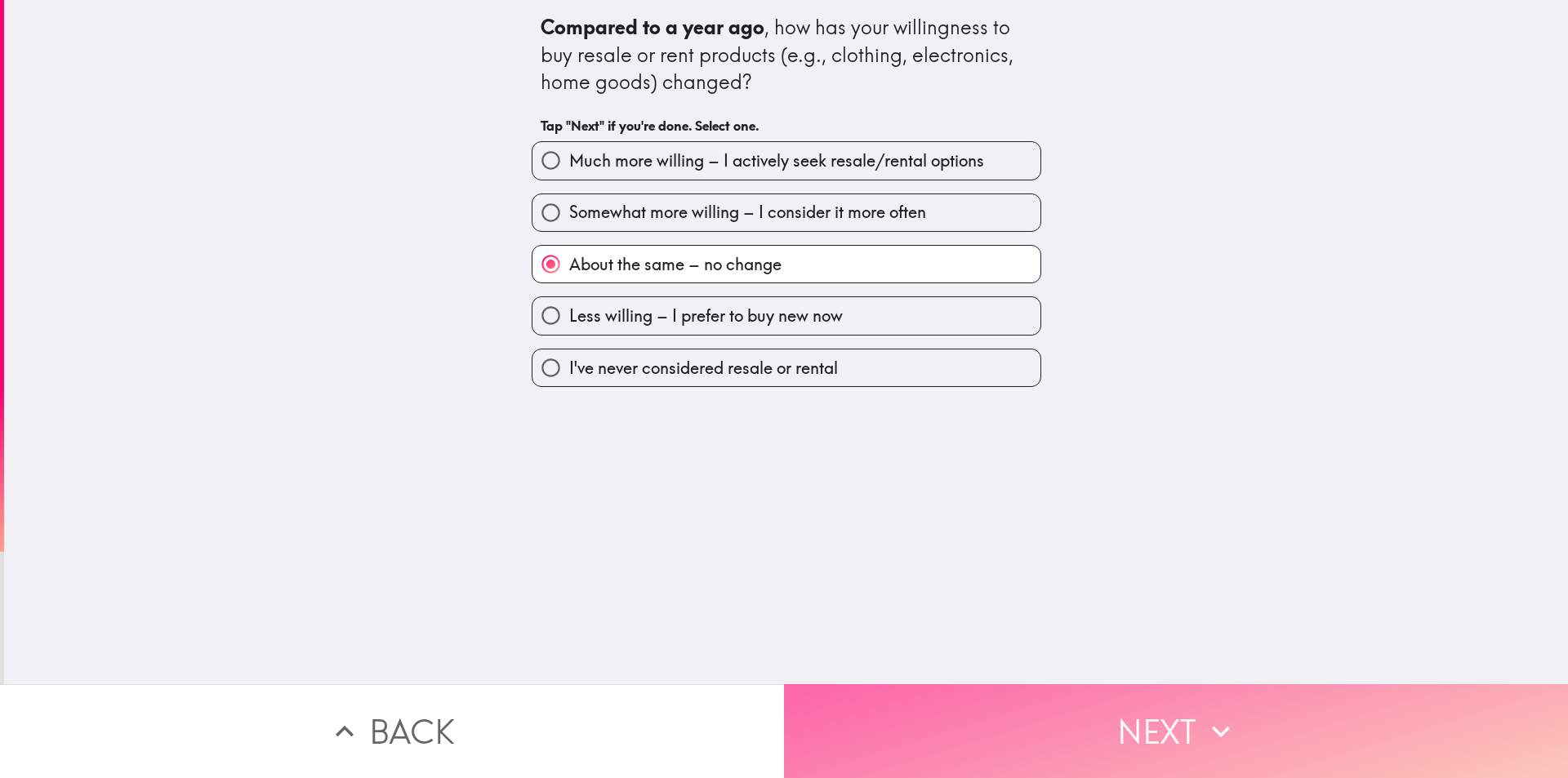
click at [1053, 715] on button "Next" at bounding box center [1177, 731] width 784 height 93
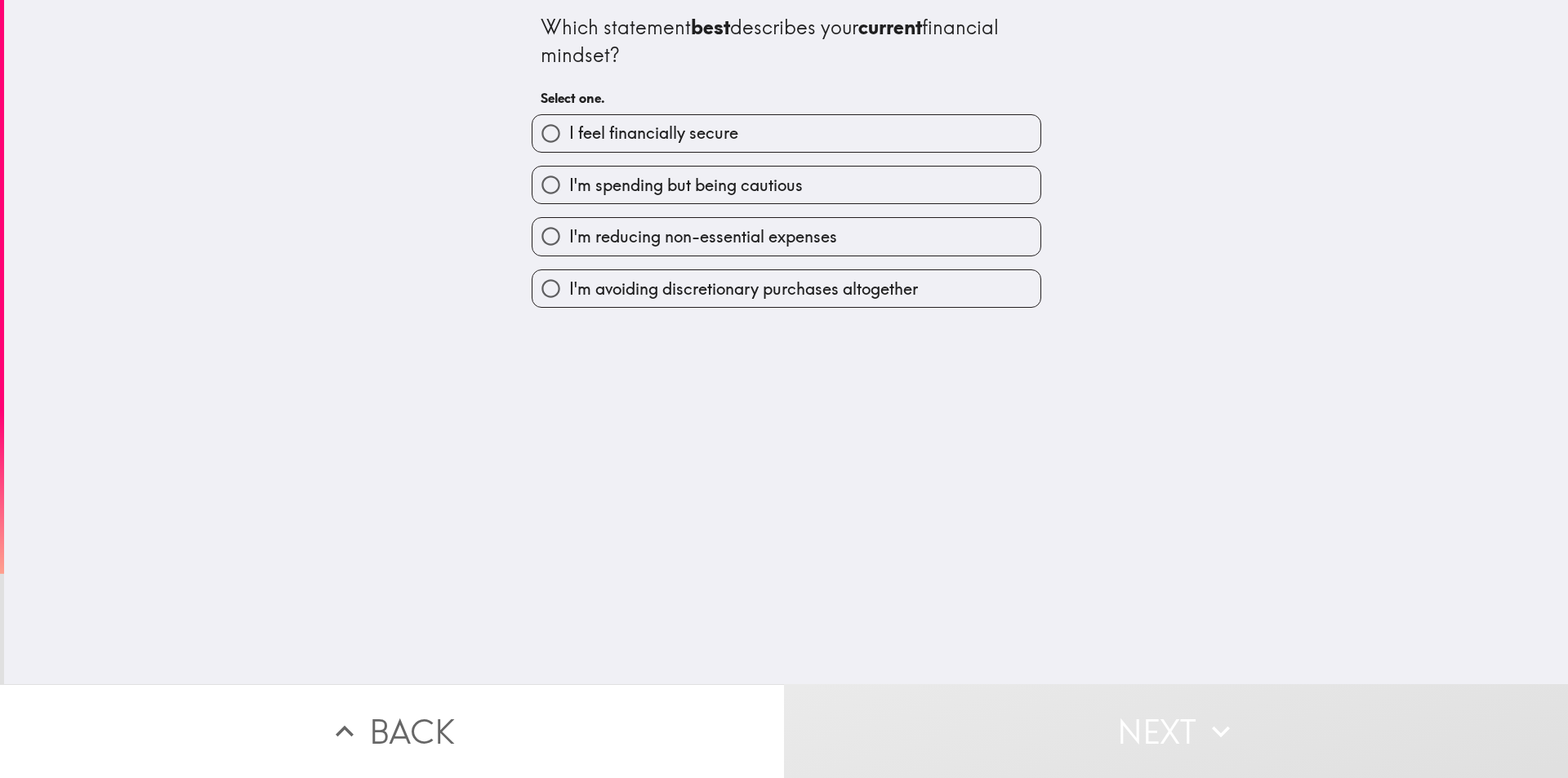
click at [707, 136] on span "I feel financially secure" at bounding box center [654, 133] width 169 height 23
click at [570, 136] on input "I feel financially secure" at bounding box center [551, 133] width 36 height 36
radio input "true"
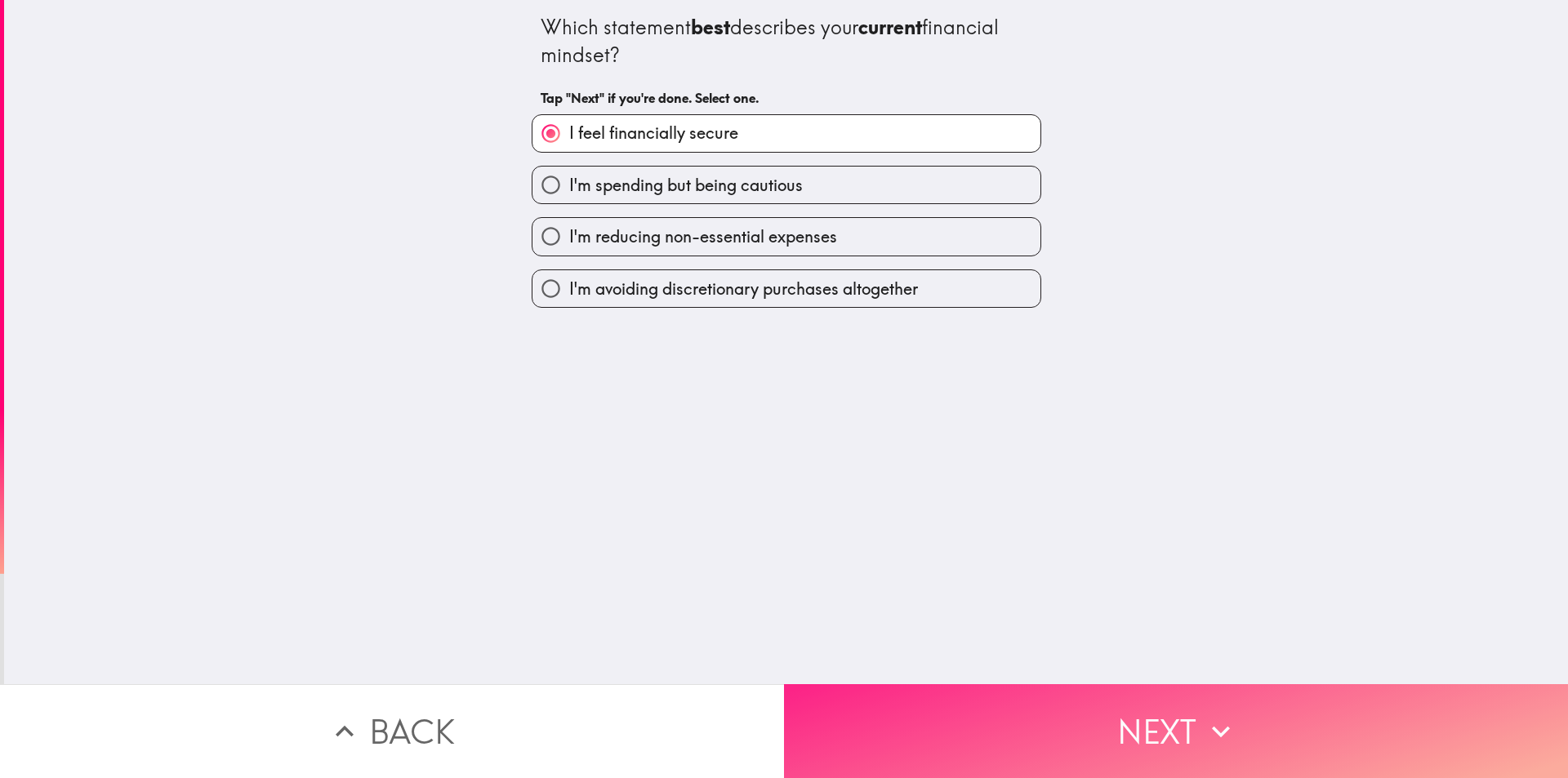
click at [1122, 723] on button "Next" at bounding box center [1177, 731] width 784 height 93
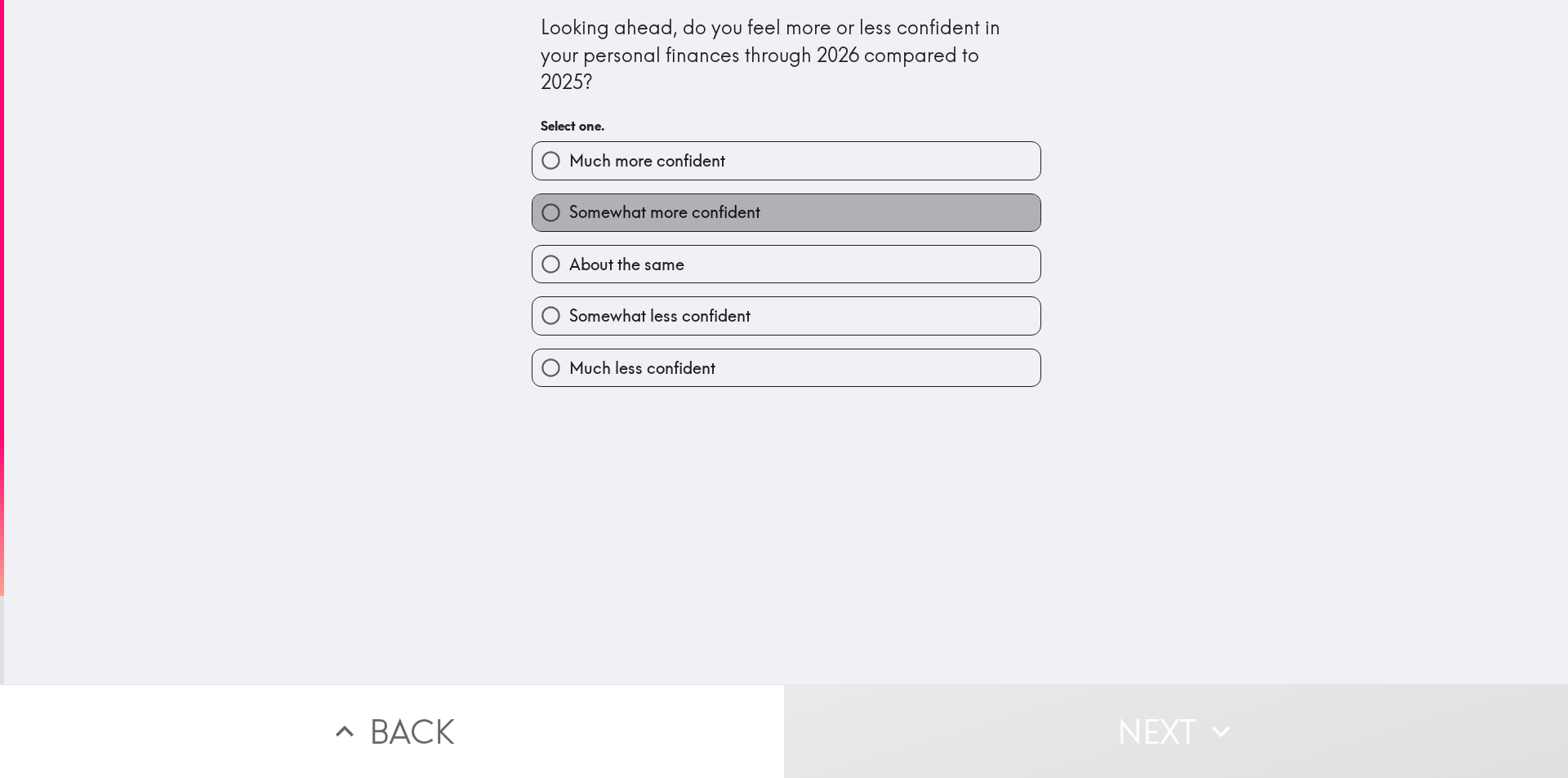
click at [729, 221] on span "Somewhat more confident" at bounding box center [665, 212] width 191 height 23
click at [570, 221] on input "Somewhat more confident" at bounding box center [551, 213] width 36 height 36
radio input "true"
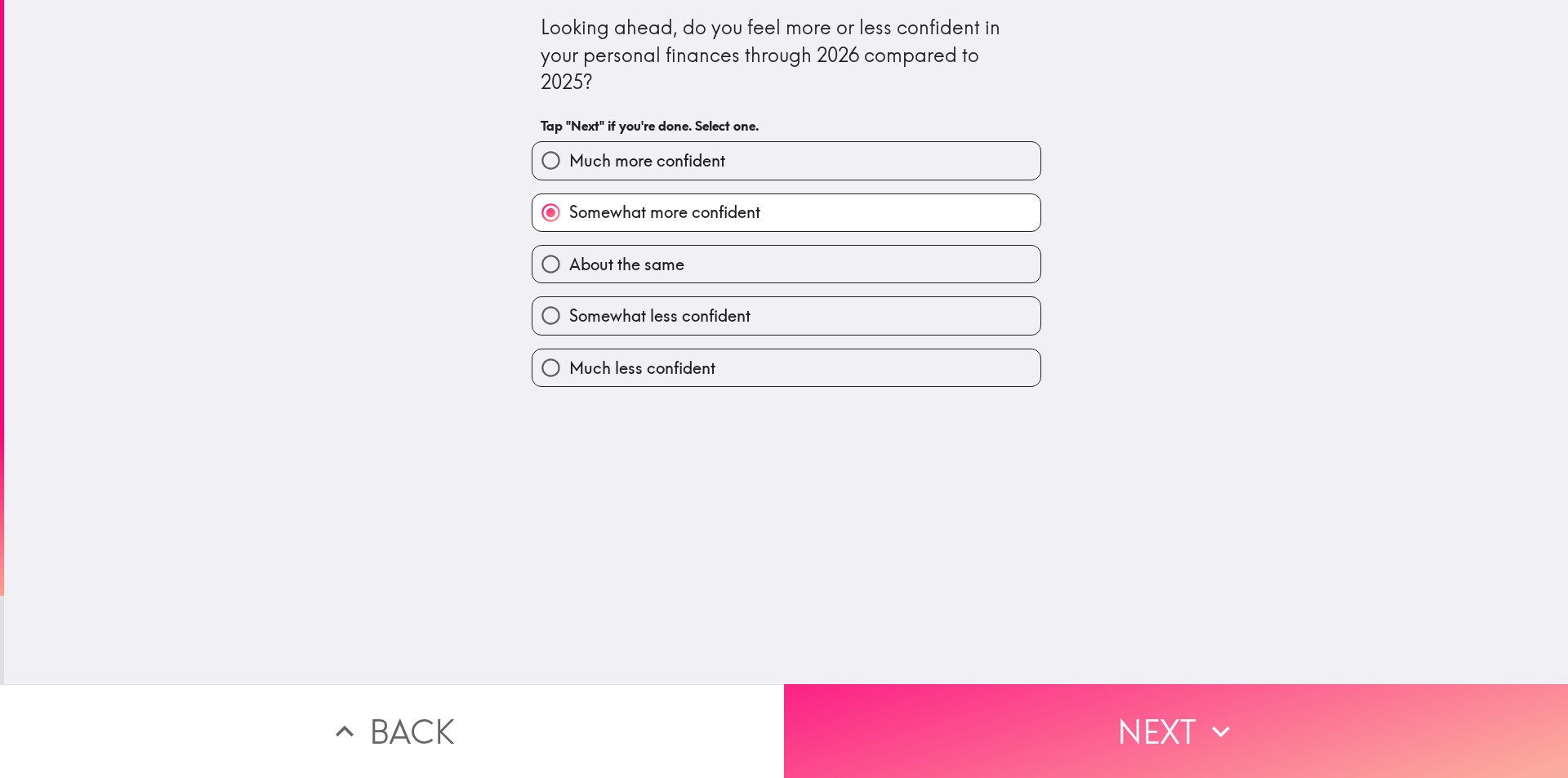
click at [1055, 701] on button "Next" at bounding box center [1177, 731] width 784 height 93
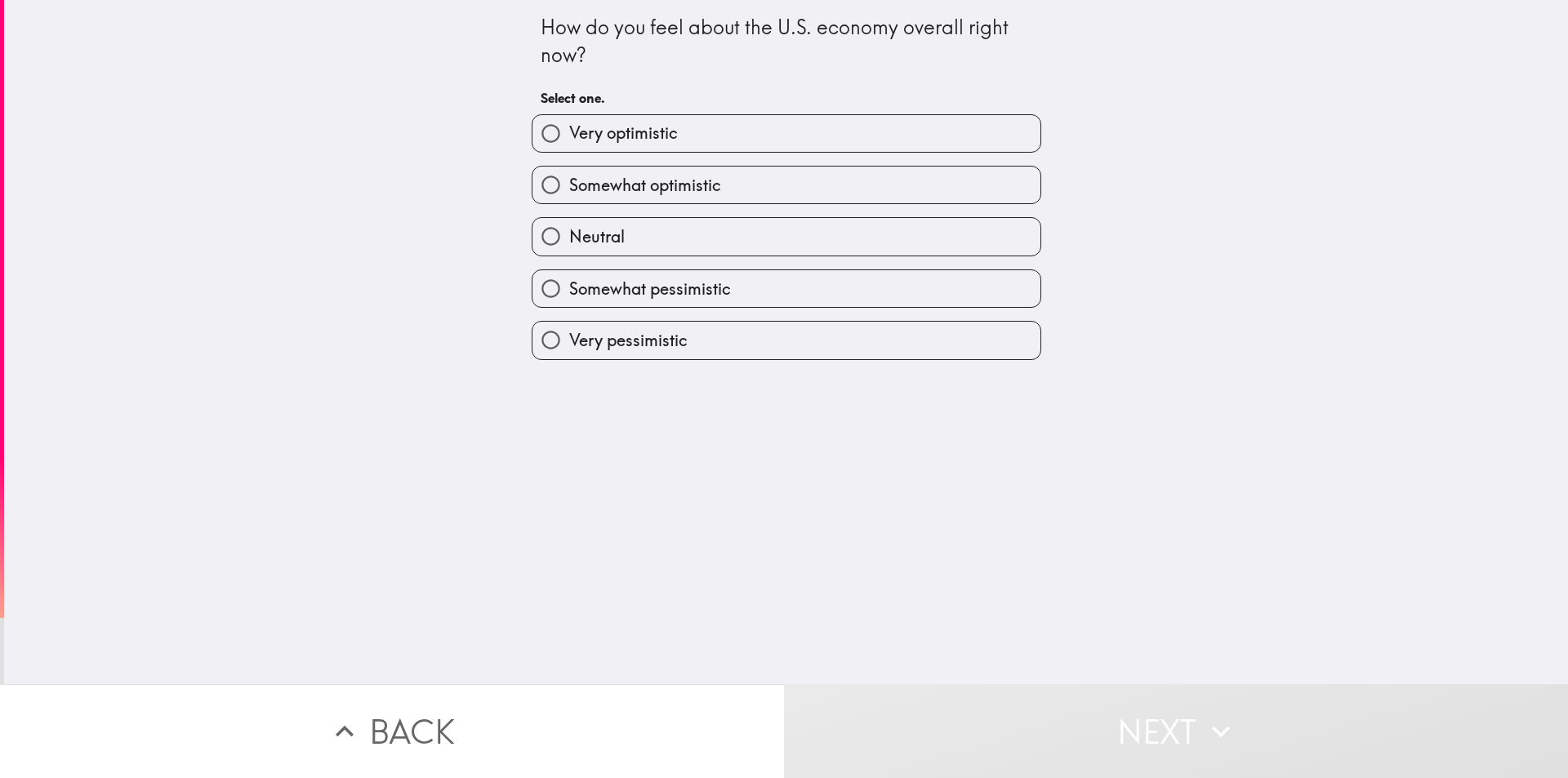
click at [687, 289] on span "Somewhat pessimistic" at bounding box center [650, 289] width 162 height 23
click at [570, 289] on input "Somewhat pessimistic" at bounding box center [551, 288] width 36 height 36
radio input "true"
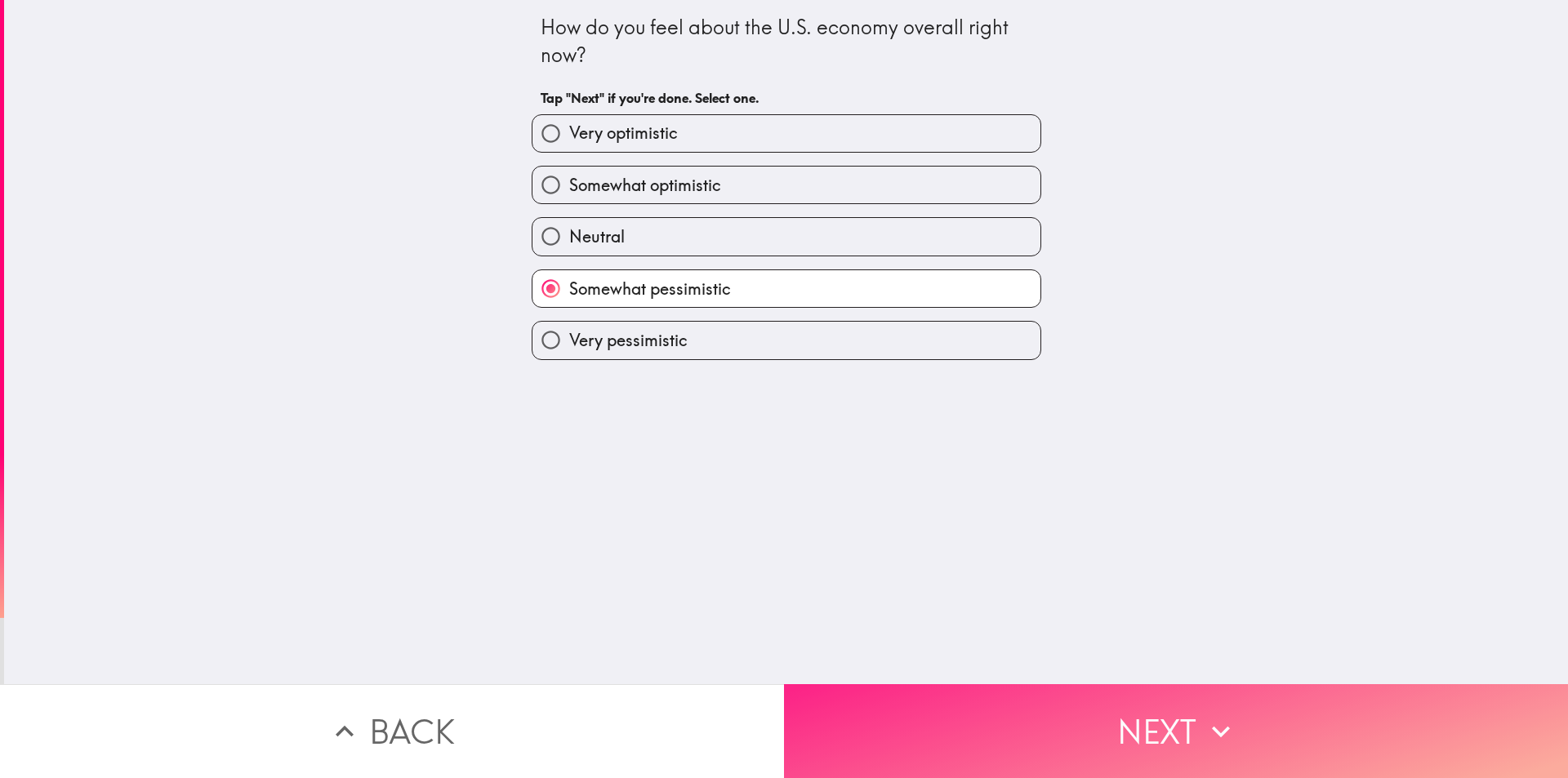
click at [1036, 729] on button "Next" at bounding box center [1177, 731] width 784 height 93
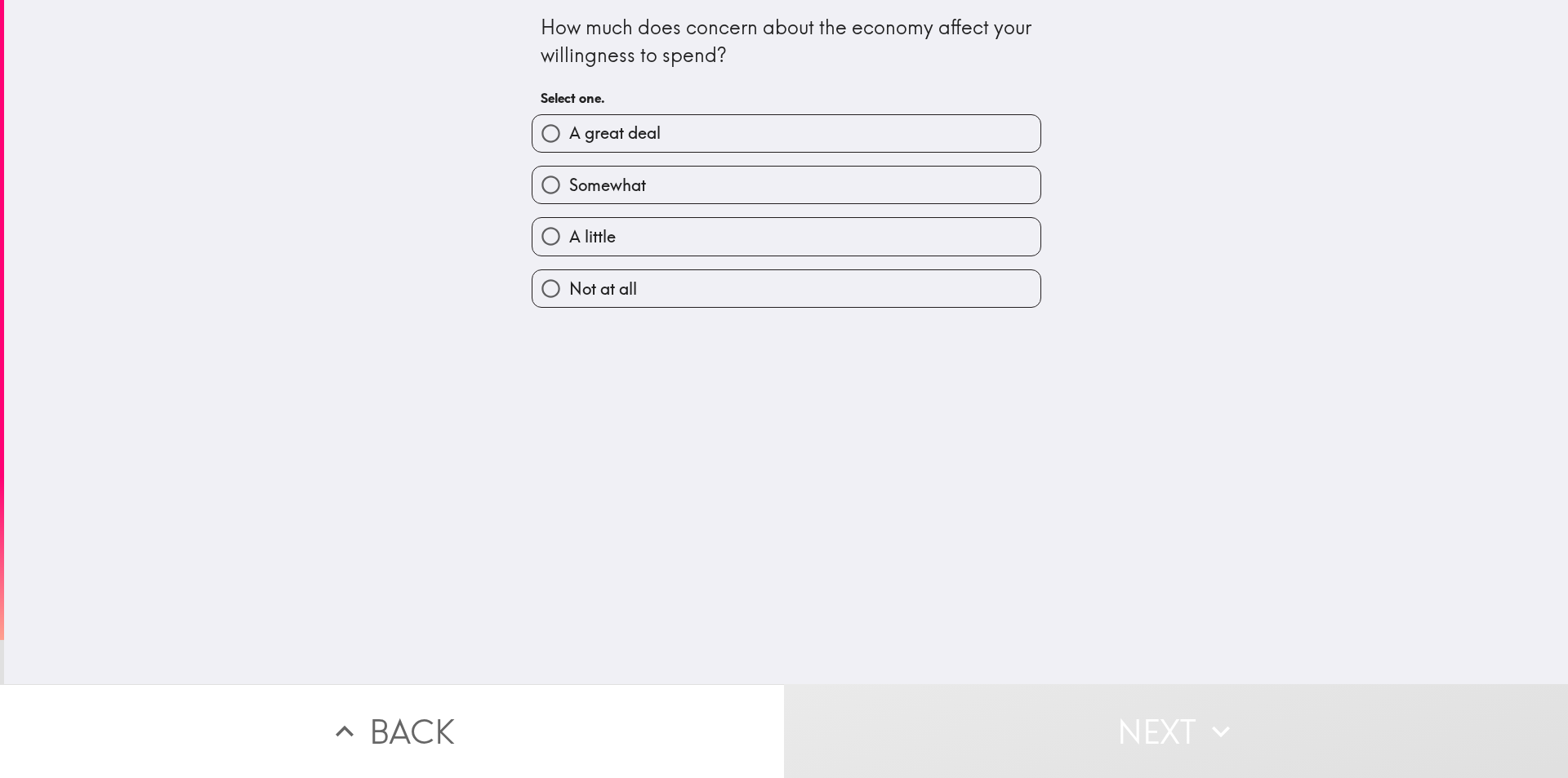
click at [649, 248] on label "A little" at bounding box center [786, 236] width 508 height 36
click at [570, 248] on input "A little" at bounding box center [551, 236] width 36 height 36
radio input "true"
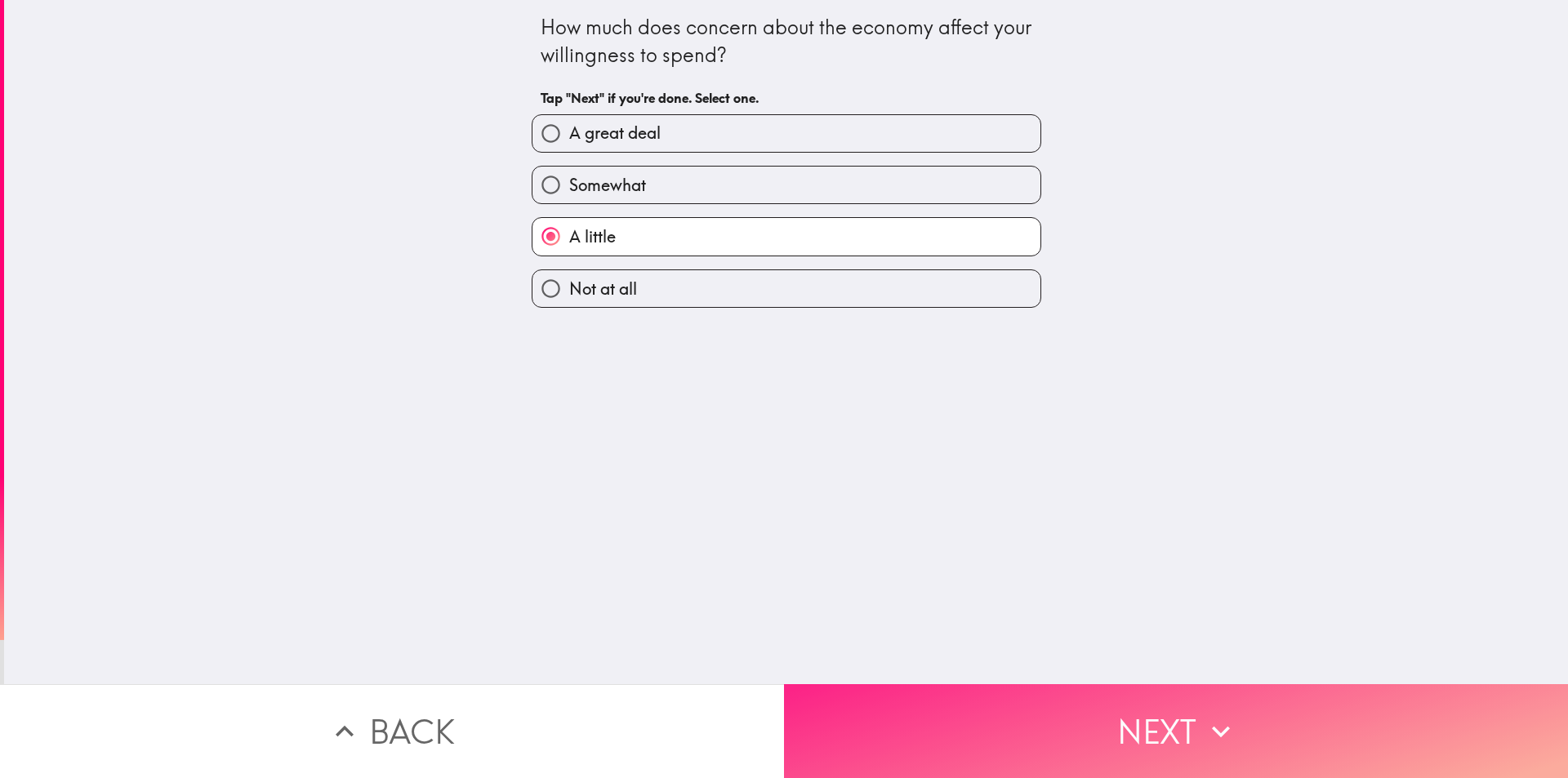
click at [1070, 697] on button "Next" at bounding box center [1177, 731] width 784 height 93
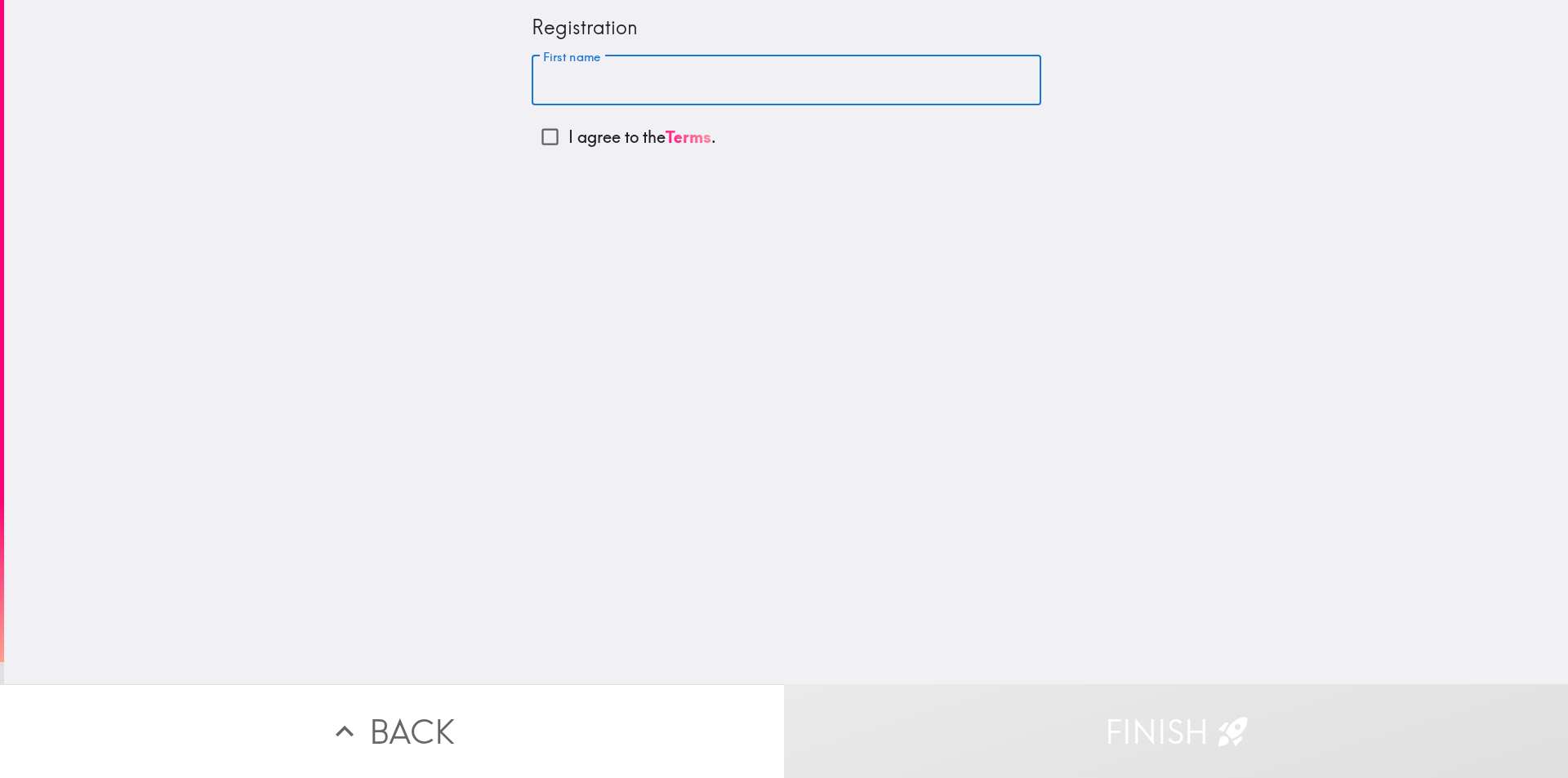
click at [731, 82] on input "First name" at bounding box center [786, 80] width 510 height 50
type input "[PERSON_NAME]"
click at [535, 143] on input "I agree to the Terms ." at bounding box center [550, 137] width 36 height 36
checkbox input "true"
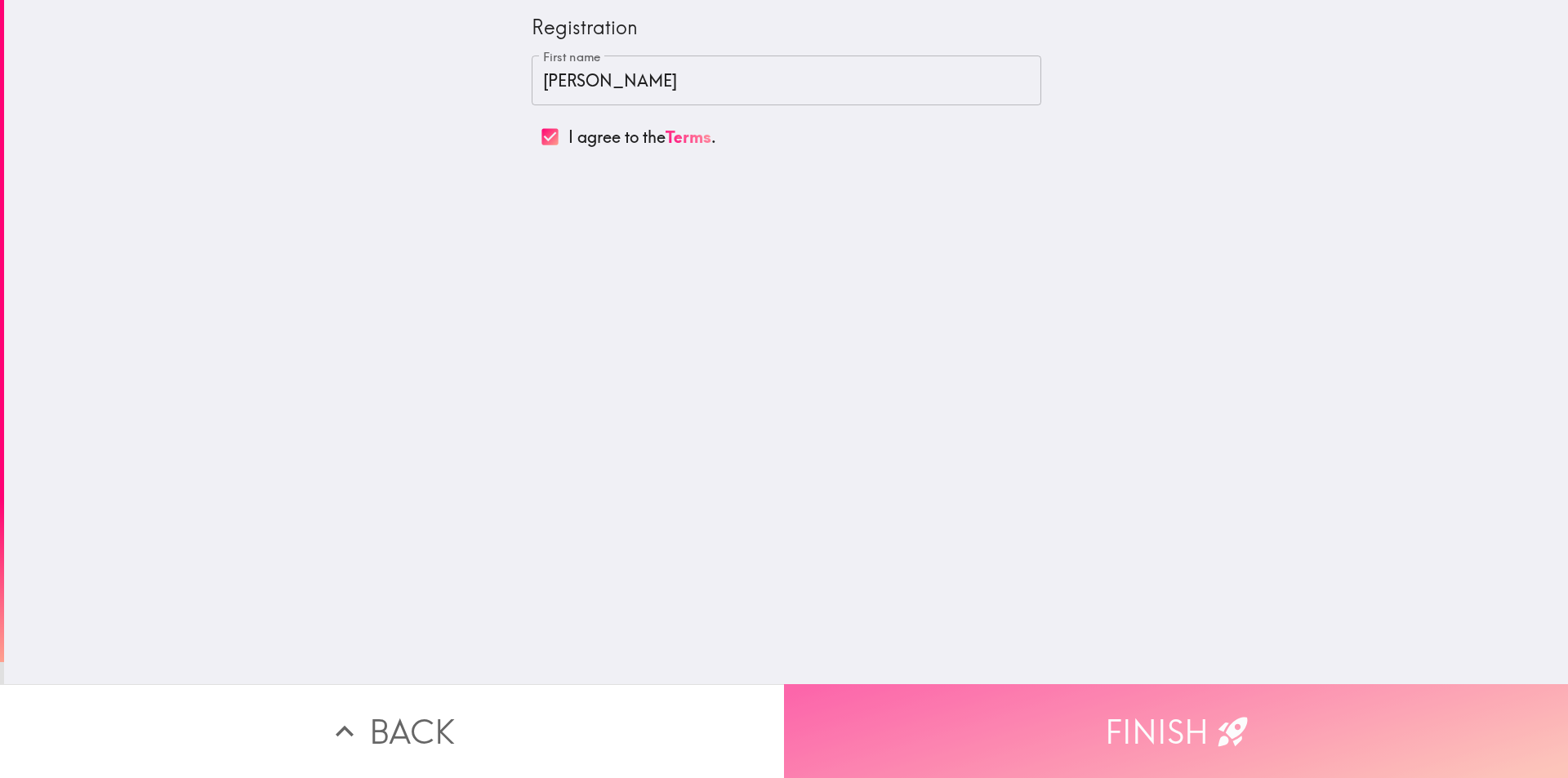
click at [945, 701] on button "Finish" at bounding box center [1177, 731] width 784 height 93
